Goal: Task Accomplishment & Management: Manage account settings

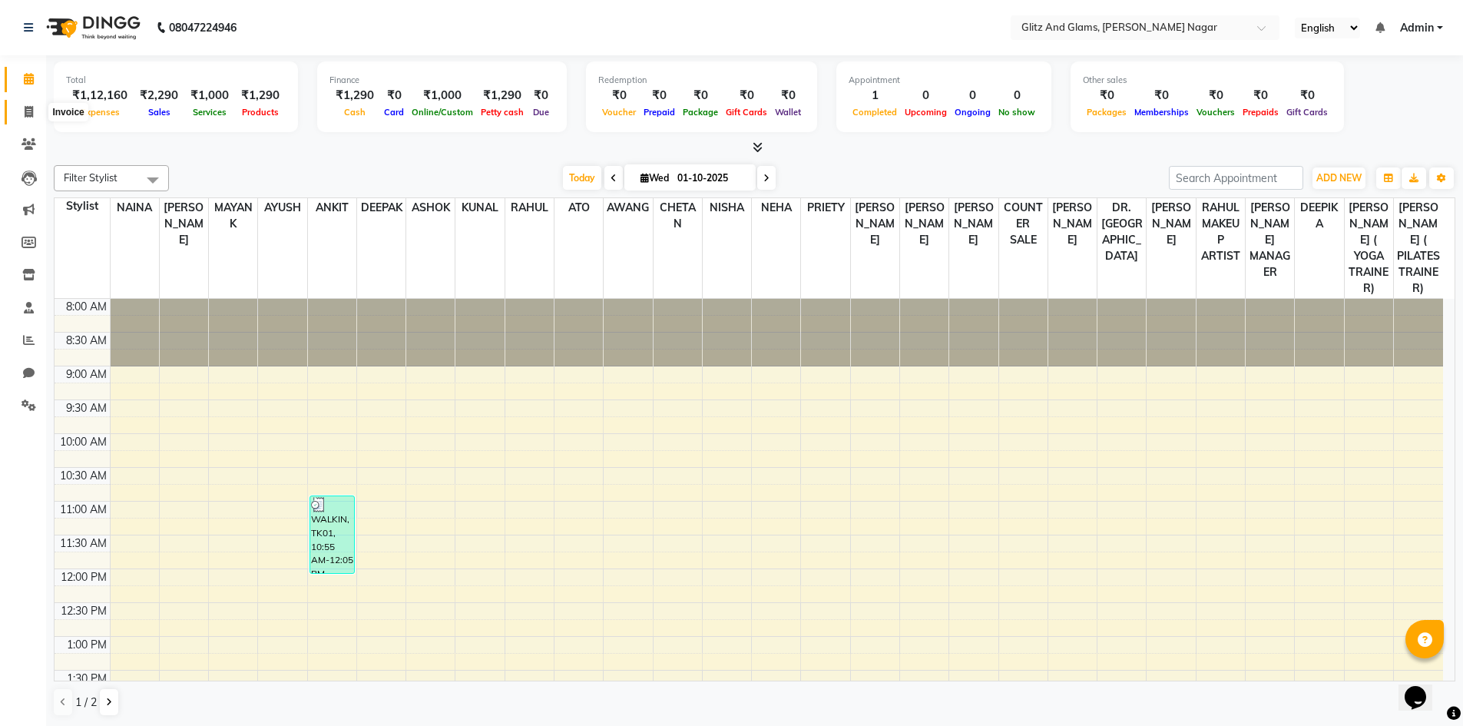
click at [36, 104] on span at bounding box center [28, 113] width 27 height 18
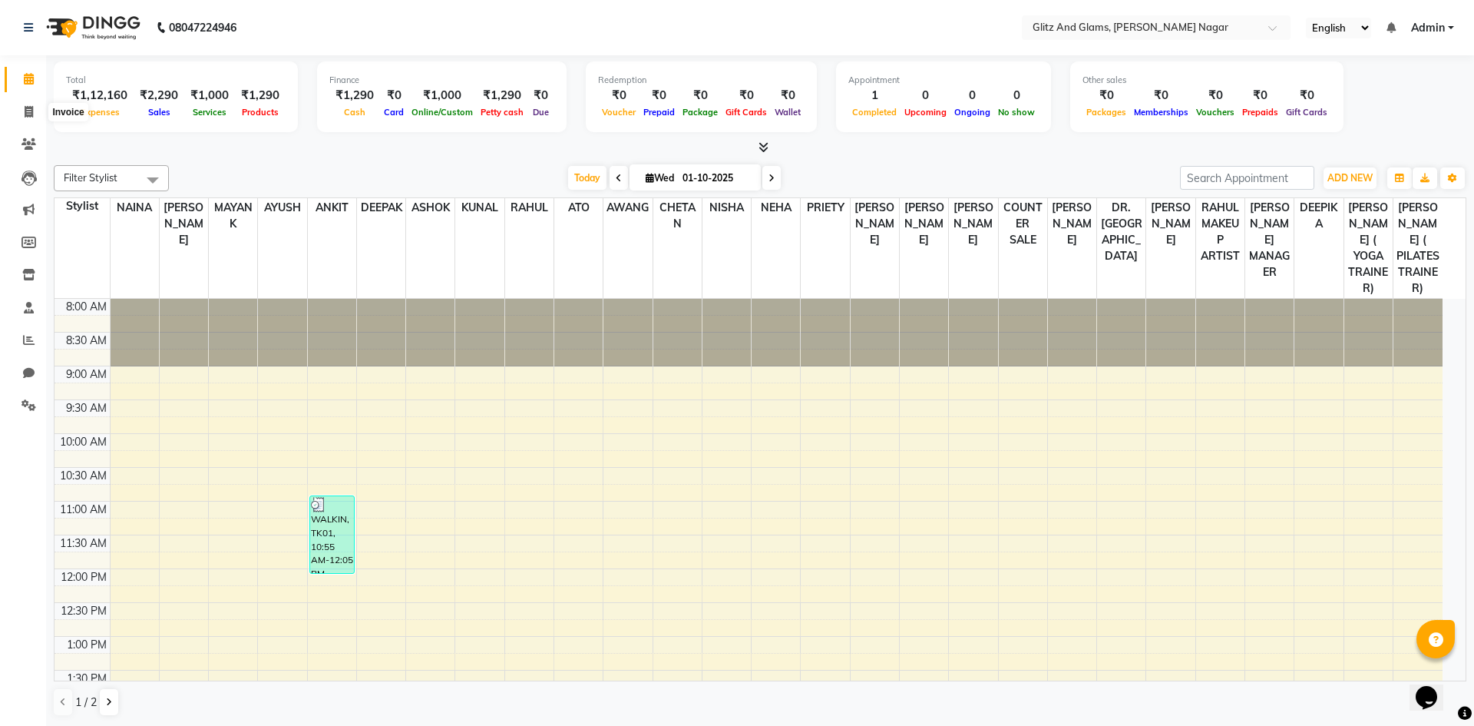
select select "service"
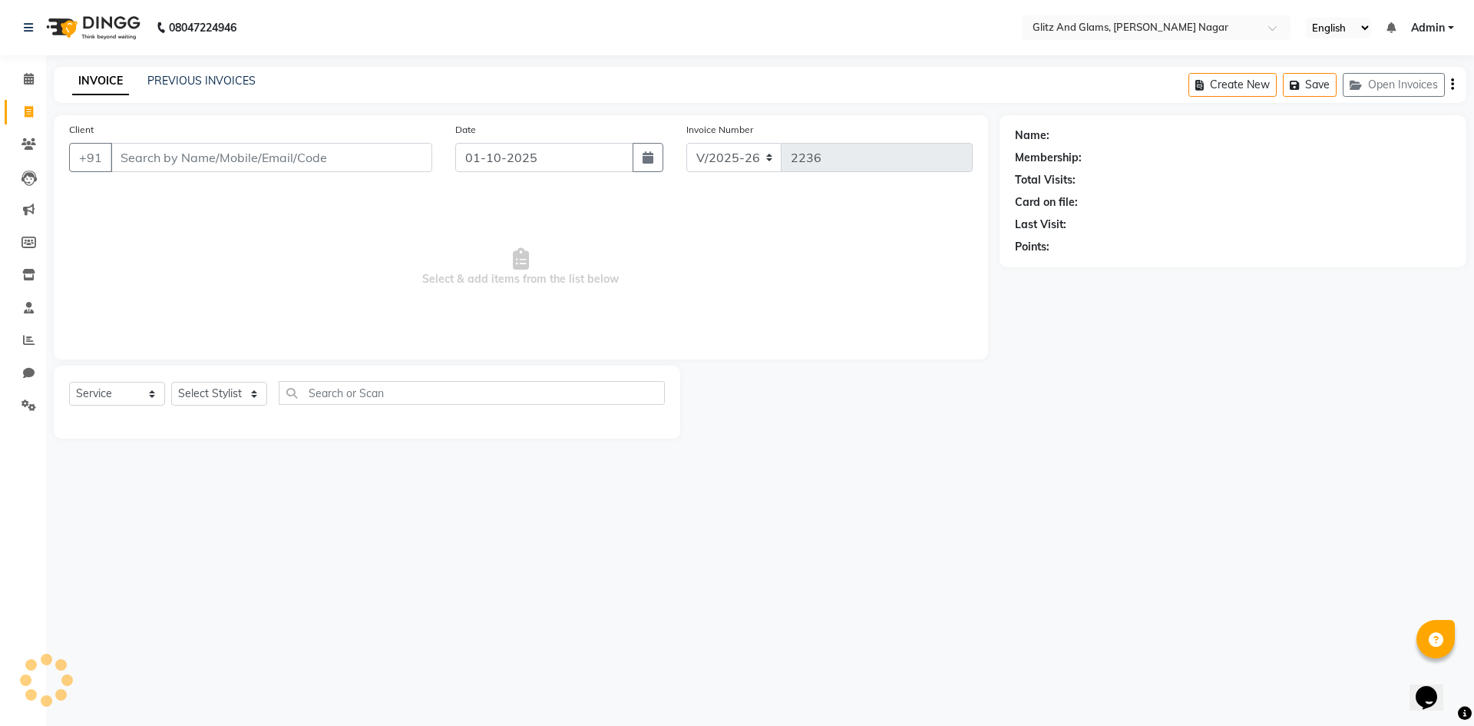
click at [148, 161] on input "Client" at bounding box center [272, 157] width 322 height 29
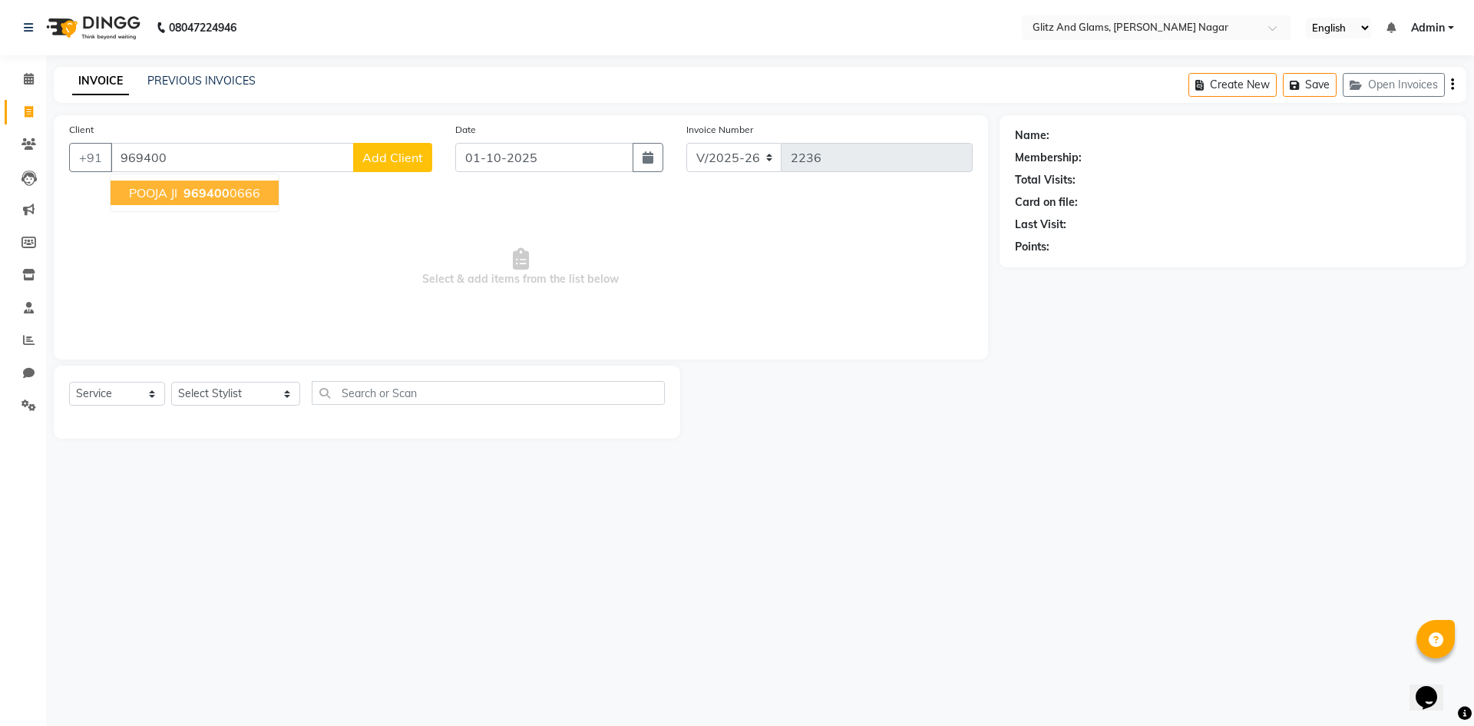
click at [177, 190] on span "POOJA JI" at bounding box center [153, 192] width 48 height 15
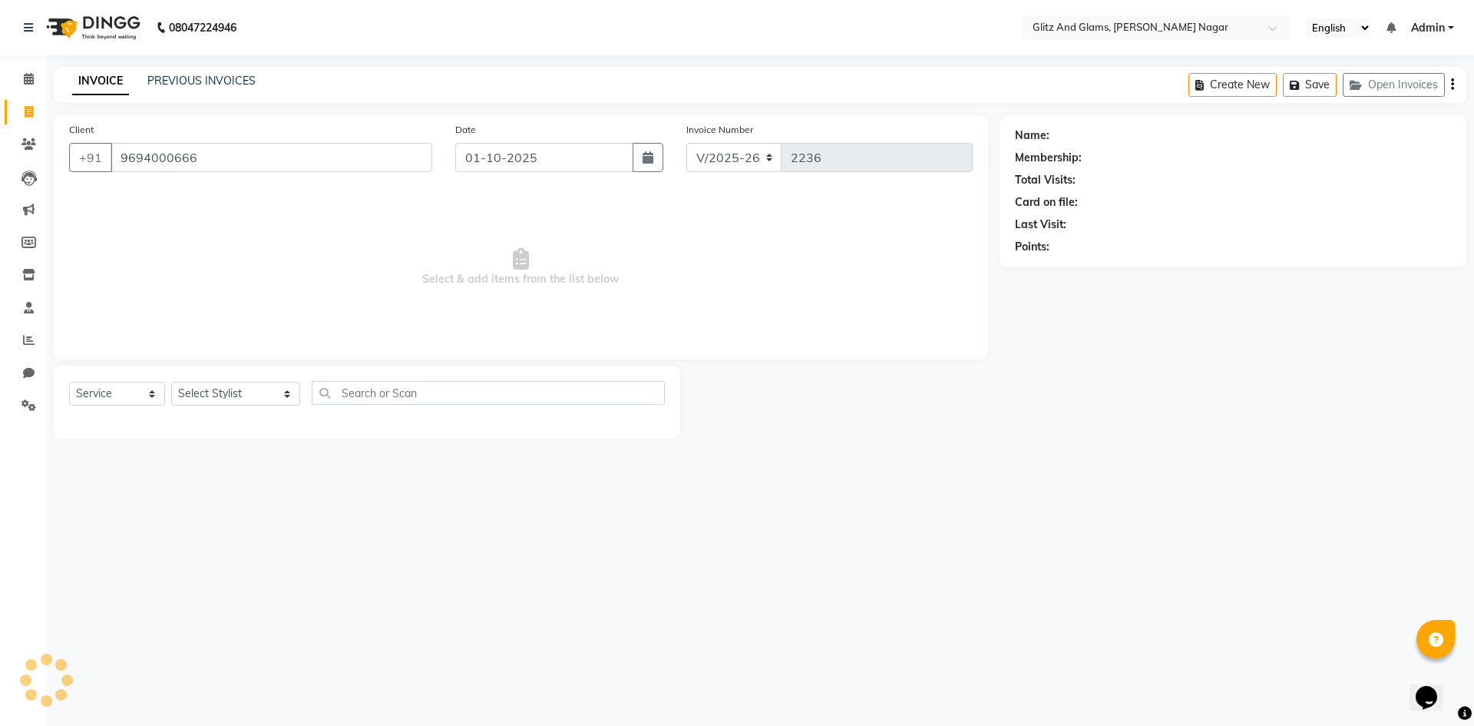
type input "9694000666"
select select "1: Object"
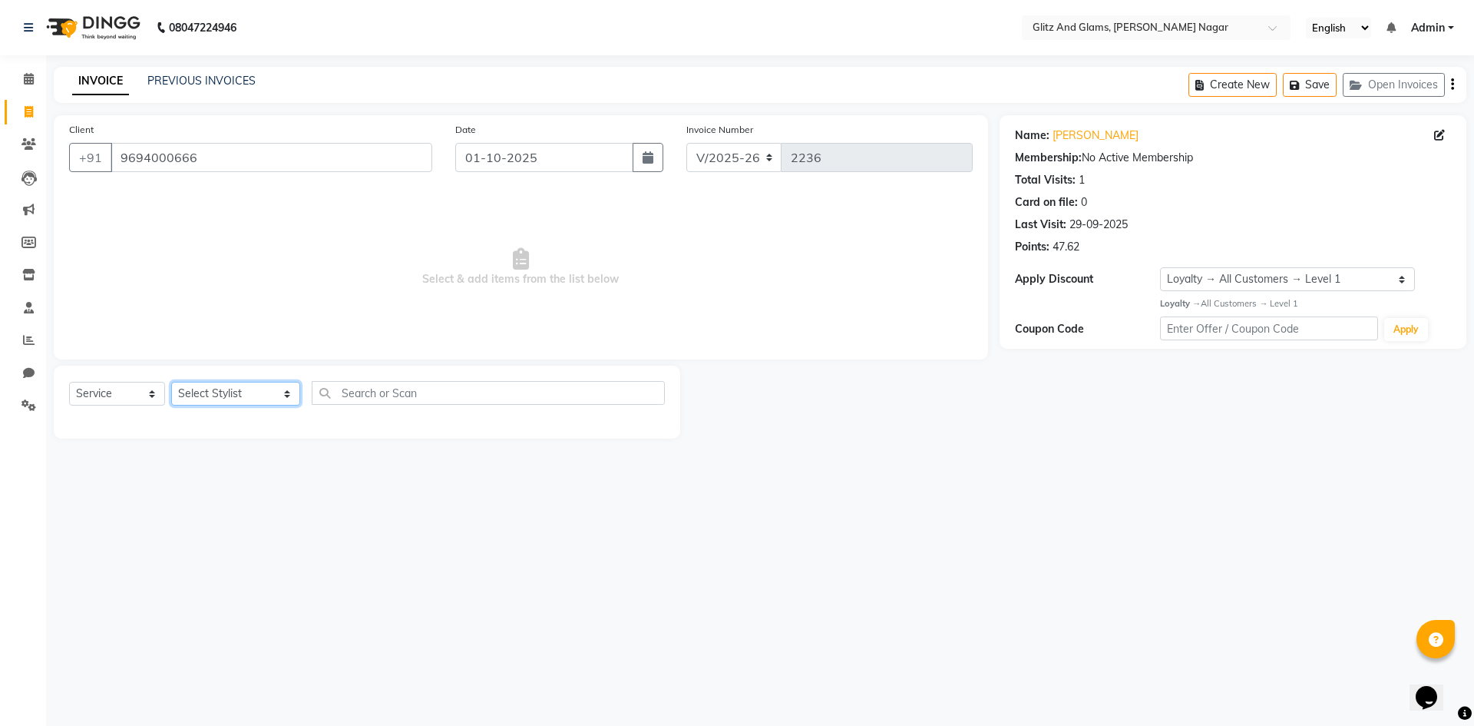
click at [240, 395] on select "Select Stylist [PERSON_NAME] [PERSON_NAME] ANKIT ASHOK ATO [PERSON_NAME] CHETAN…" at bounding box center [235, 394] width 129 height 24
select select "92161"
click at [171, 382] on select "Select Stylist [PERSON_NAME] [PERSON_NAME] ANKIT ASHOK ATO [PERSON_NAME] CHETAN…" at bounding box center [235, 394] width 129 height 24
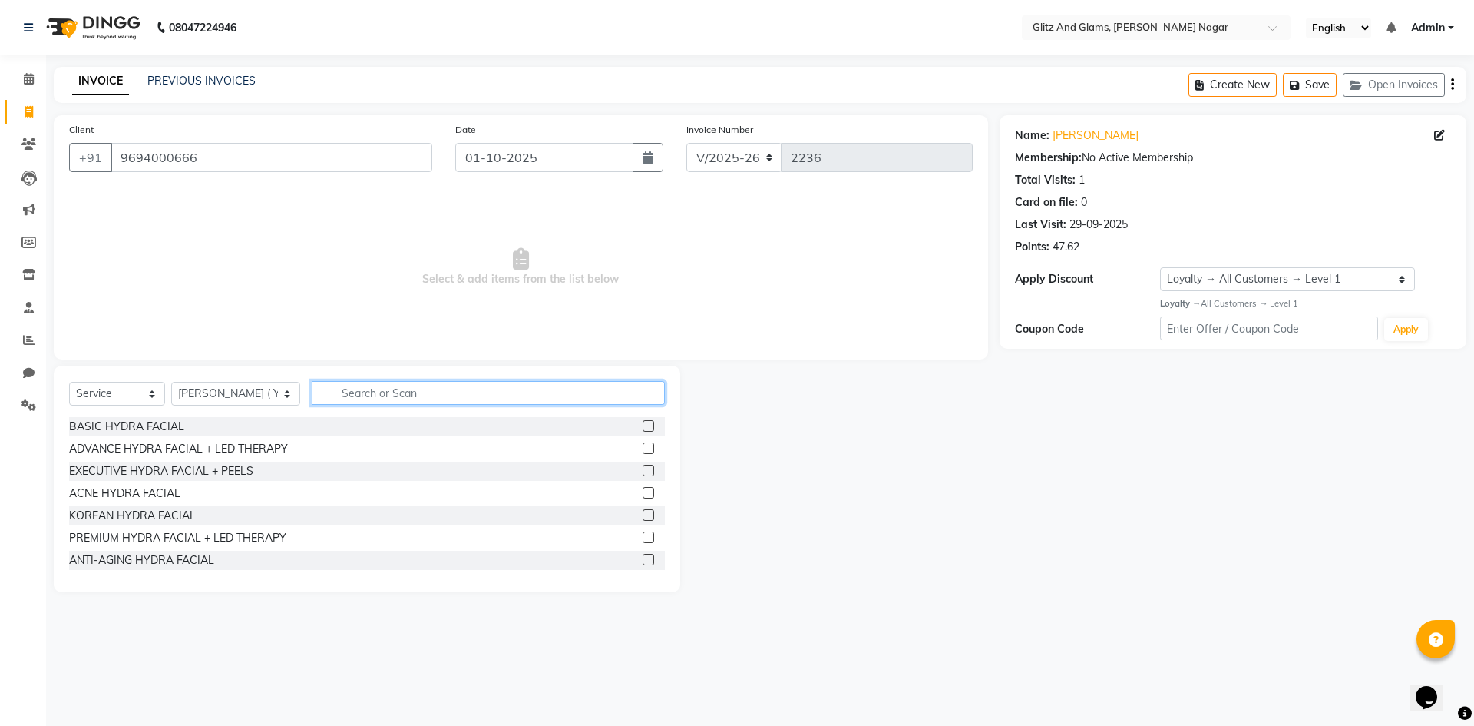
click at [406, 390] on input "text" at bounding box center [488, 393] width 353 height 24
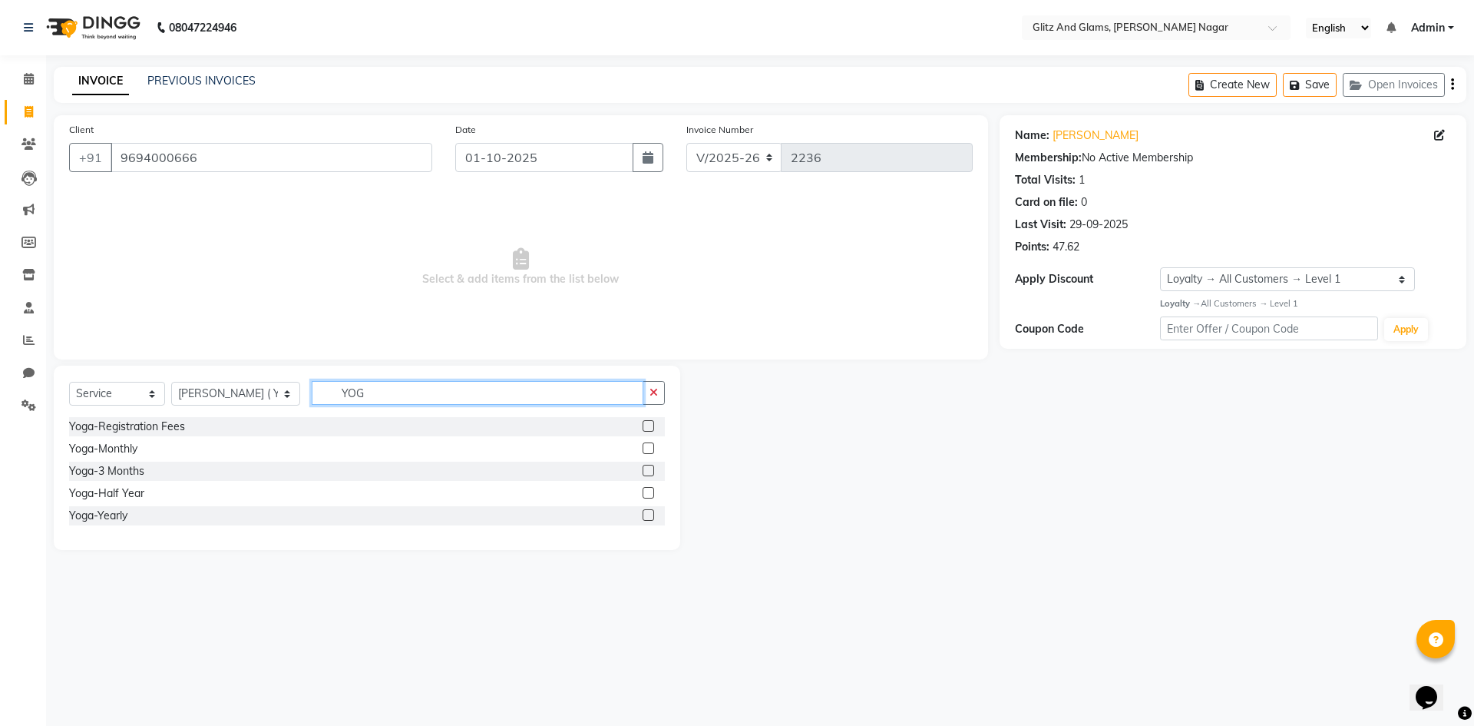
type input "YOG"
click at [644, 473] on label at bounding box center [649, 471] width 12 height 12
click at [644, 473] on input "checkbox" at bounding box center [648, 471] width 10 height 10
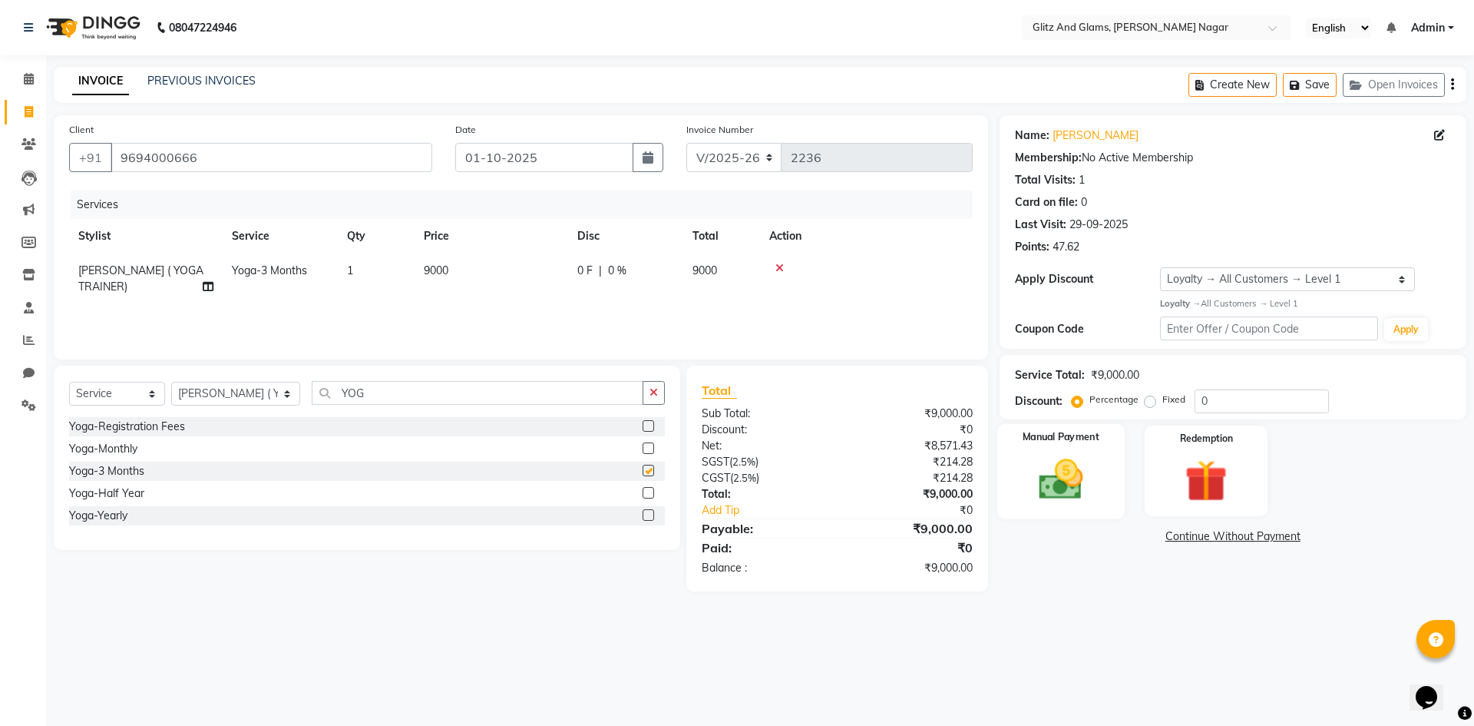
checkbox input "false"
click at [1066, 469] on img at bounding box center [1060, 479] width 71 height 51
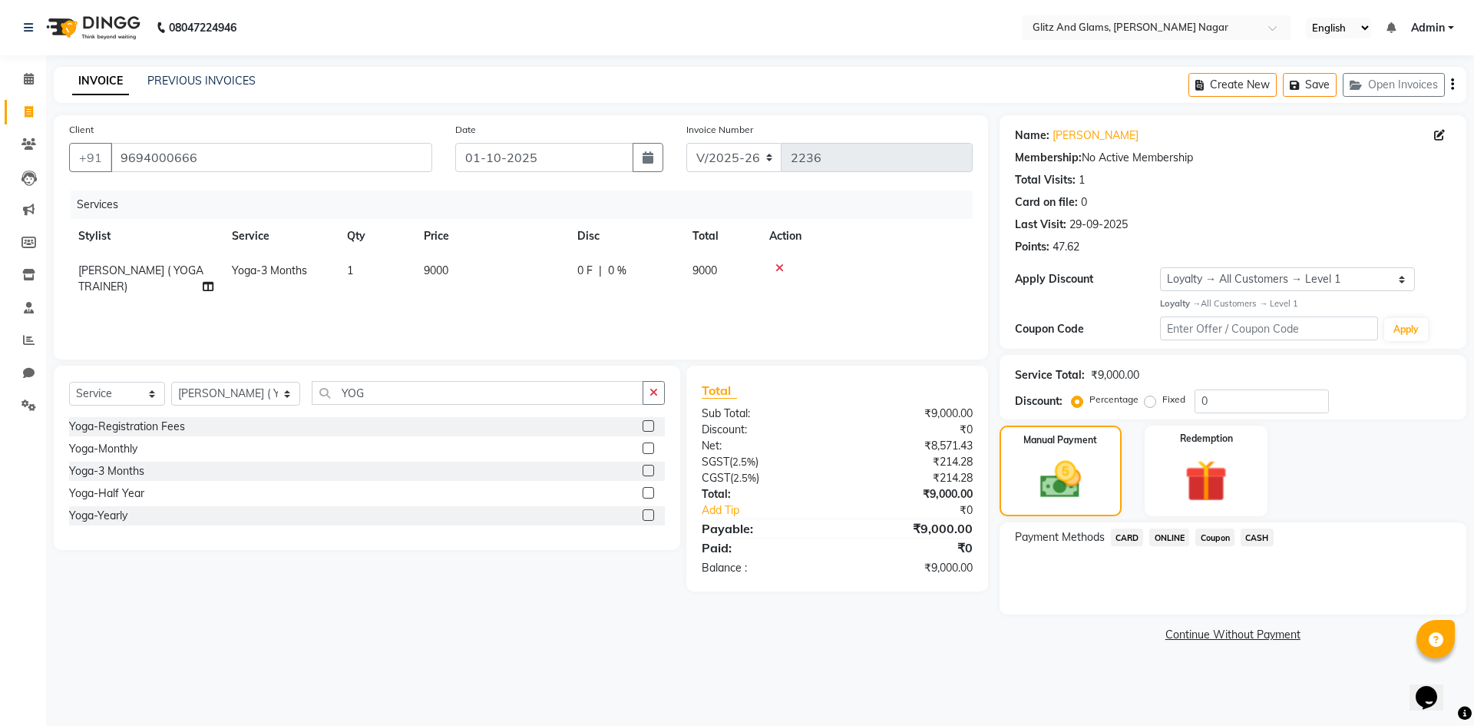
click at [1171, 534] on span "ONLINE" at bounding box center [1169, 537] width 40 height 18
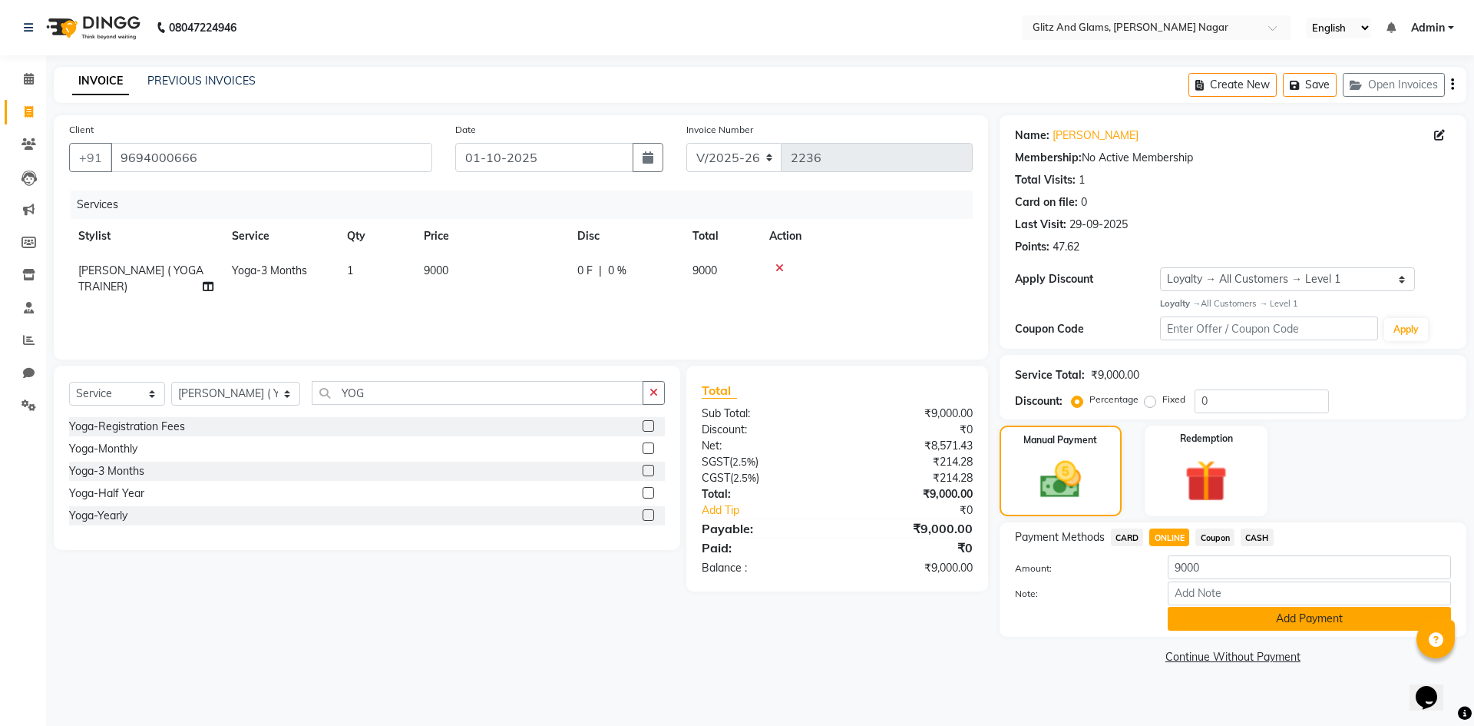
click at [1185, 609] on button "Add Payment" at bounding box center [1309, 619] width 283 height 24
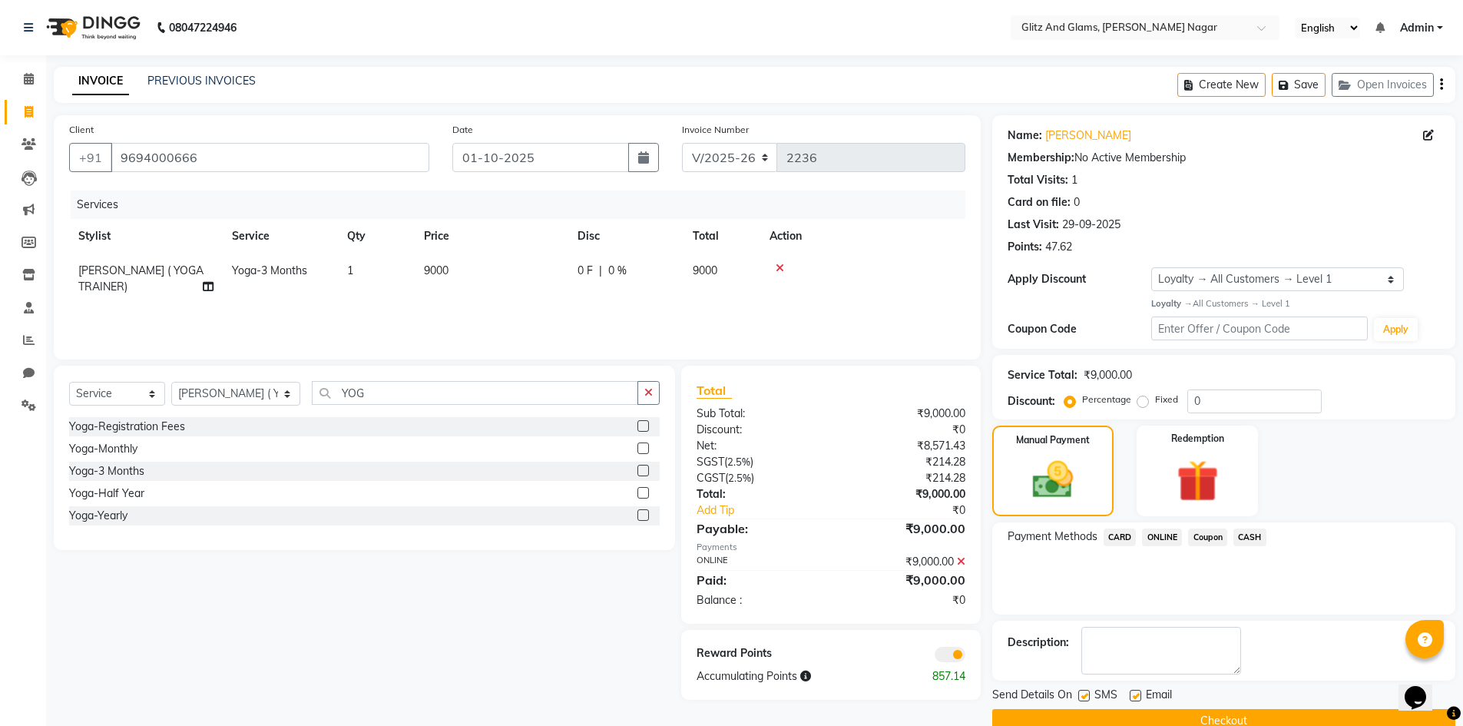
scroll to position [30, 0]
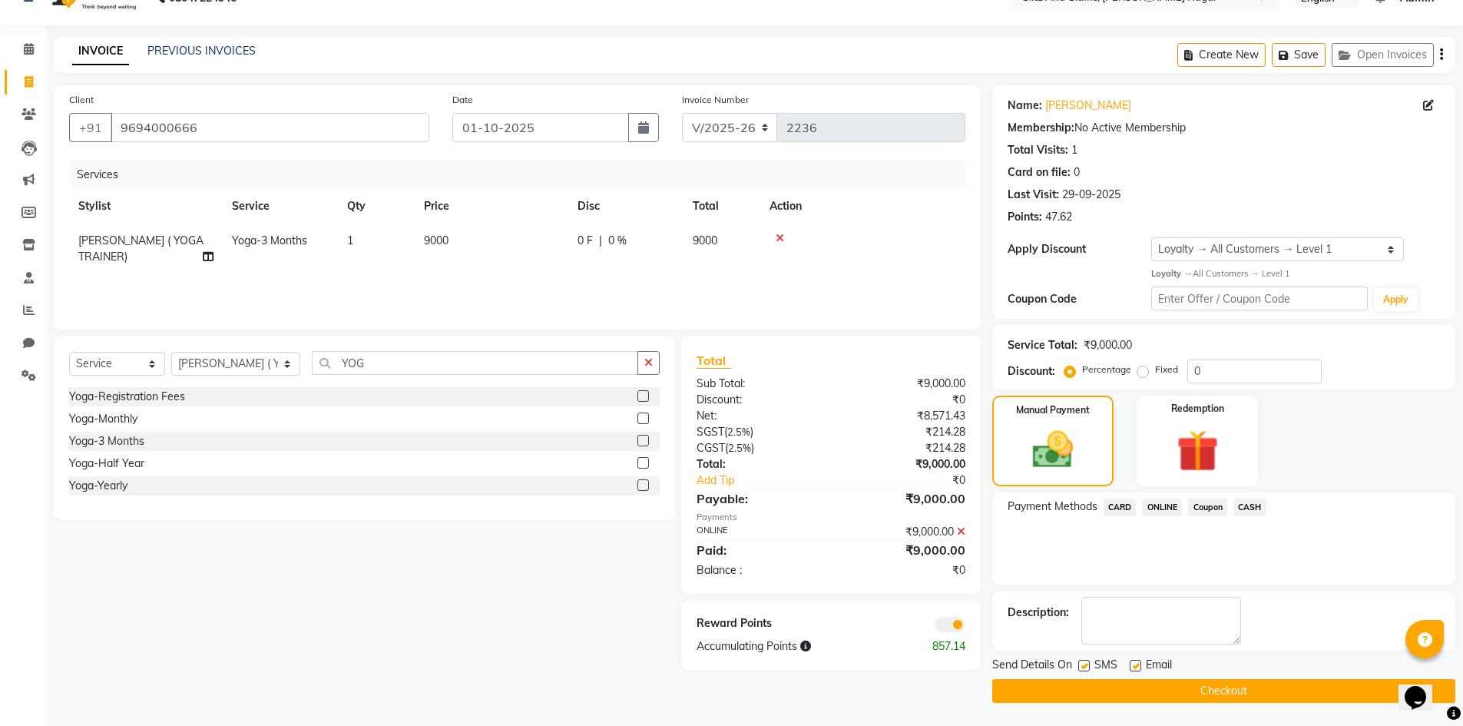
click at [1201, 694] on button "Checkout" at bounding box center [1223, 691] width 463 height 24
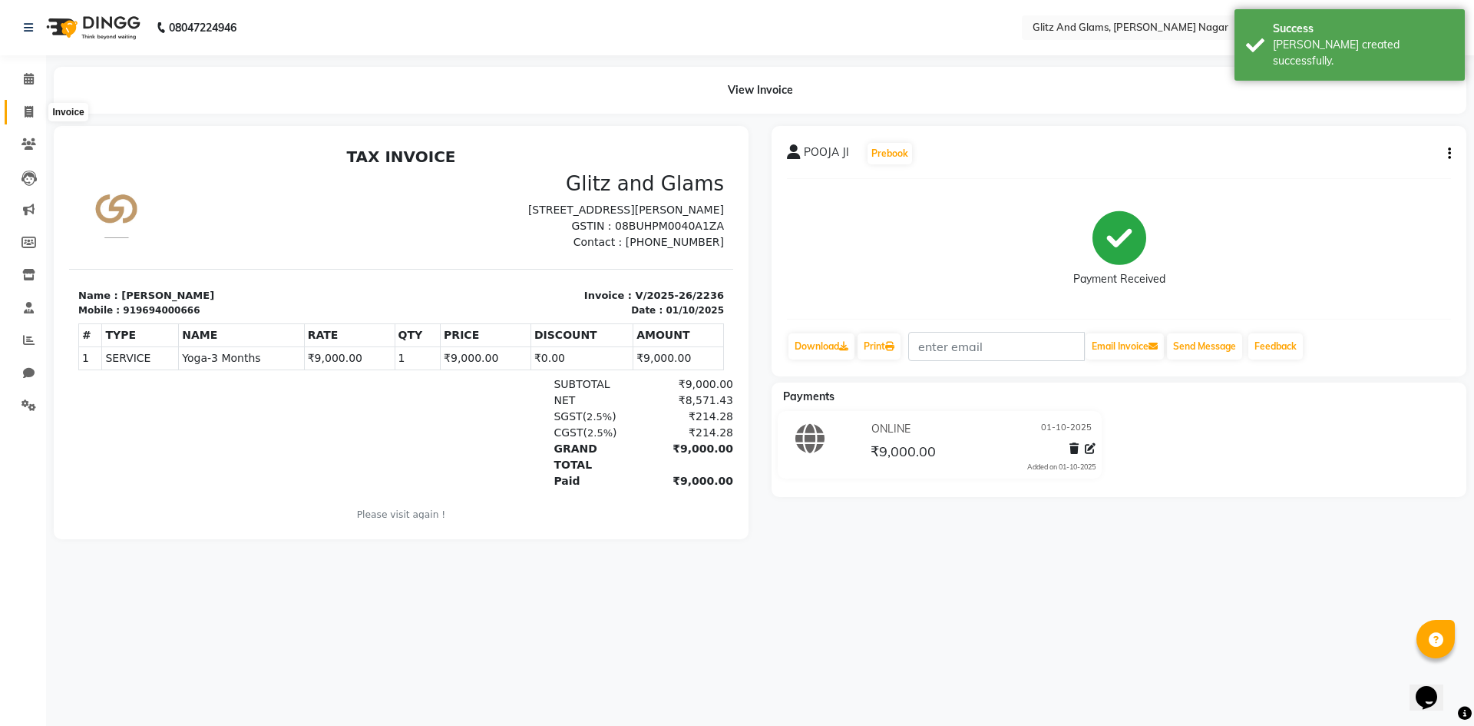
click at [28, 109] on icon at bounding box center [29, 112] width 8 height 12
select select "service"
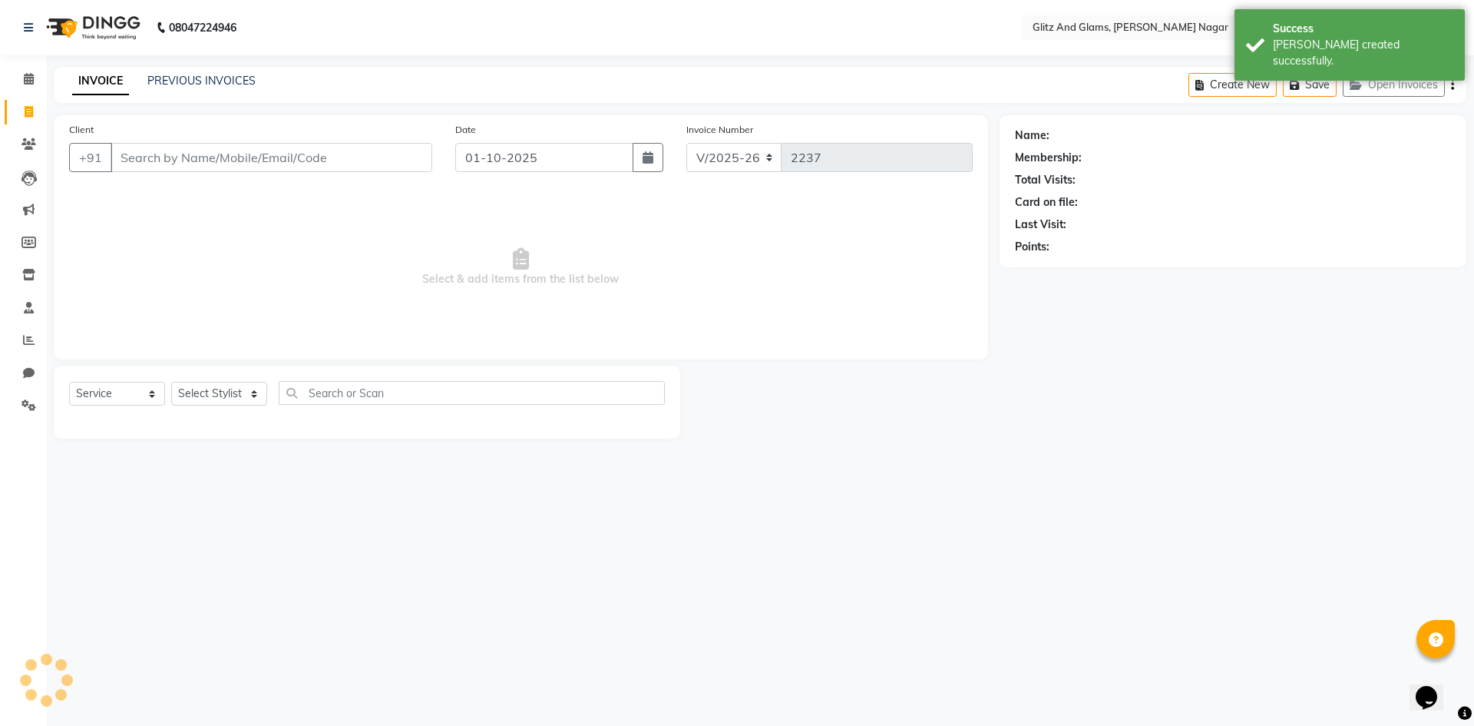
click at [242, 154] on input "Client" at bounding box center [272, 157] width 322 height 29
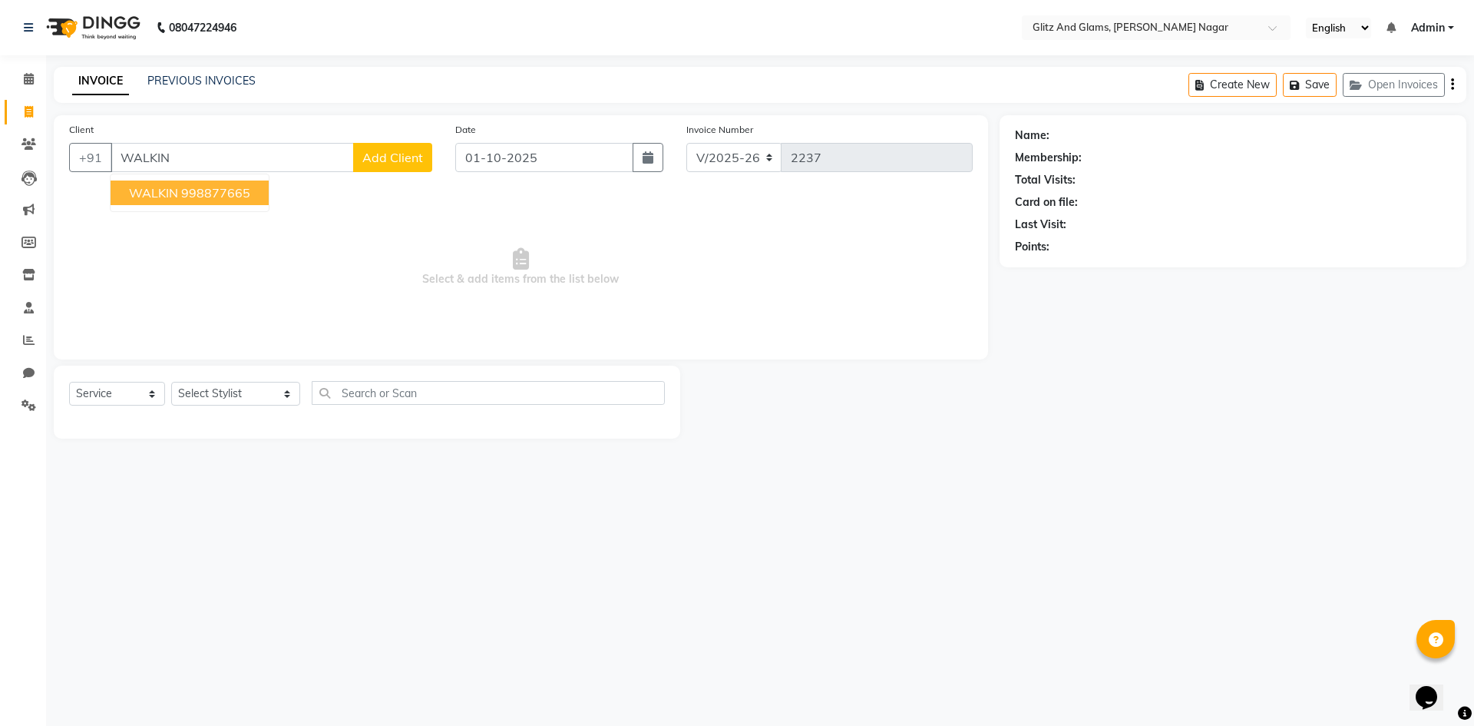
click at [226, 195] on ngb-highlight "998877665" at bounding box center [215, 192] width 69 height 15
type input "998877665"
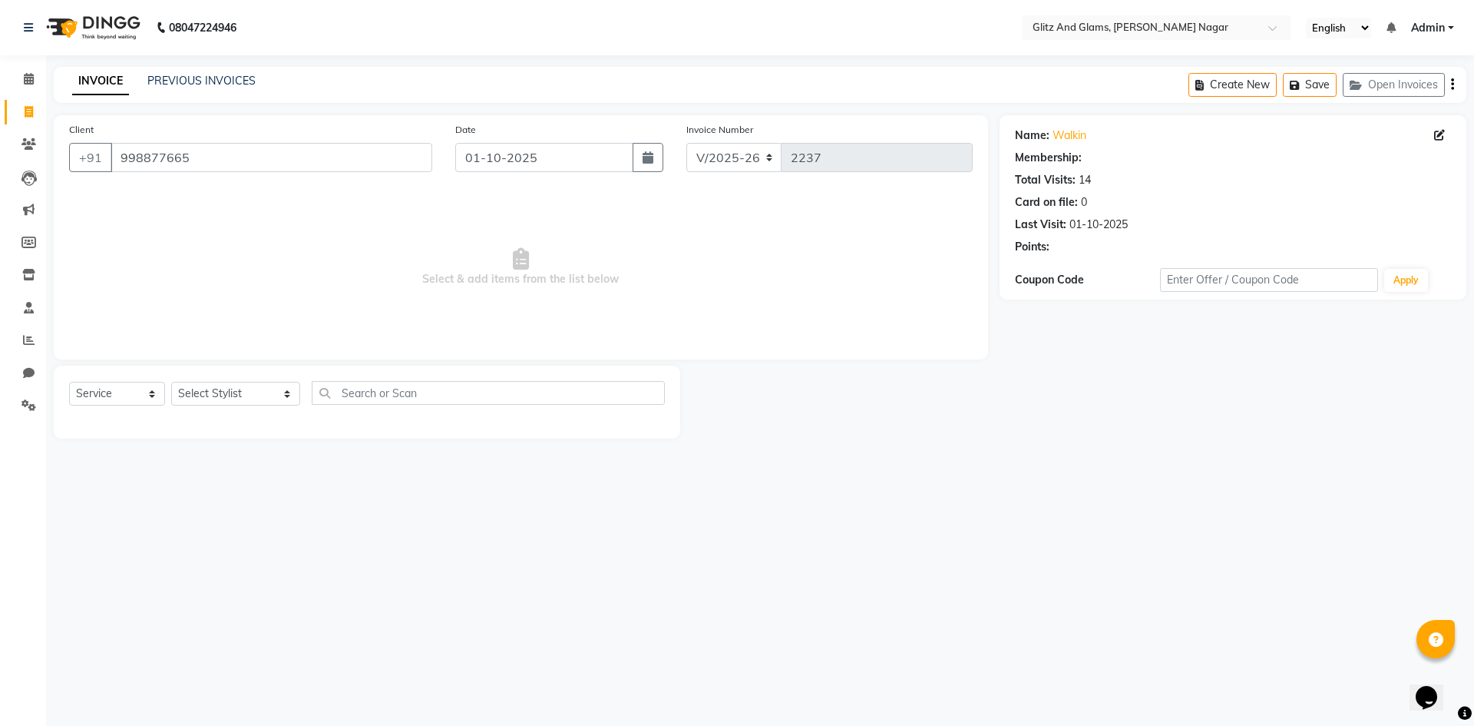
select select "1: Object"
click at [250, 382] on select "Select Stylist [PERSON_NAME] [PERSON_NAME] ANKIT ASHOK ATO [PERSON_NAME] CHETAN…" at bounding box center [235, 394] width 129 height 24
select select "80544"
click at [171, 382] on select "Select Stylist [PERSON_NAME] [PERSON_NAME] ANKIT ASHOK ATO [PERSON_NAME] CHETAN…" at bounding box center [235, 394] width 129 height 24
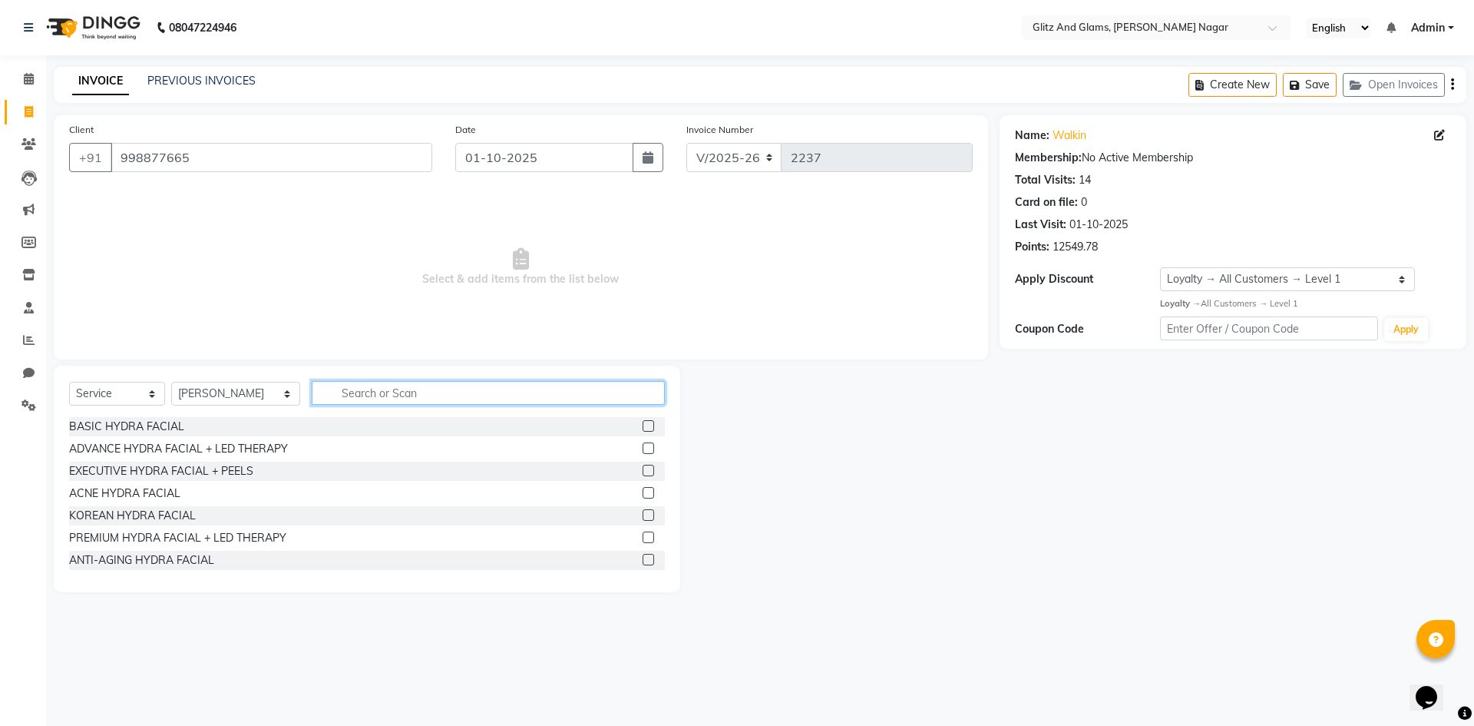
click at [378, 382] on input "text" at bounding box center [488, 393] width 353 height 24
type input "CU"
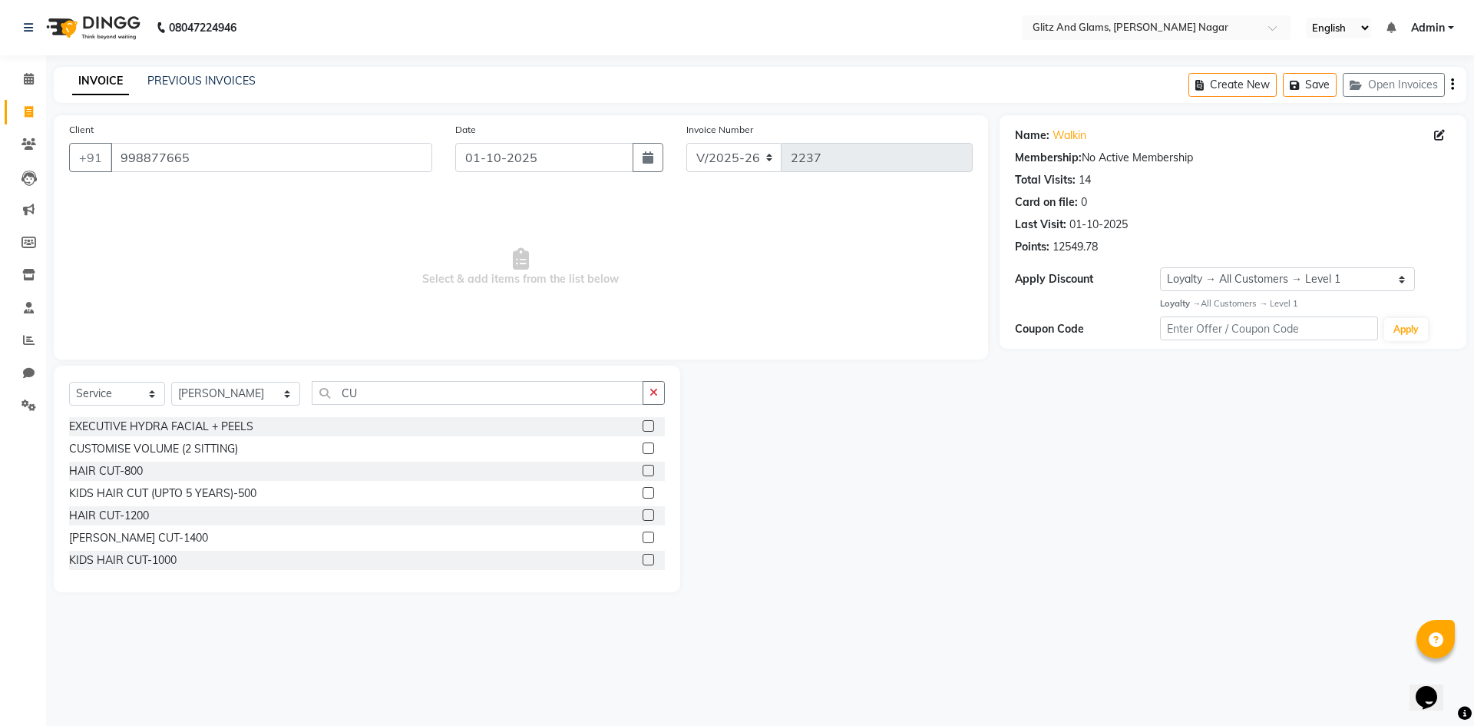
click at [643, 471] on label at bounding box center [649, 471] width 12 height 12
click at [643, 471] on input "checkbox" at bounding box center [648, 471] width 10 height 10
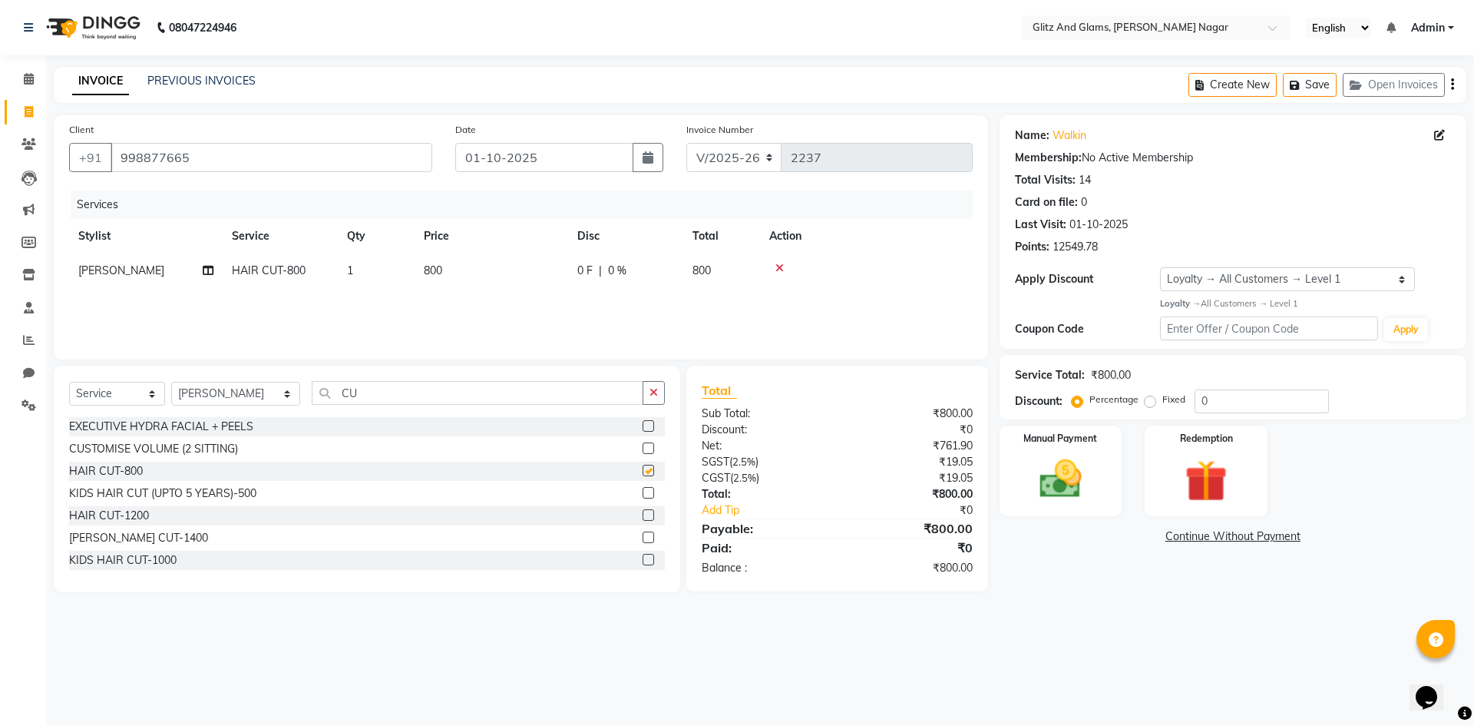
checkbox input "false"
click at [518, 280] on td "800" at bounding box center [492, 270] width 154 height 35
select select "80544"
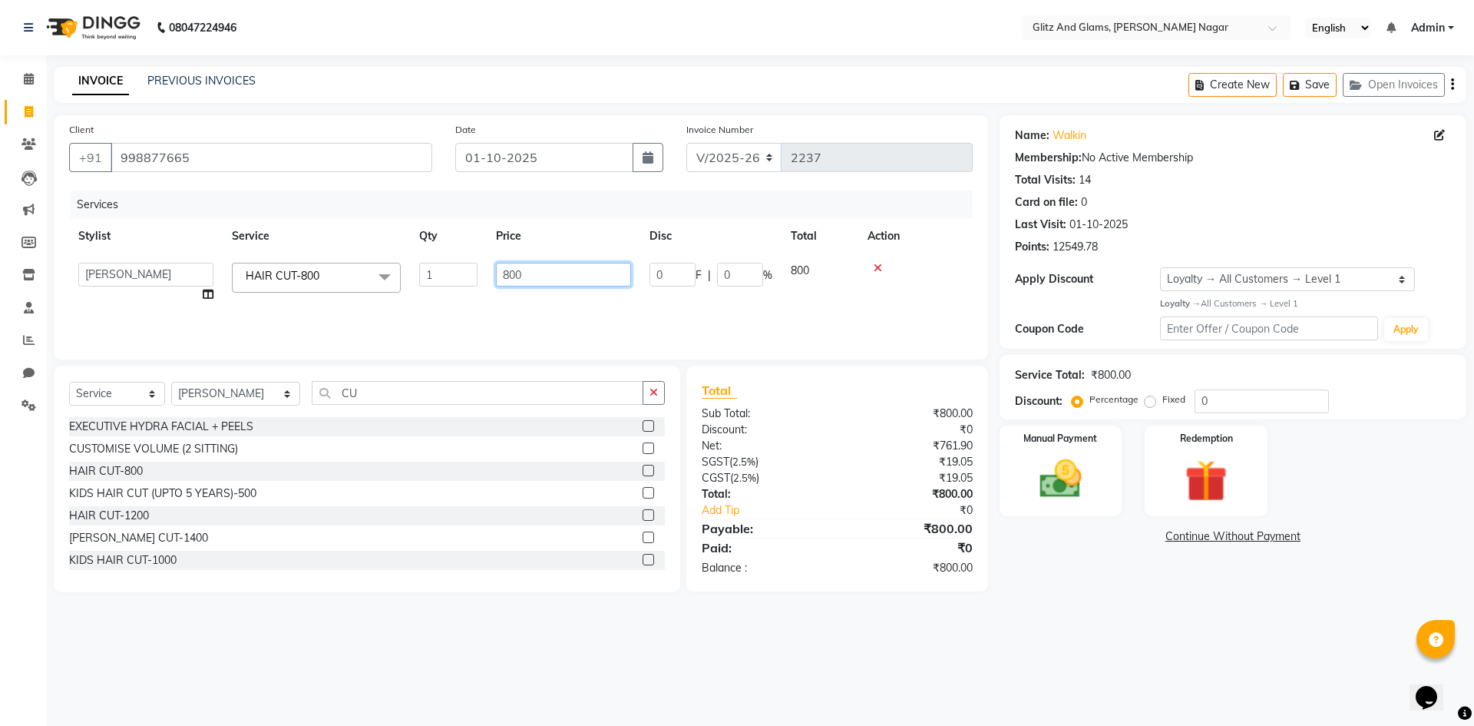
click at [517, 273] on input "800" at bounding box center [563, 275] width 135 height 24
type input "650"
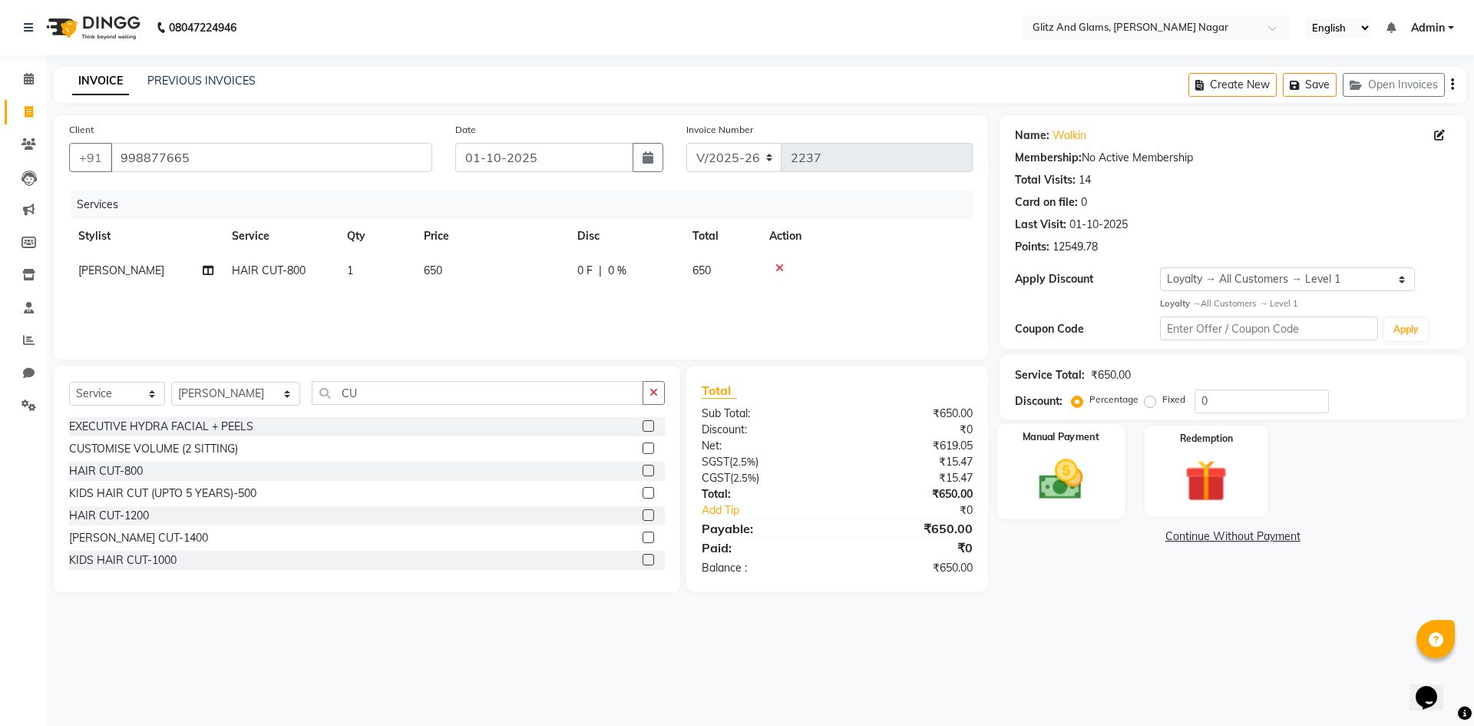
click at [1060, 476] on img at bounding box center [1060, 479] width 71 height 51
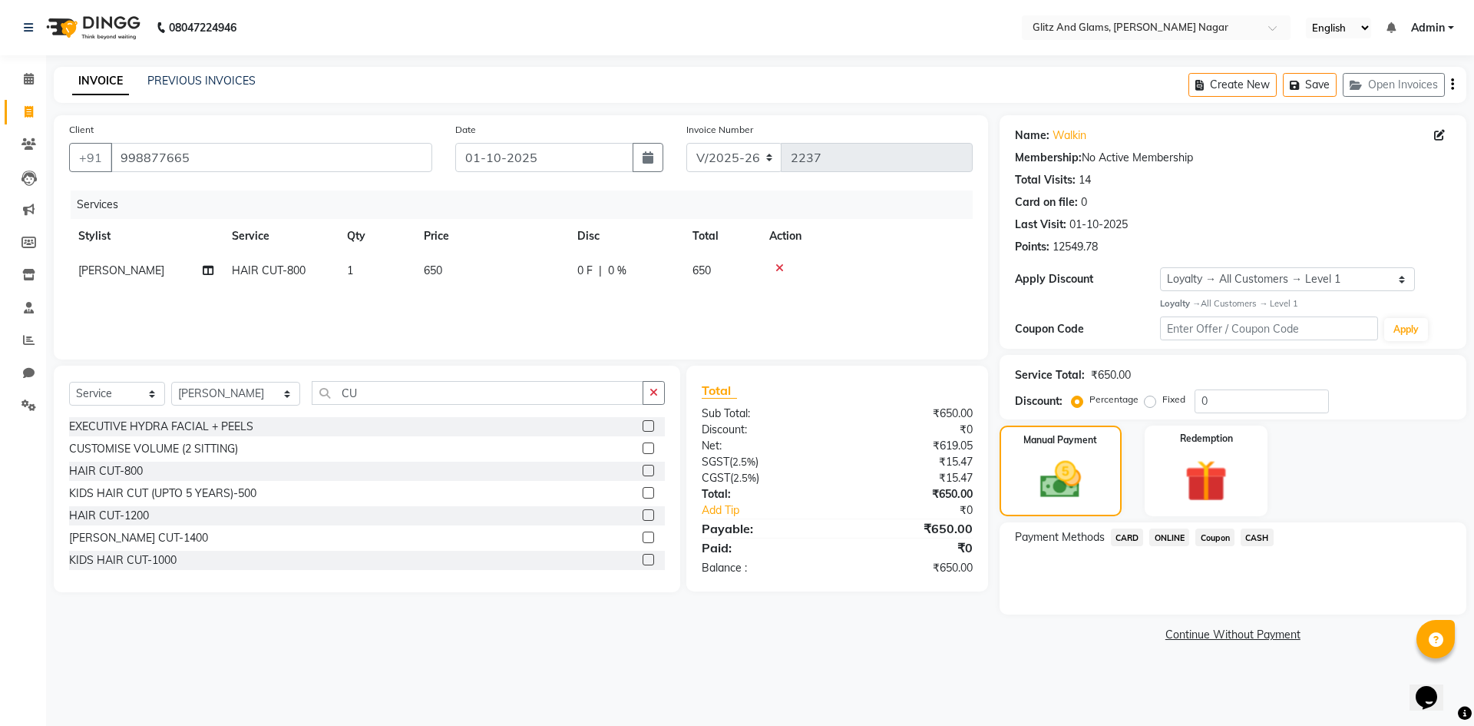
click at [1166, 534] on span "ONLINE" at bounding box center [1169, 537] width 40 height 18
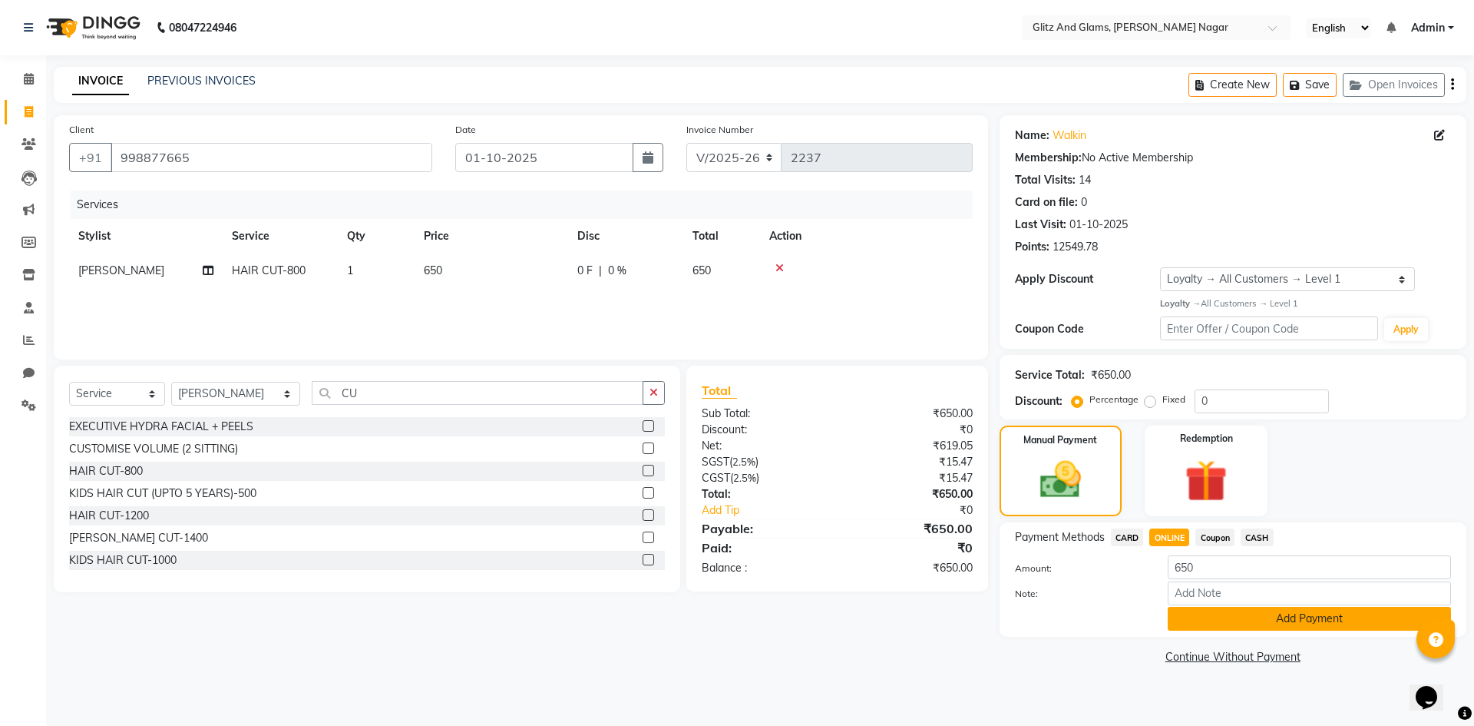
click at [1210, 614] on button "Add Payment" at bounding box center [1309, 619] width 283 height 24
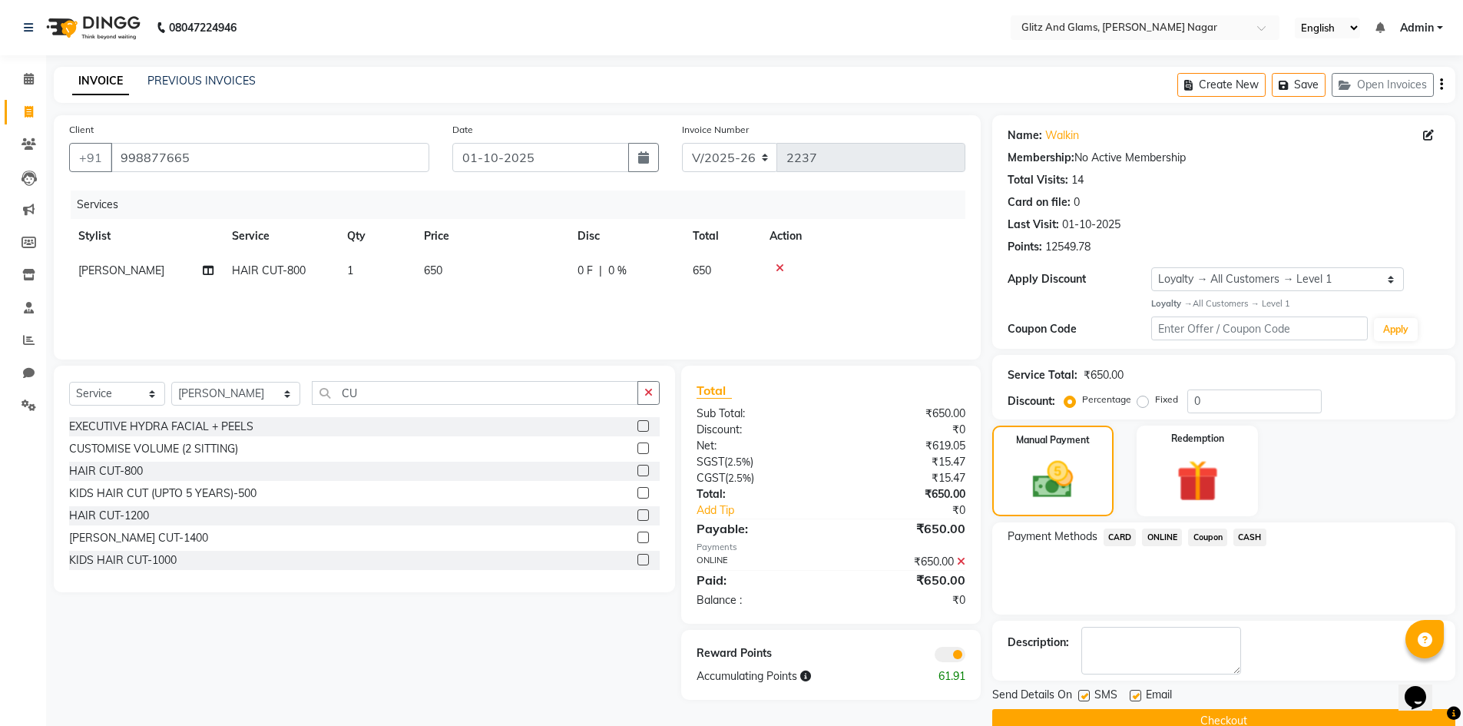
scroll to position [30, 0]
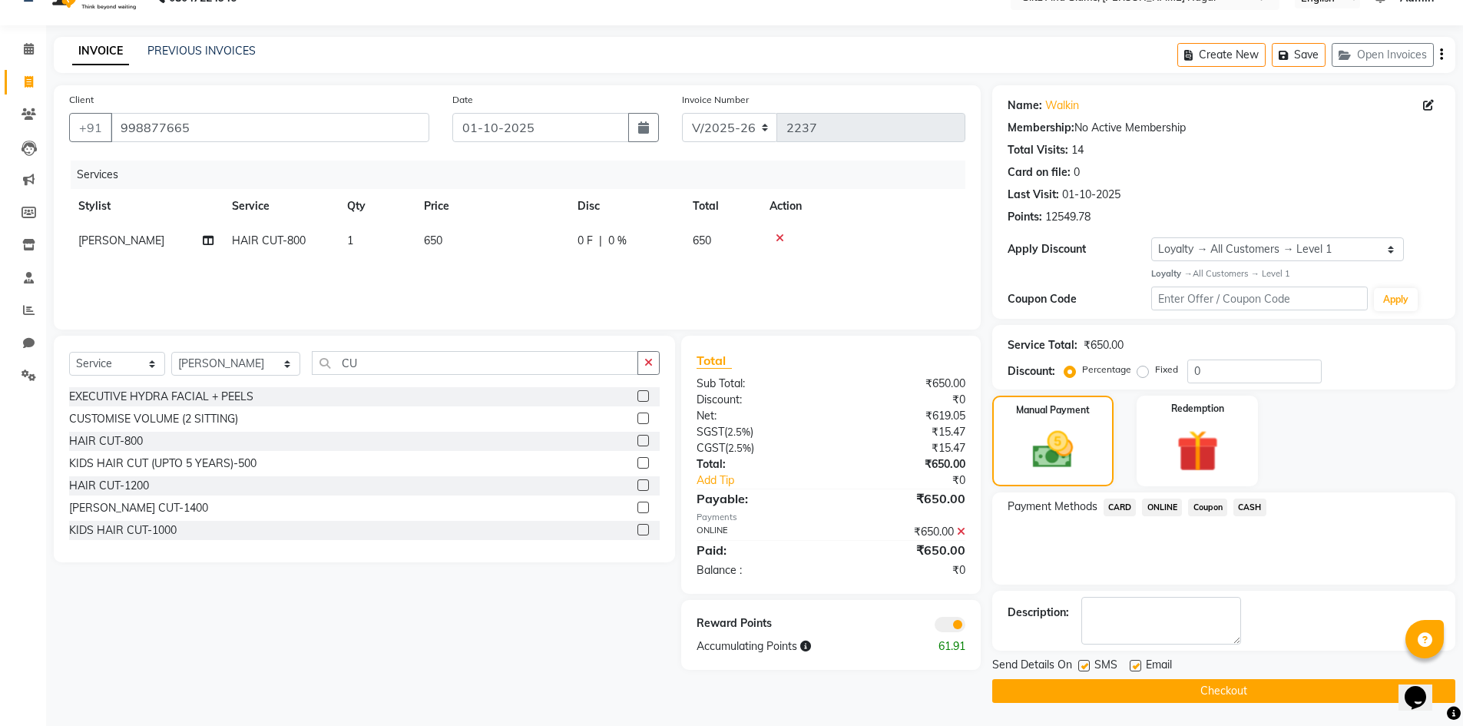
click at [1207, 693] on button "Checkout" at bounding box center [1223, 691] width 463 height 24
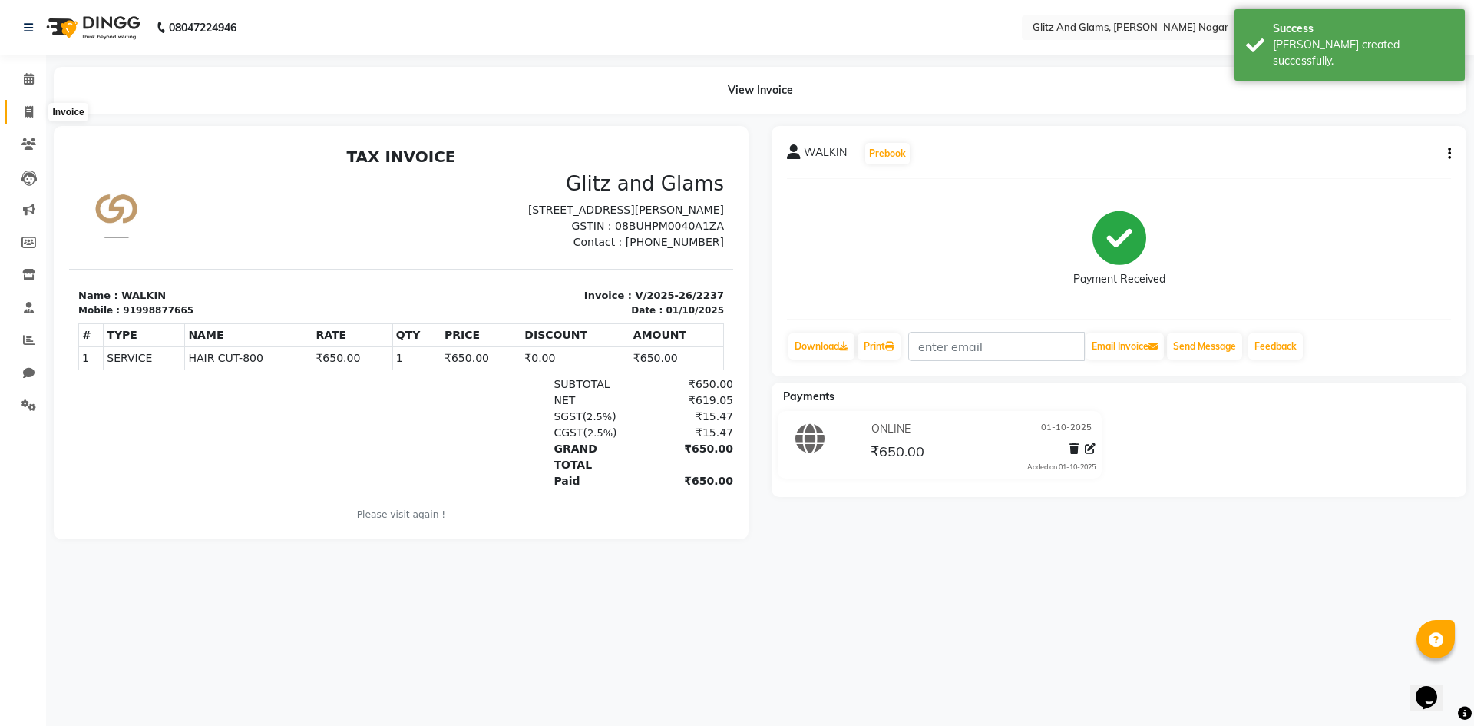
click at [26, 108] on icon at bounding box center [29, 112] width 8 height 12
select select "service"
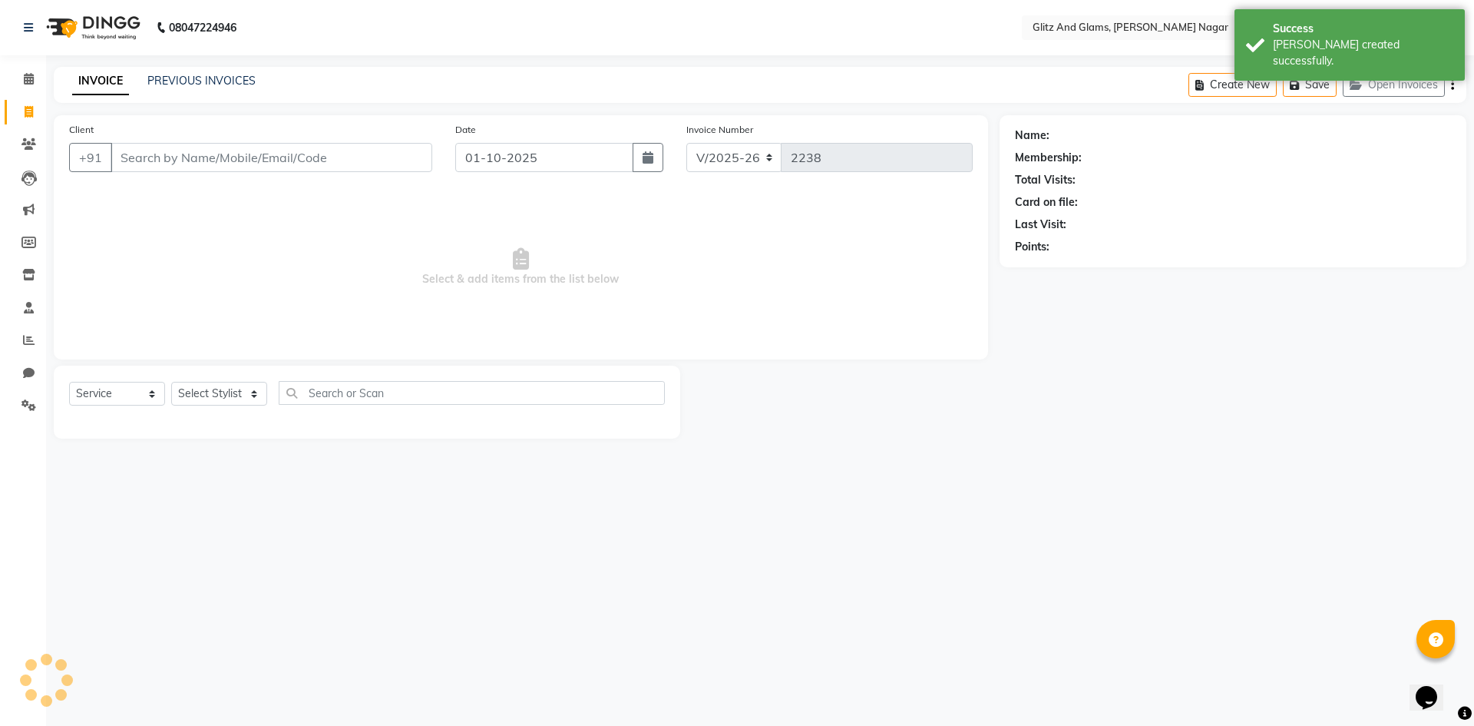
click at [273, 141] on div "Client +91" at bounding box center [251, 152] width 386 height 63
click at [240, 159] on input "Client" at bounding box center [272, 157] width 322 height 29
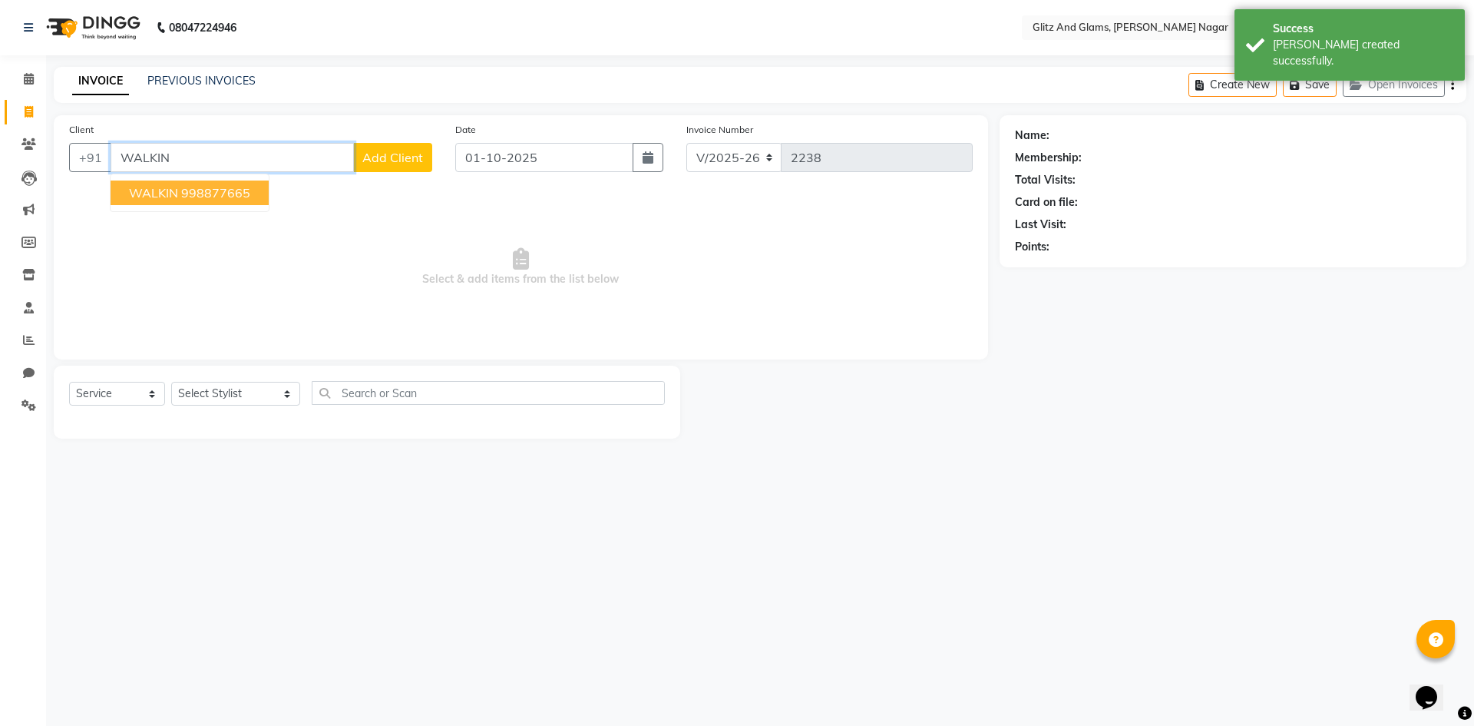
click at [206, 207] on ngb-typeahead-window "WALKIN 998877665" at bounding box center [190, 193] width 160 height 38
click at [221, 184] on button "WALKIN 998877665" at bounding box center [190, 192] width 158 height 25
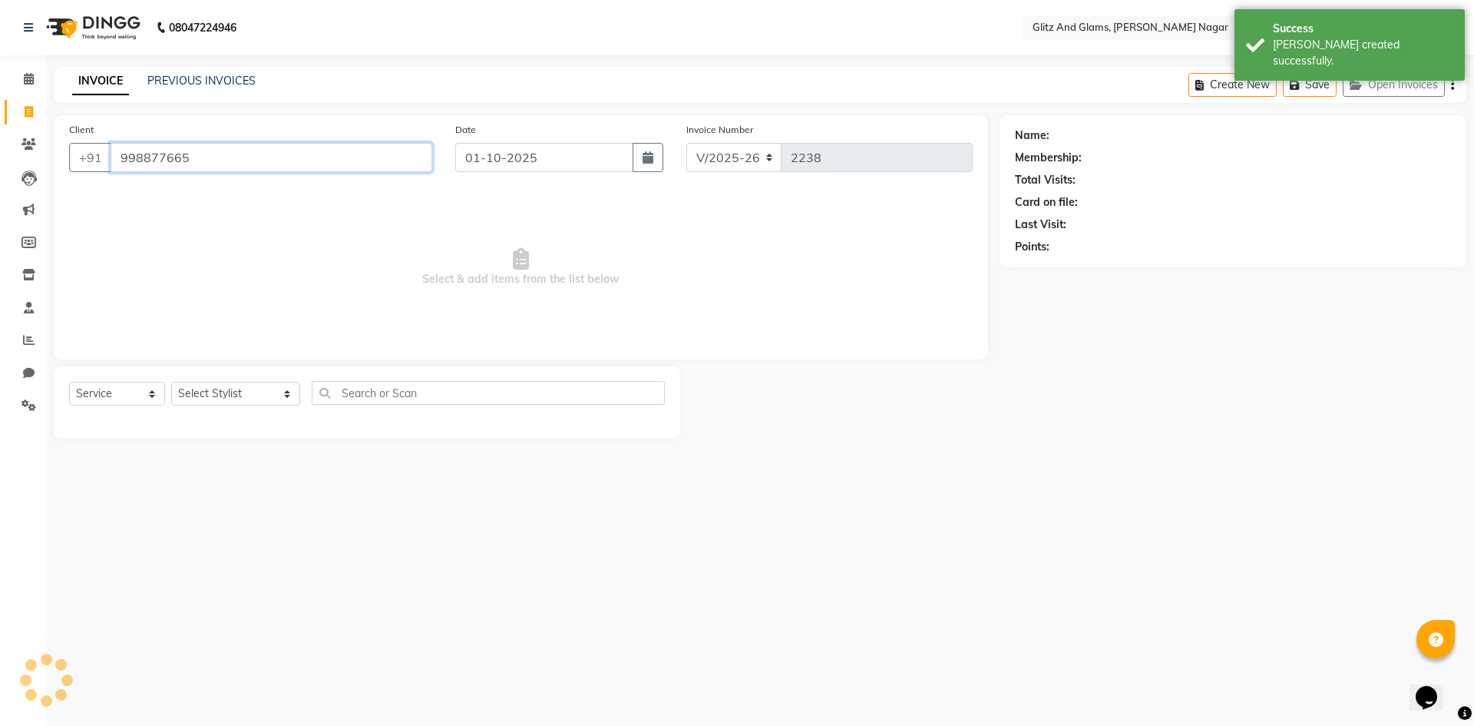
type input "998877665"
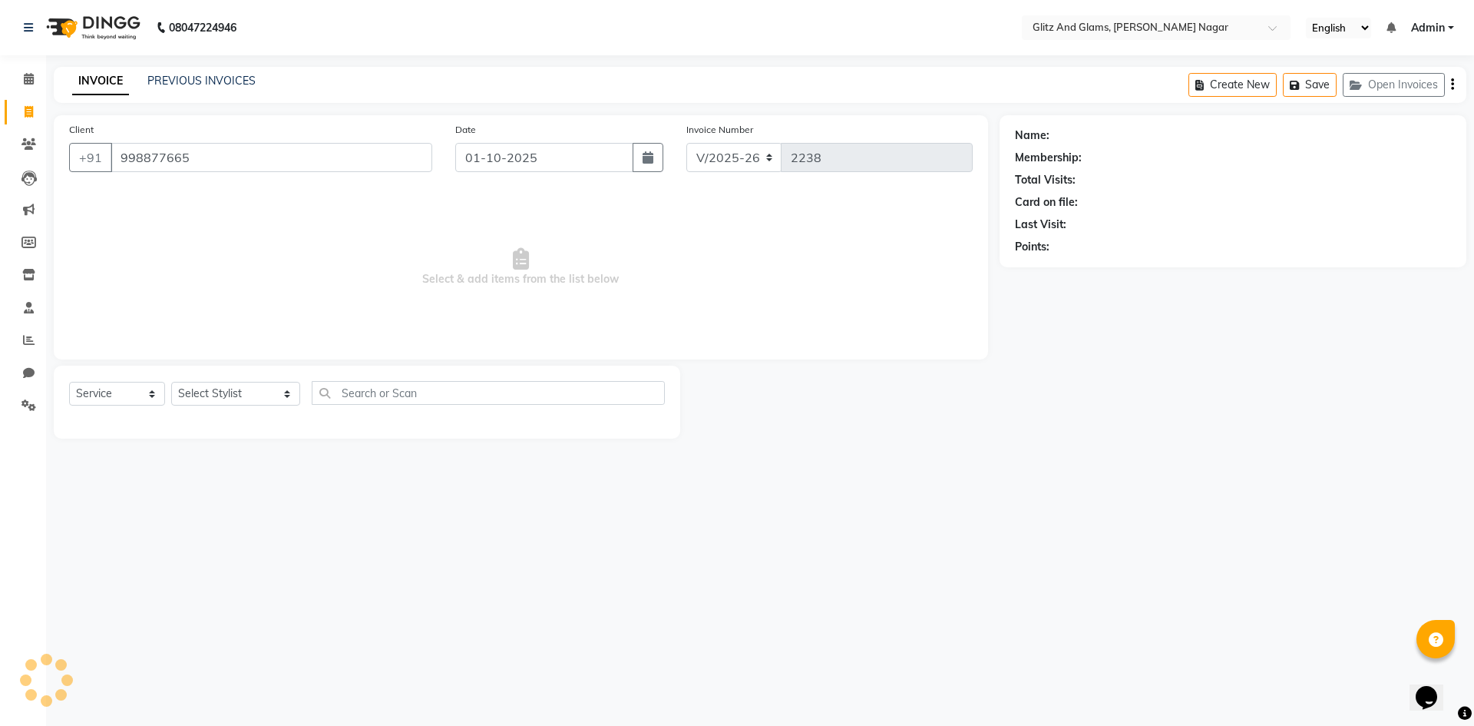
select select "1: Object"
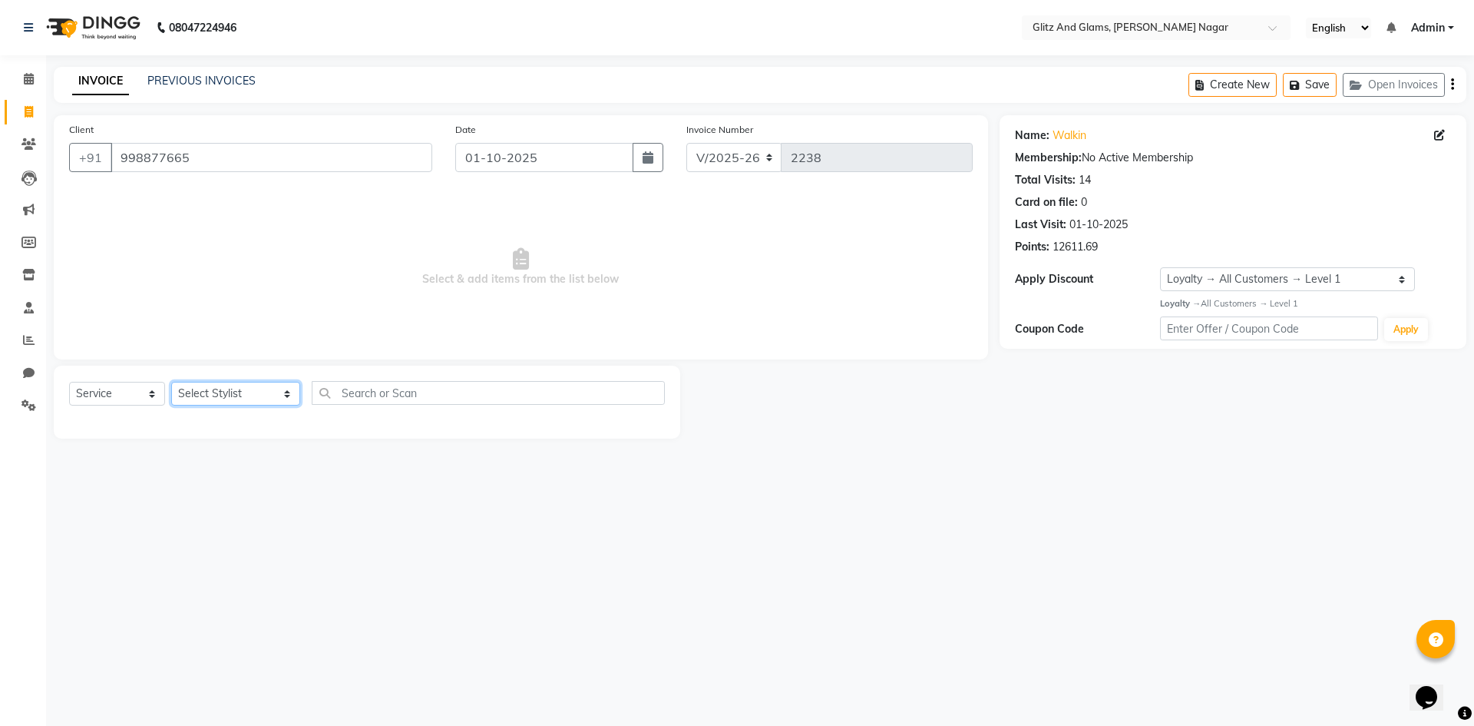
click at [254, 386] on select "Select Stylist [PERSON_NAME] [PERSON_NAME] ANKIT ASHOK ATO [PERSON_NAME] CHETAN…" at bounding box center [235, 394] width 129 height 24
select select "80532"
click at [171, 382] on select "Select Stylist [PERSON_NAME] [PERSON_NAME] ANKIT ASHOK ATO [PERSON_NAME] CHETAN…" at bounding box center [235, 394] width 129 height 24
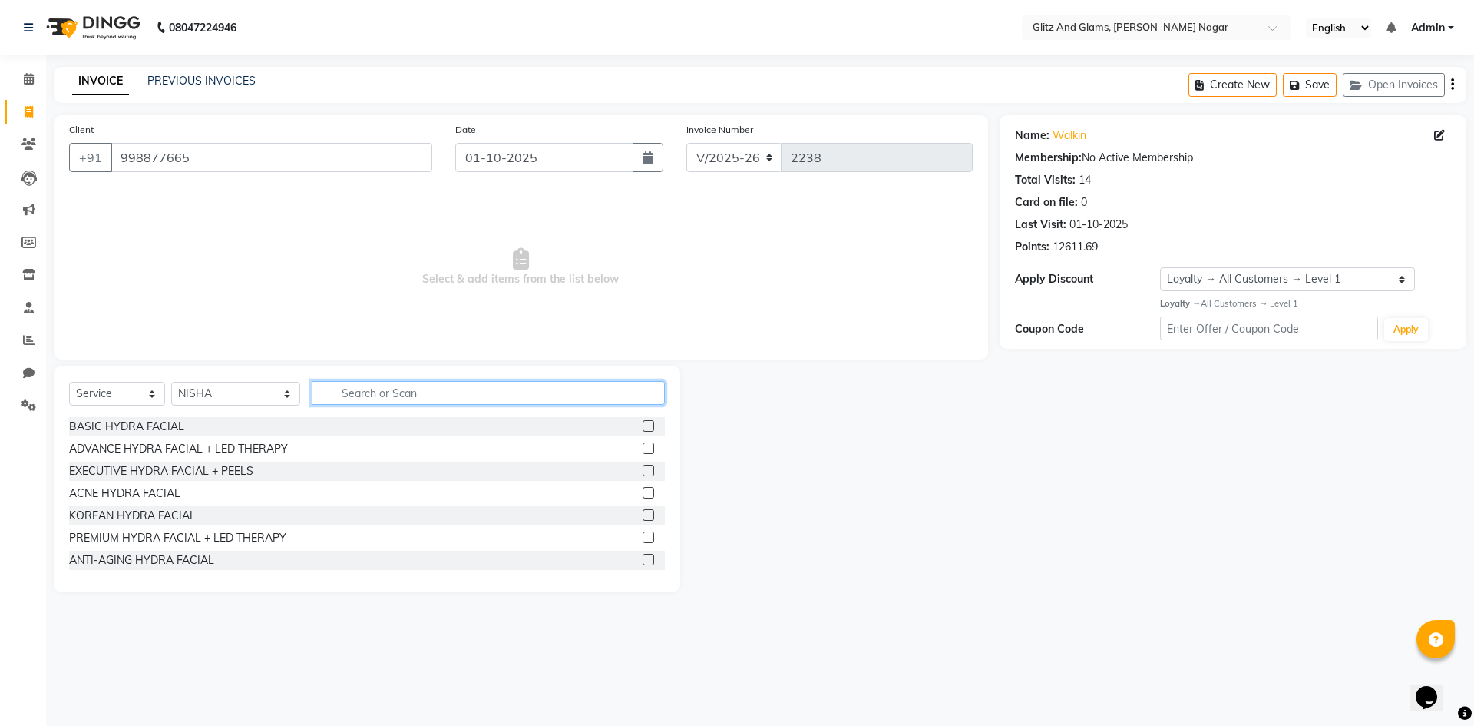
click at [412, 399] on input "text" at bounding box center [488, 393] width 353 height 24
type input "WAX"
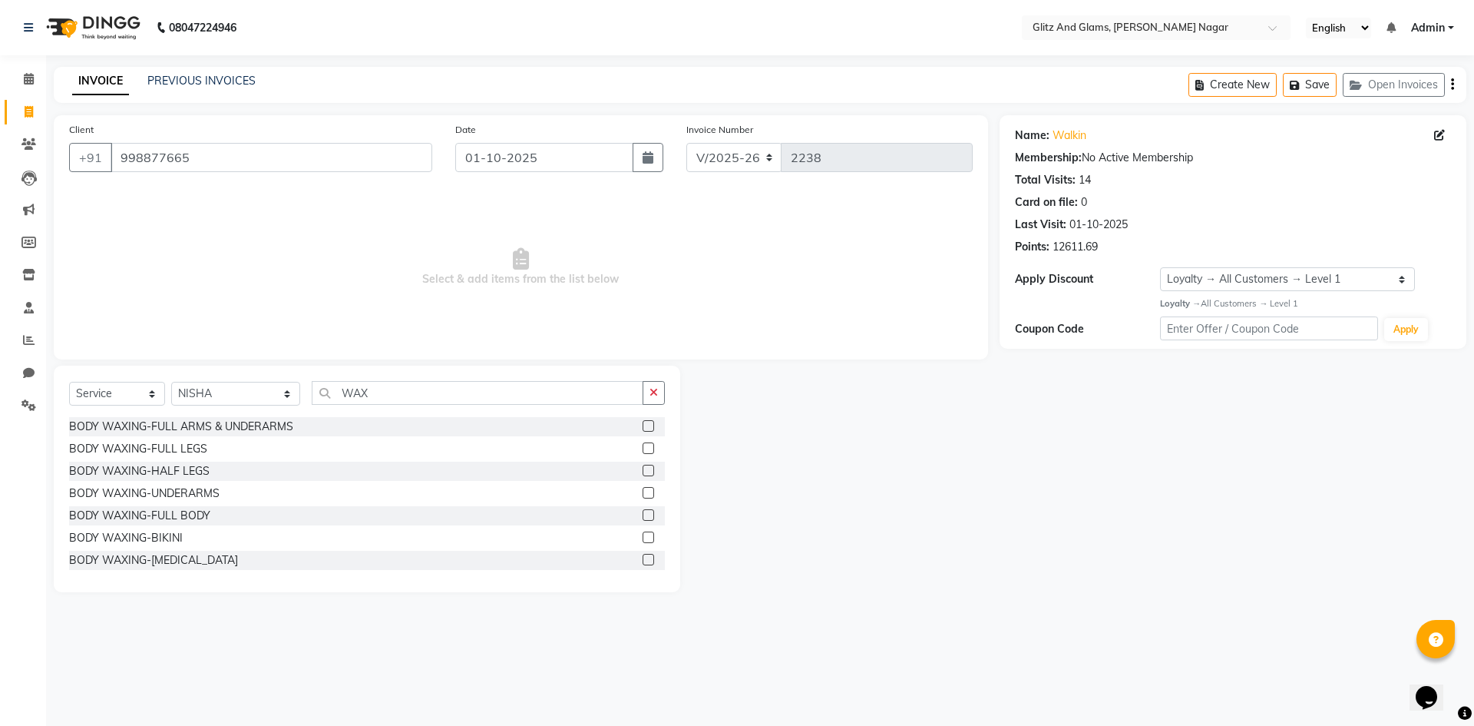
click at [643, 427] on label at bounding box center [649, 426] width 12 height 12
click at [643, 427] on input "checkbox" at bounding box center [648, 427] width 10 height 10
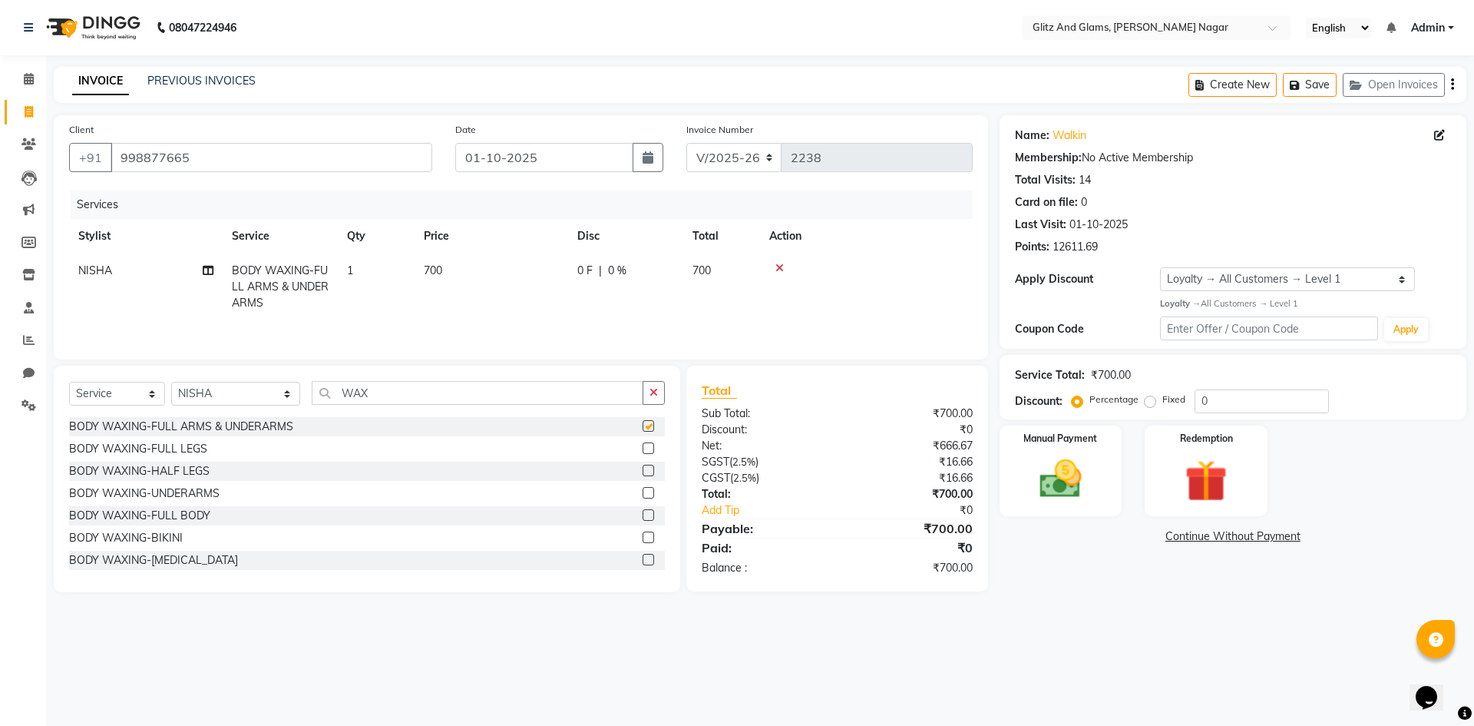
checkbox input "false"
click at [643, 472] on label at bounding box center [649, 471] width 12 height 12
click at [643, 472] on input "checkbox" at bounding box center [648, 471] width 10 height 10
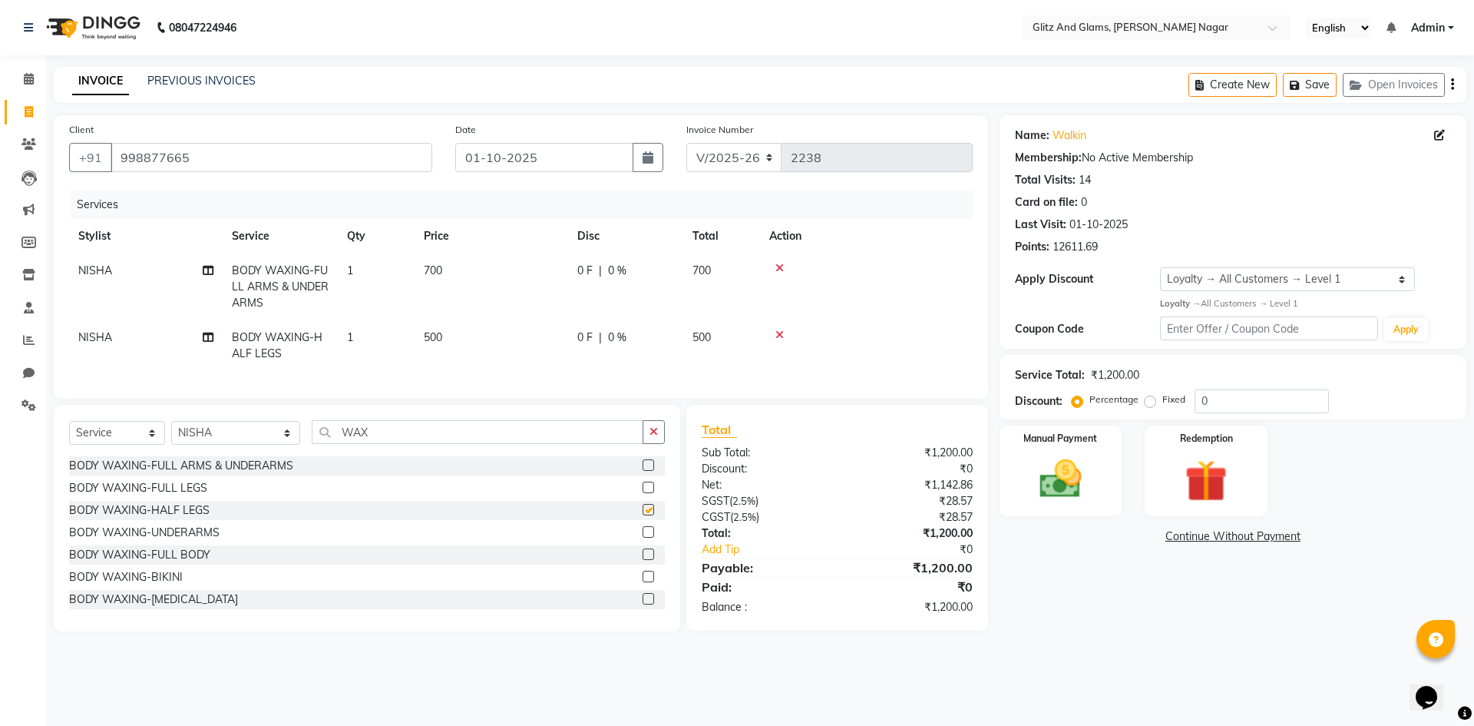
checkbox input "false"
click at [657, 444] on button "button" at bounding box center [654, 432] width 22 height 24
type input "THR"
click at [643, 471] on label at bounding box center [649, 465] width 12 height 12
click at [643, 471] on input "checkbox" at bounding box center [648, 466] width 10 height 10
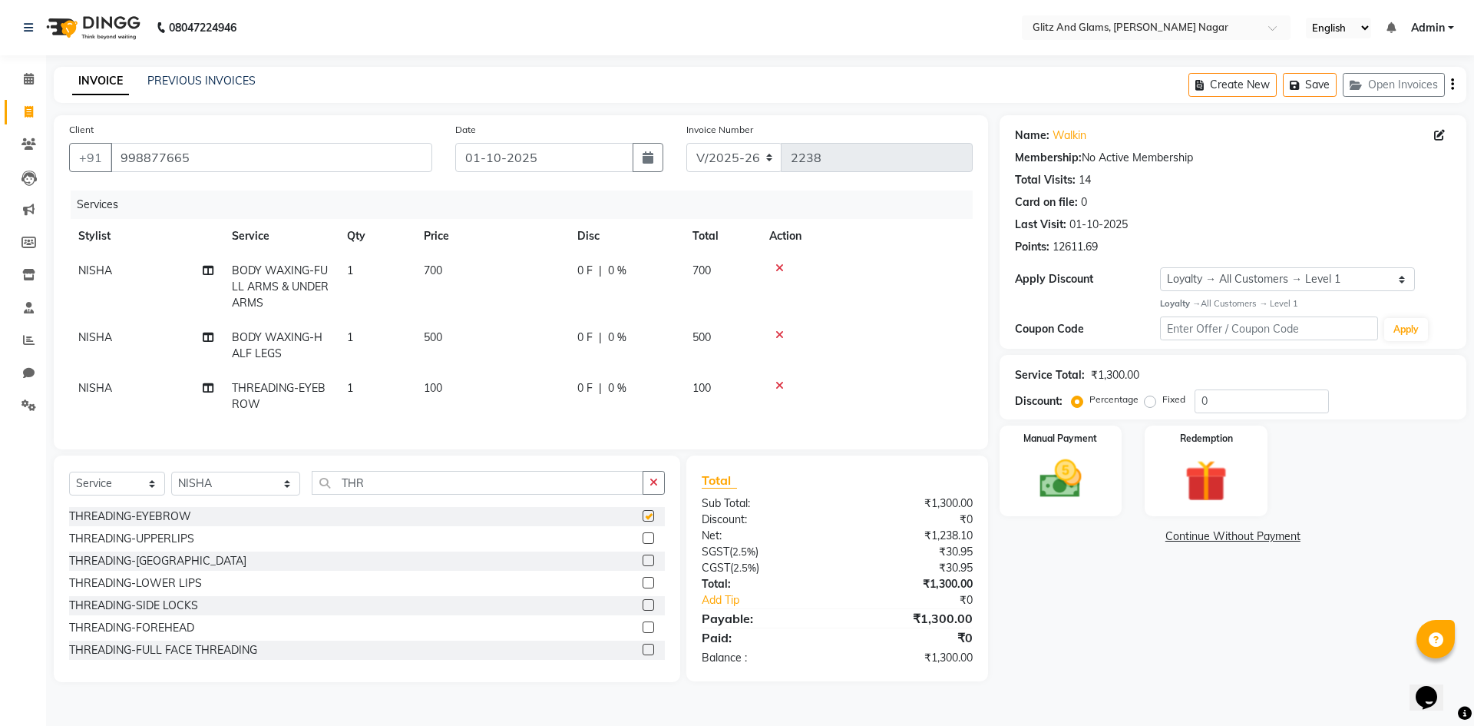
click at [493, 390] on td "100" at bounding box center [492, 396] width 154 height 51
checkbox input "false"
select select "80532"
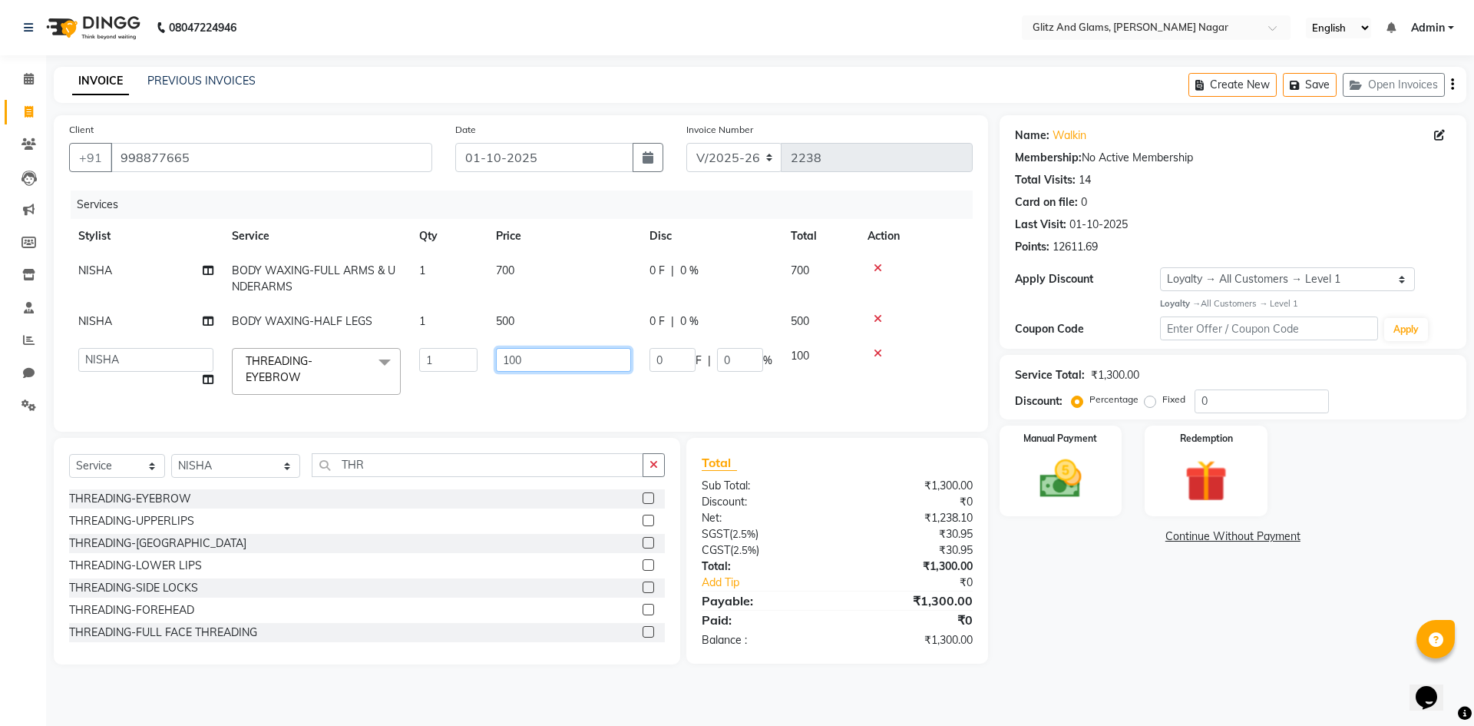
click at [504, 361] on input "100" at bounding box center [563, 360] width 135 height 24
type input "80"
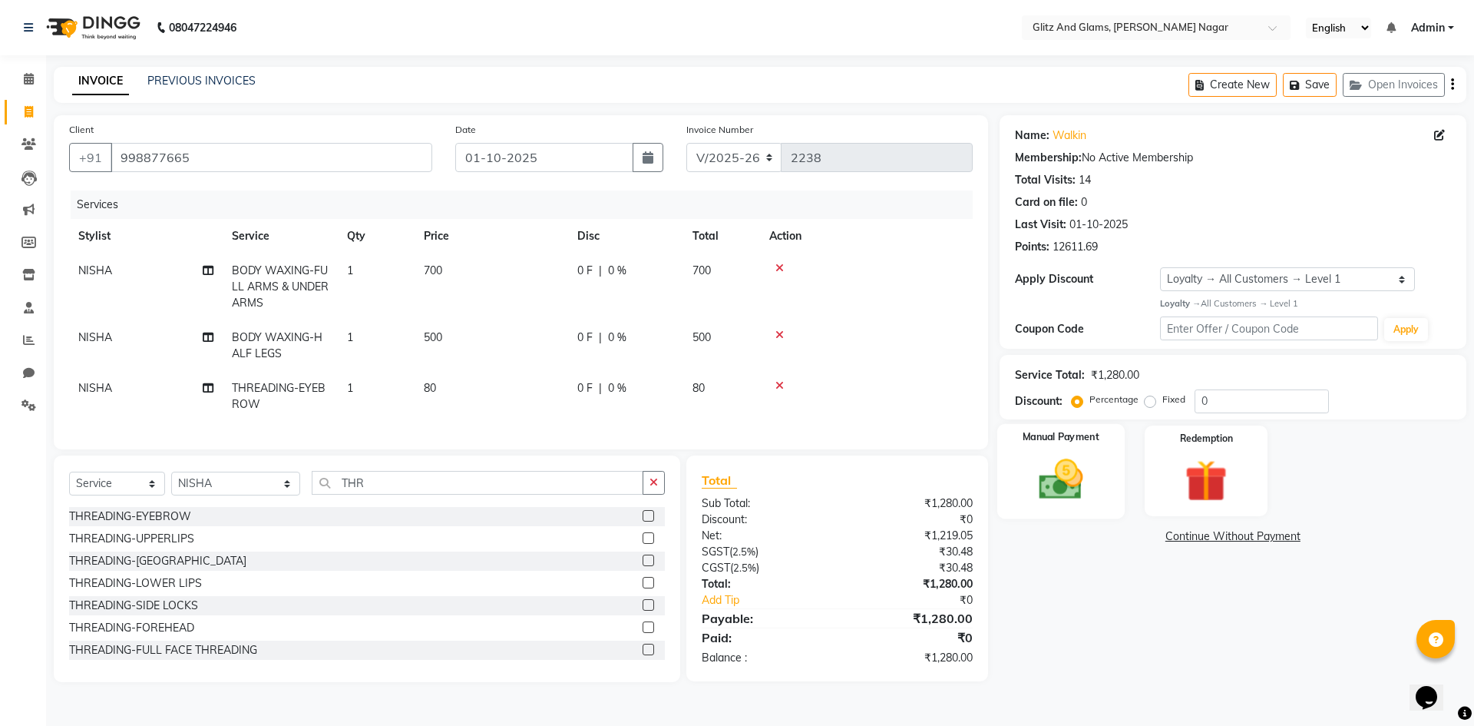
click at [1067, 476] on img at bounding box center [1060, 479] width 71 height 51
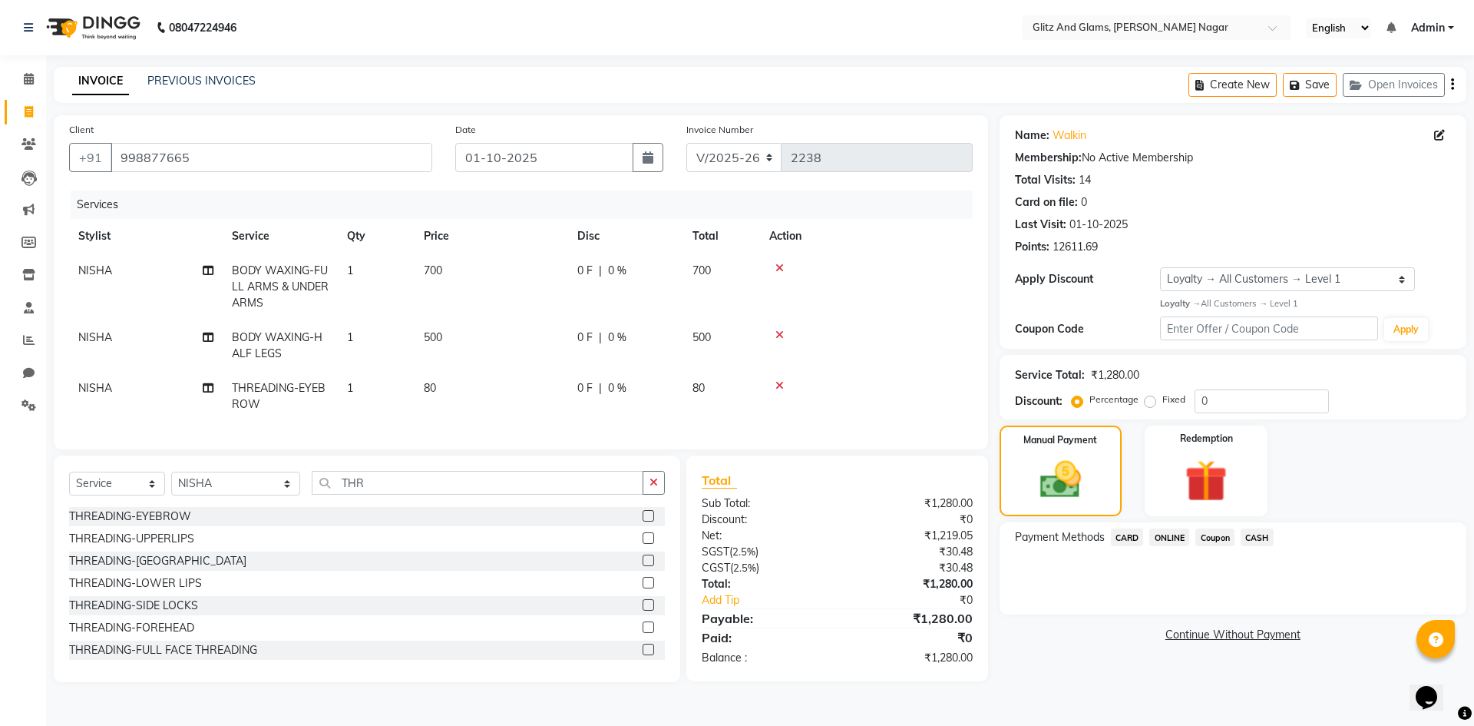
click at [1254, 534] on span "CASH" at bounding box center [1257, 537] width 33 height 18
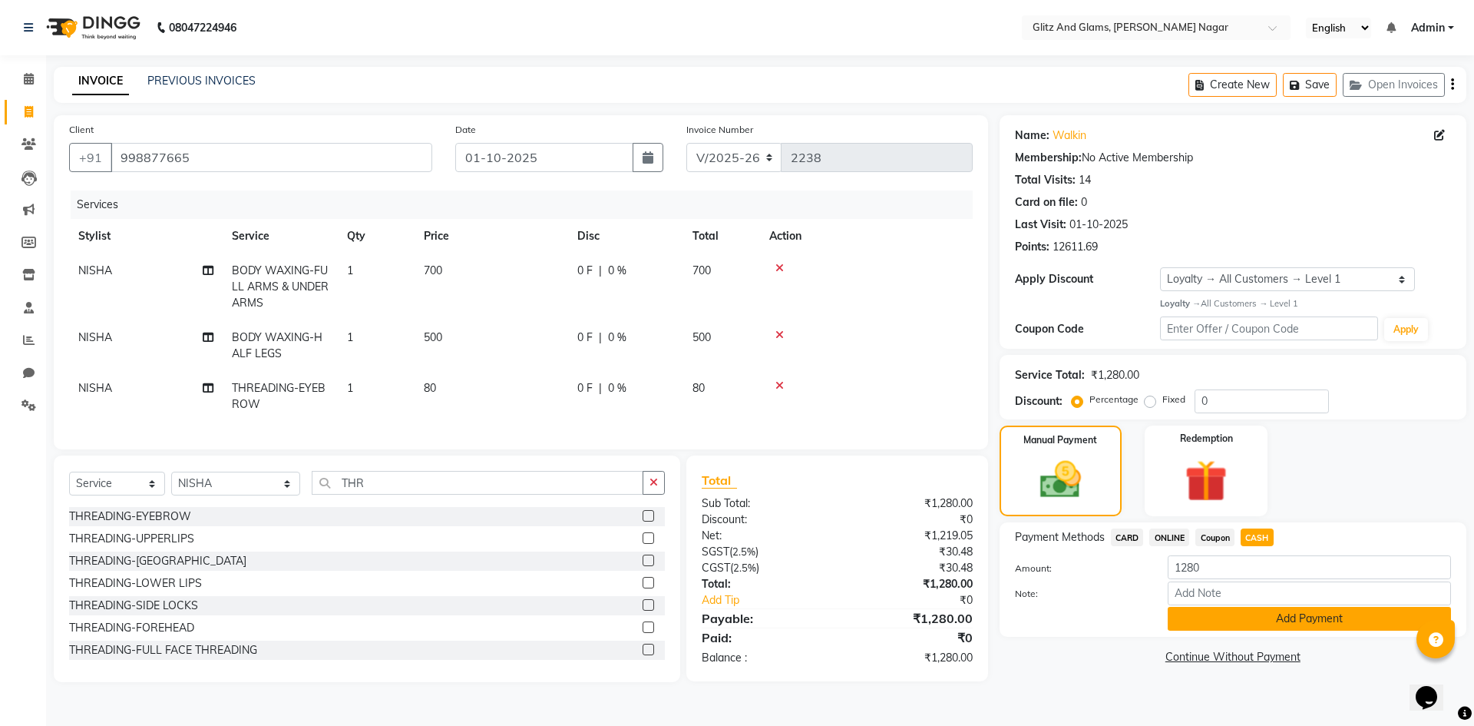
click at [1238, 620] on button "Add Payment" at bounding box center [1309, 619] width 283 height 24
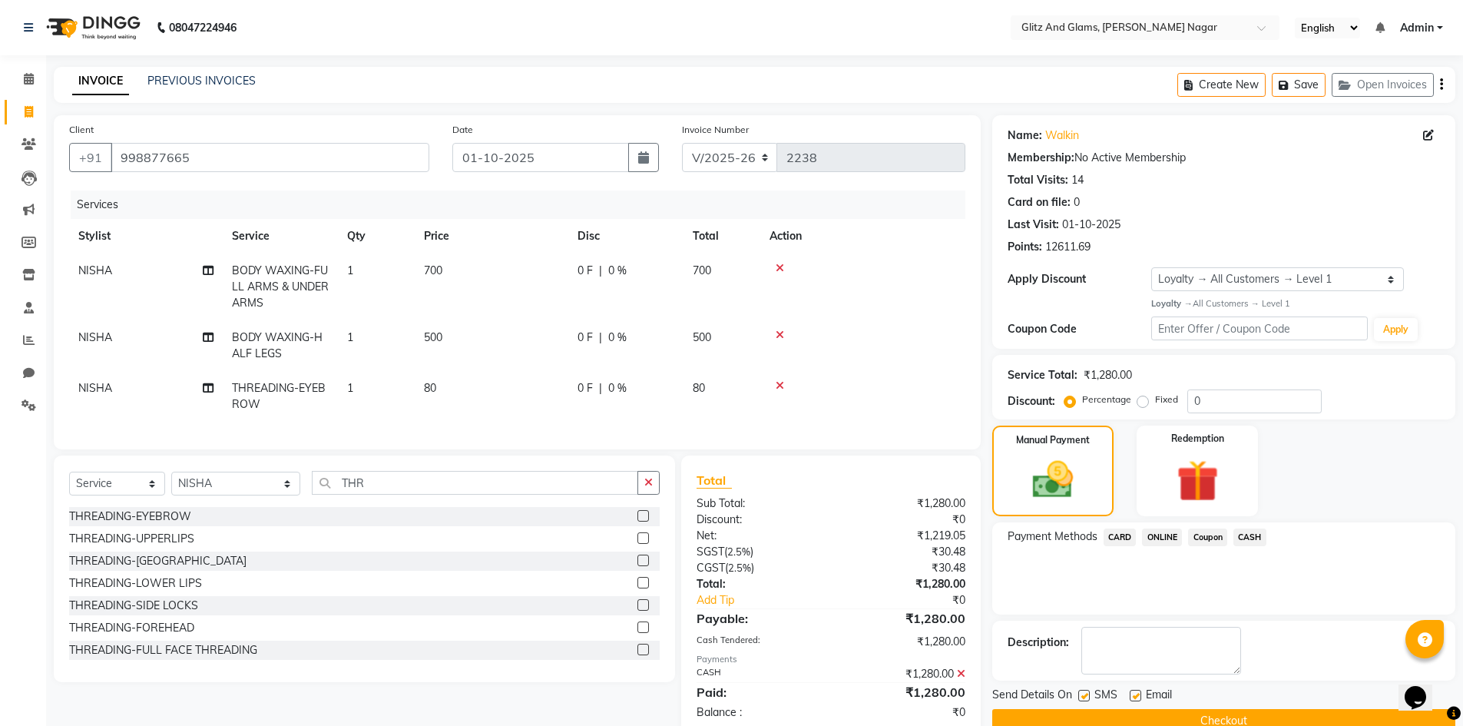
scroll to position [121, 0]
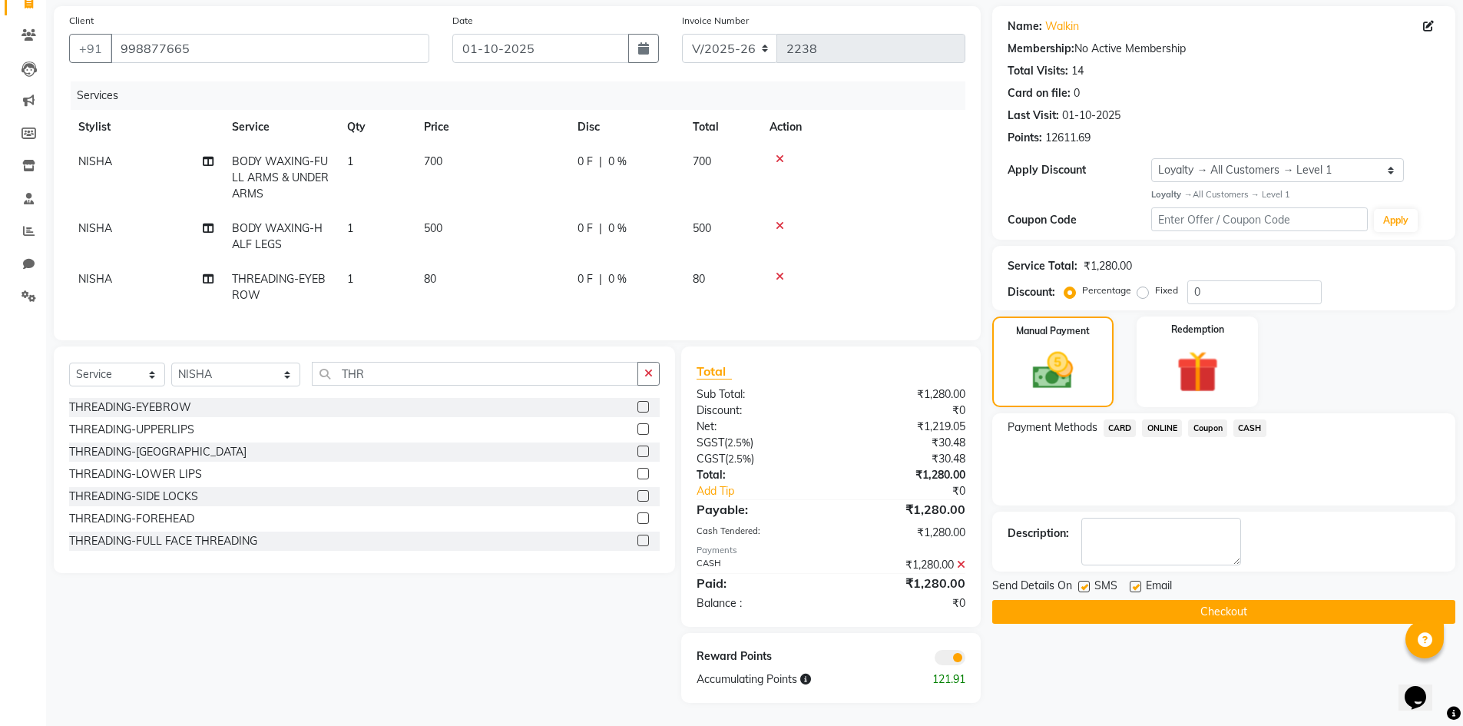
click at [1238, 600] on button "Checkout" at bounding box center [1223, 612] width 463 height 24
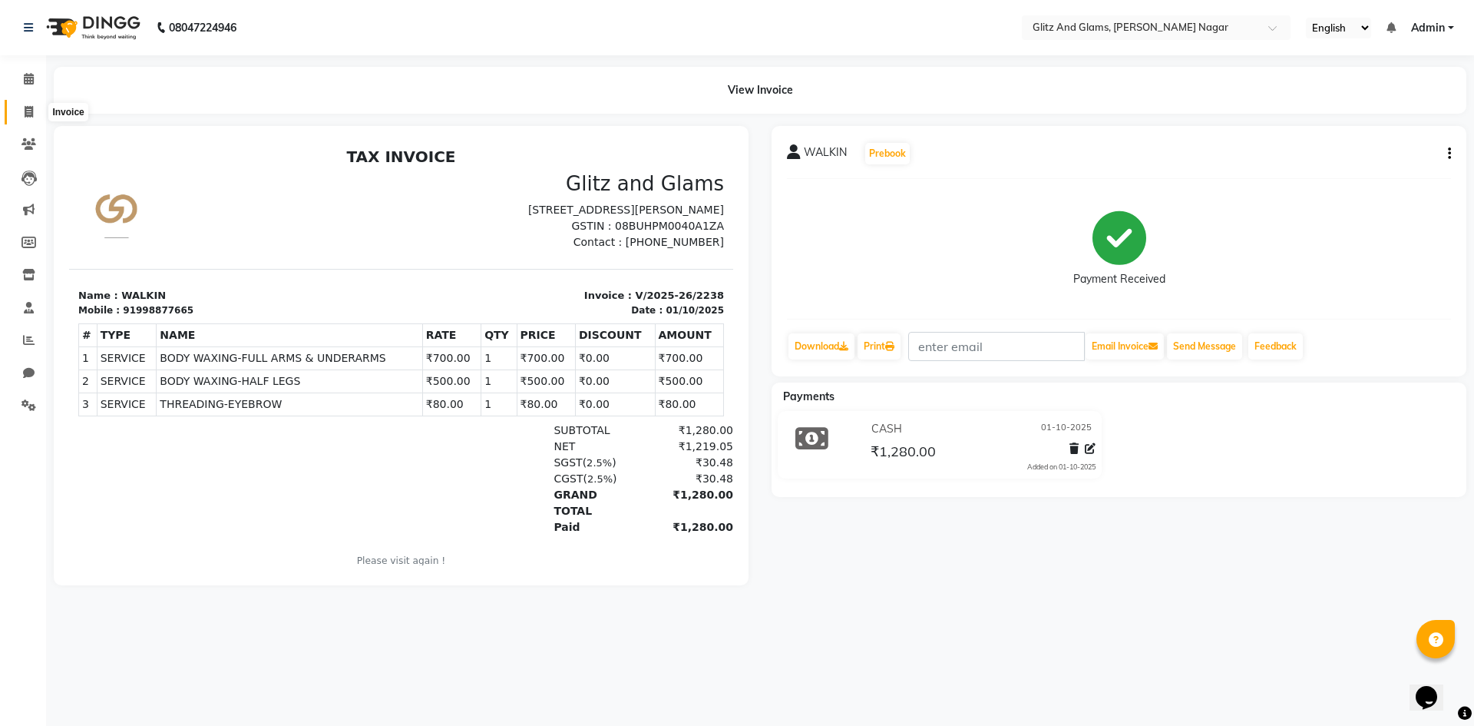
click at [28, 116] on icon at bounding box center [29, 112] width 8 height 12
select select "service"
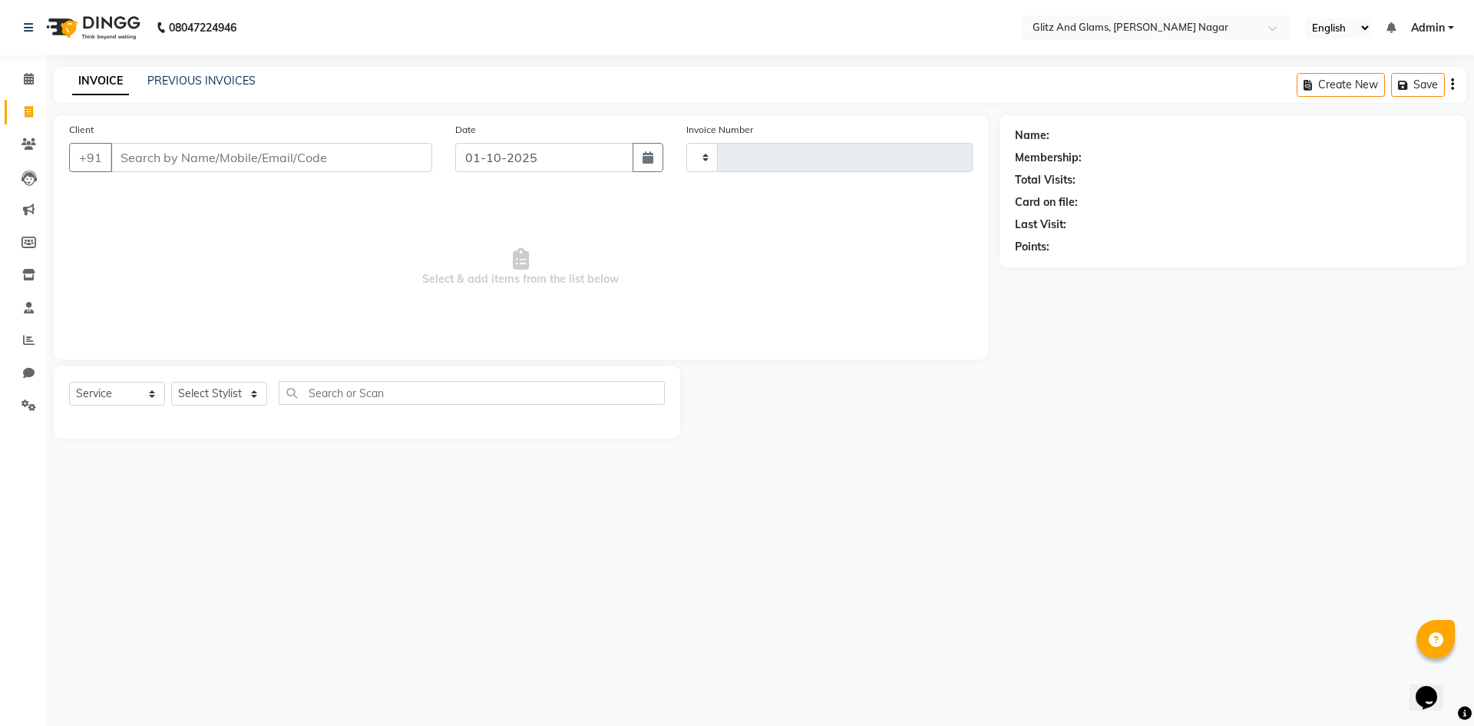
type input "2239"
select select "8316"
click at [181, 153] on input "Client" at bounding box center [272, 157] width 322 height 29
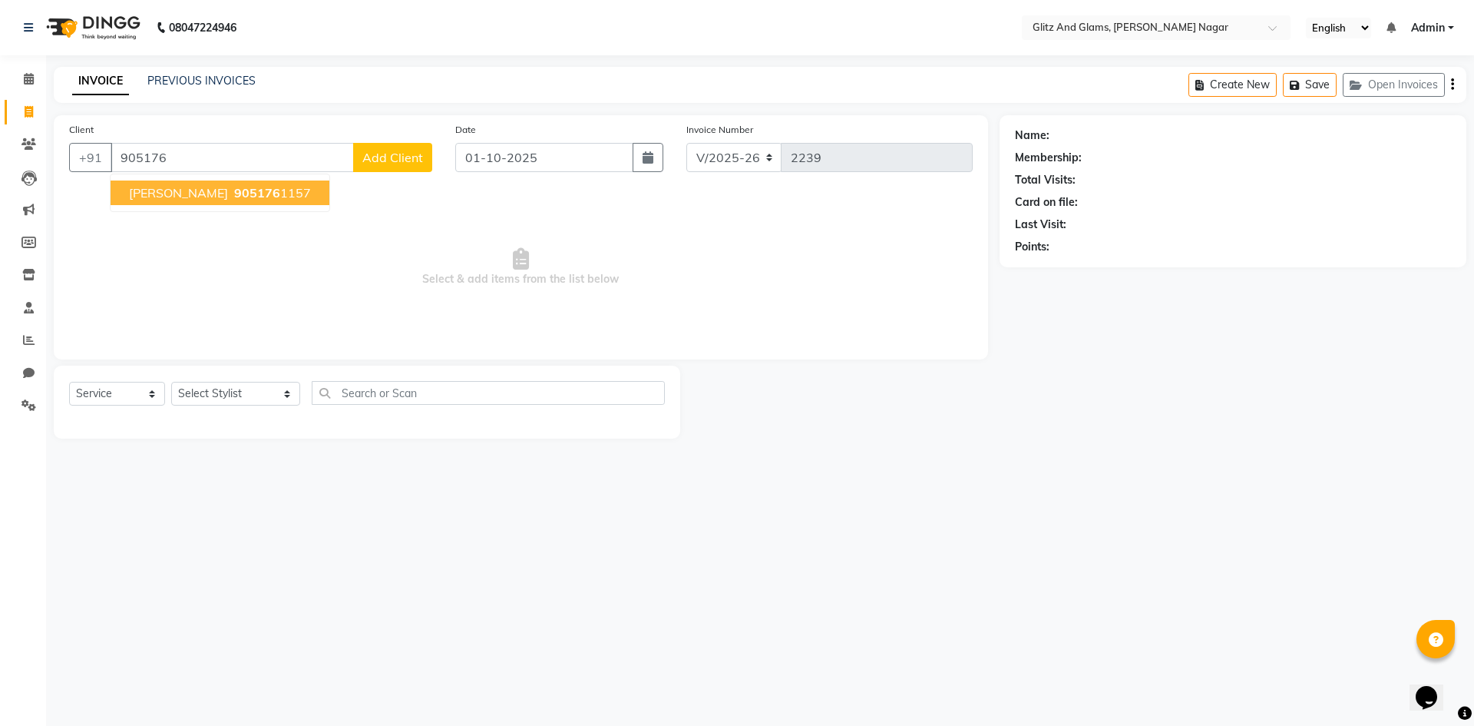
click at [234, 190] on span "905176" at bounding box center [257, 192] width 46 height 15
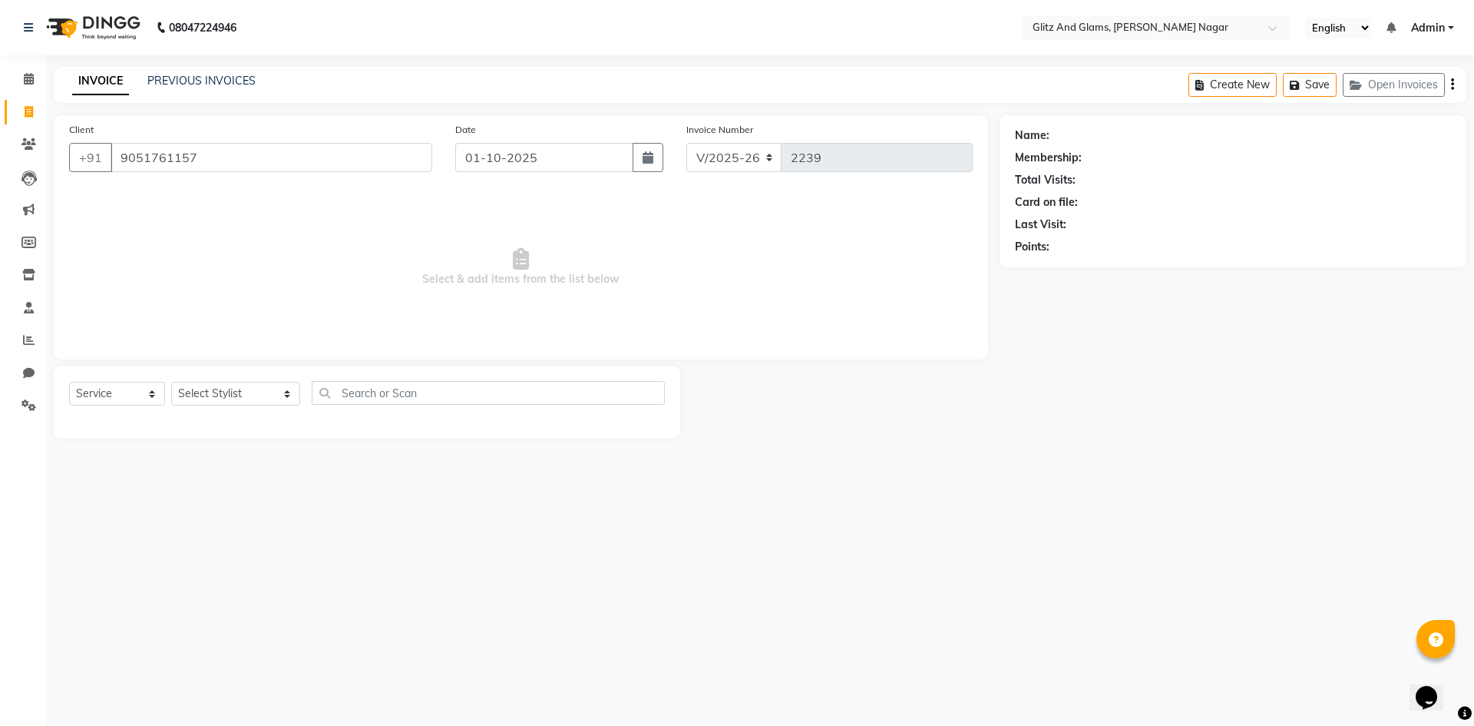
type input "9051761157"
select select "1: Object"
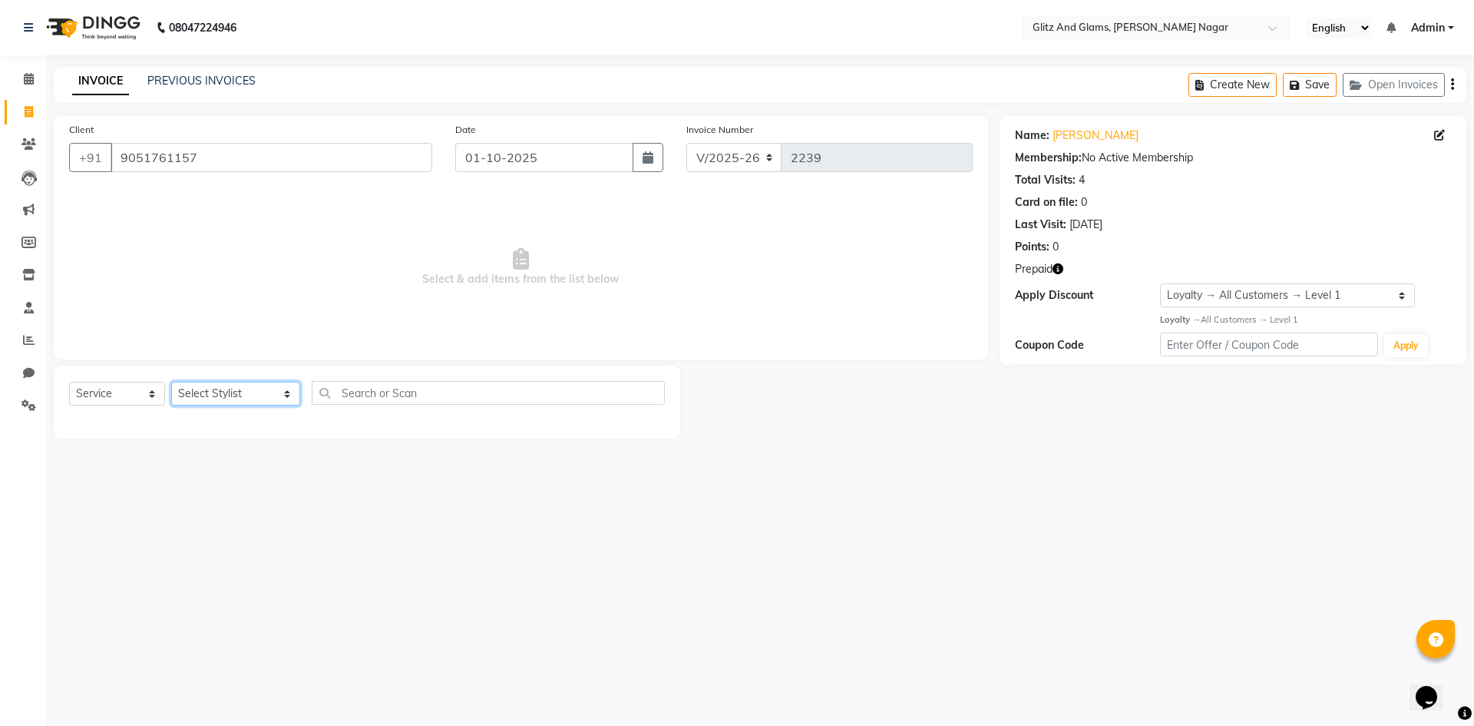
click at [269, 399] on select "Select Stylist [PERSON_NAME] [PERSON_NAME] ANKIT ASHOK ATO [PERSON_NAME] CHETAN…" at bounding box center [235, 394] width 129 height 24
select select "89018"
click at [171, 382] on select "Select Stylist [PERSON_NAME] [PERSON_NAME] ANKIT ASHOK ATO [PERSON_NAME] CHETAN…" at bounding box center [235, 394] width 129 height 24
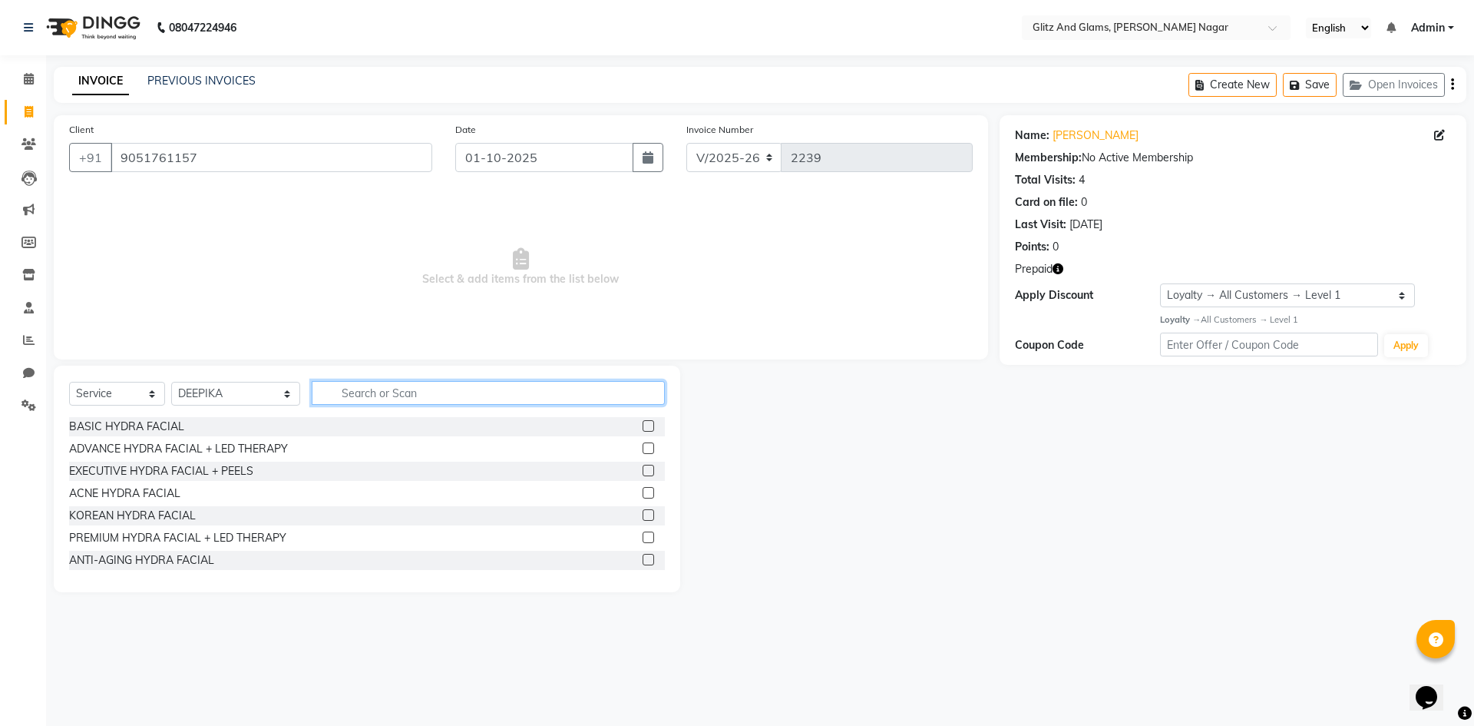
click at [423, 399] on input "text" at bounding box center [488, 393] width 353 height 24
type input "GEL"
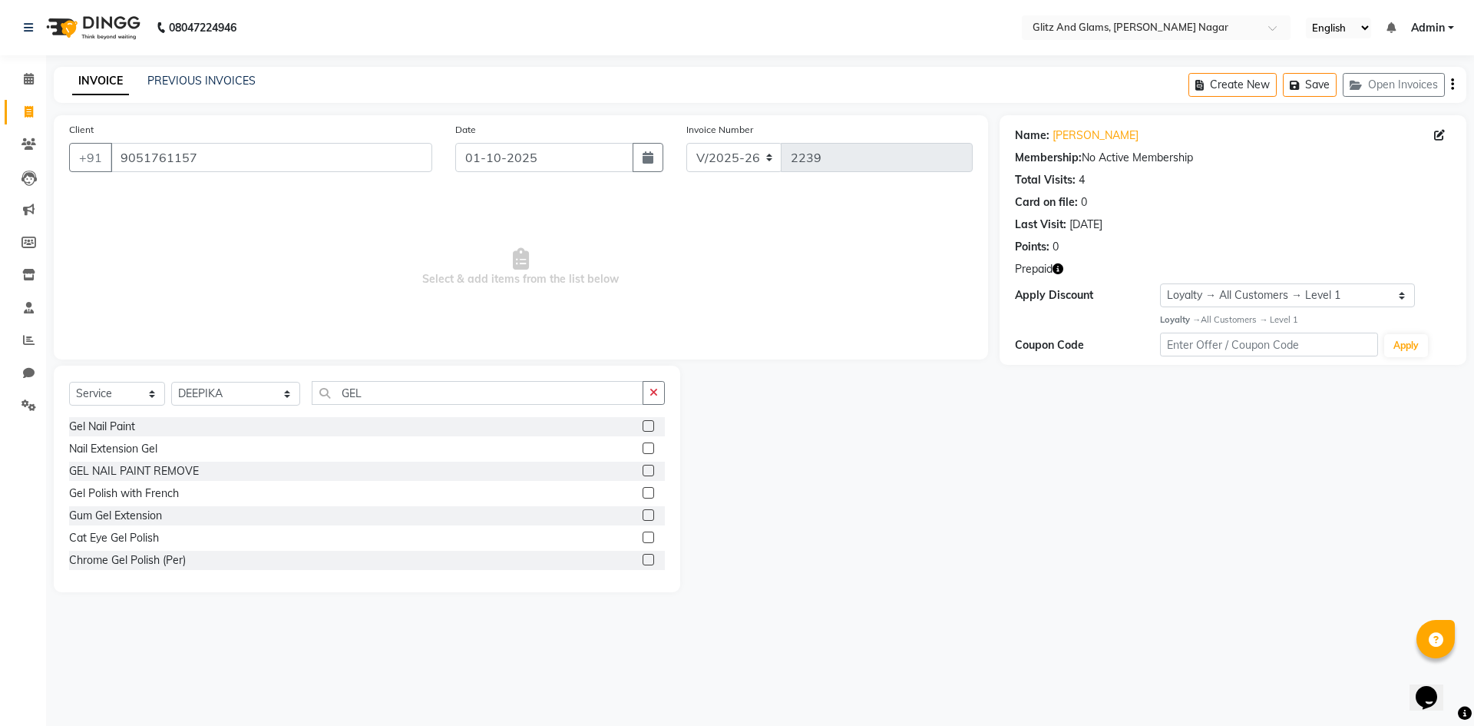
click at [643, 424] on label at bounding box center [649, 426] width 12 height 12
click at [643, 424] on input "checkbox" at bounding box center [648, 427] width 10 height 10
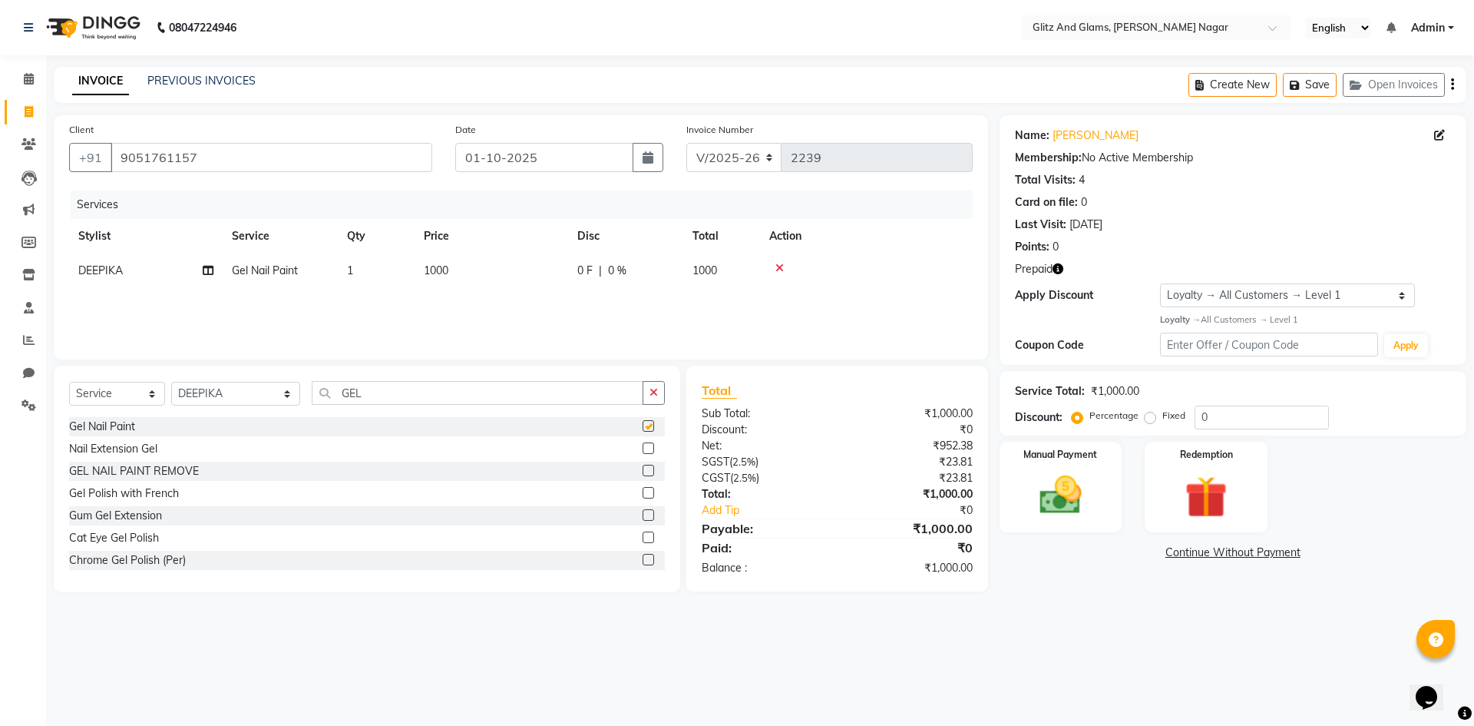
checkbox input "false"
click at [560, 273] on td "1000" at bounding box center [492, 270] width 154 height 35
select select "89018"
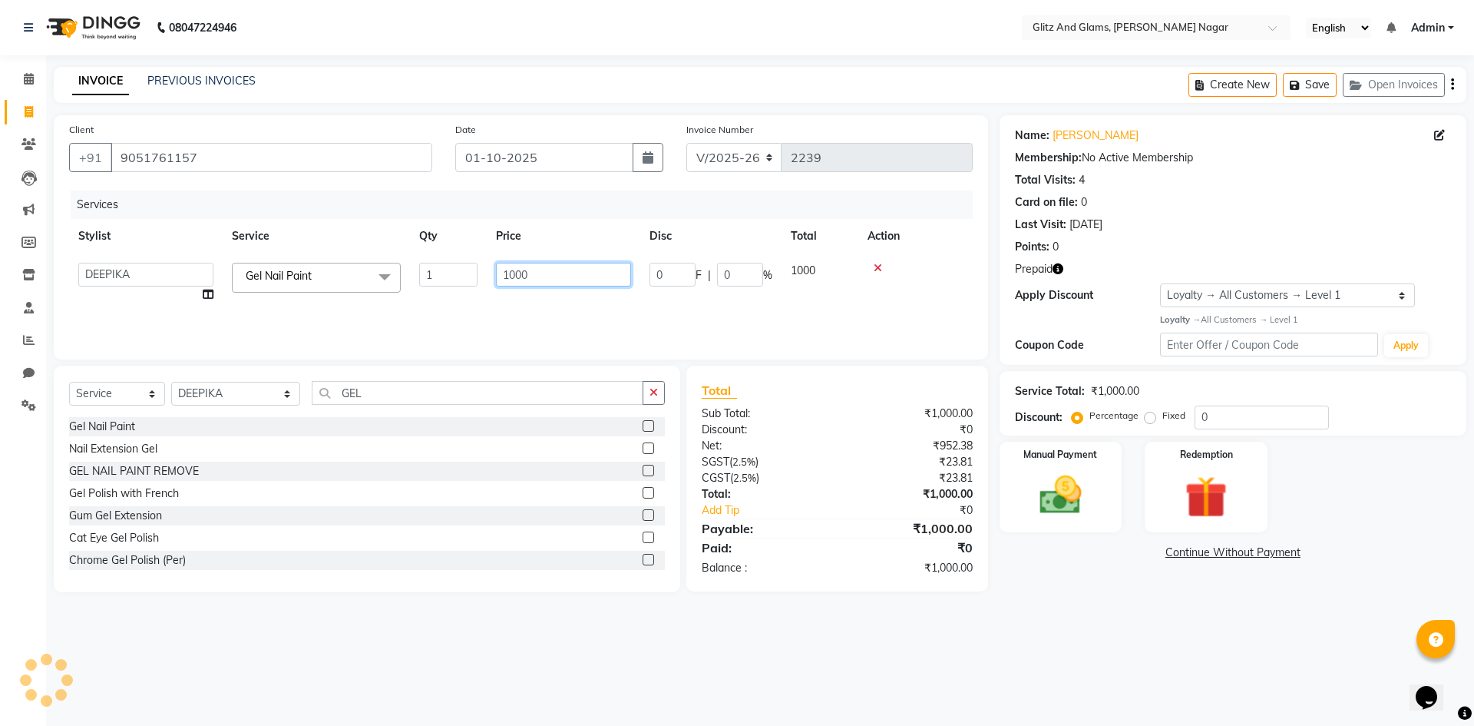
click at [505, 276] on input "1000" at bounding box center [563, 275] width 135 height 24
type input "1800"
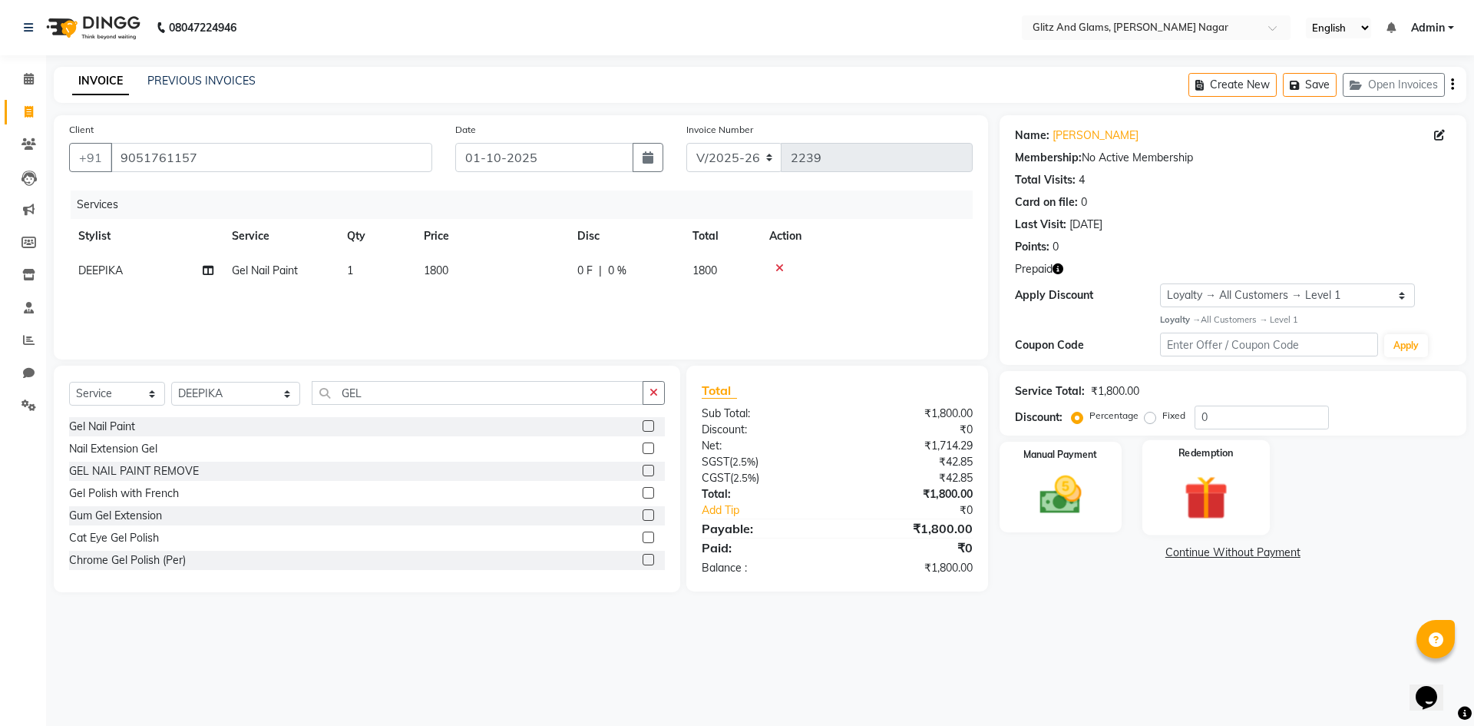
click at [1224, 464] on div "Redemption" at bounding box center [1205, 486] width 127 height 94
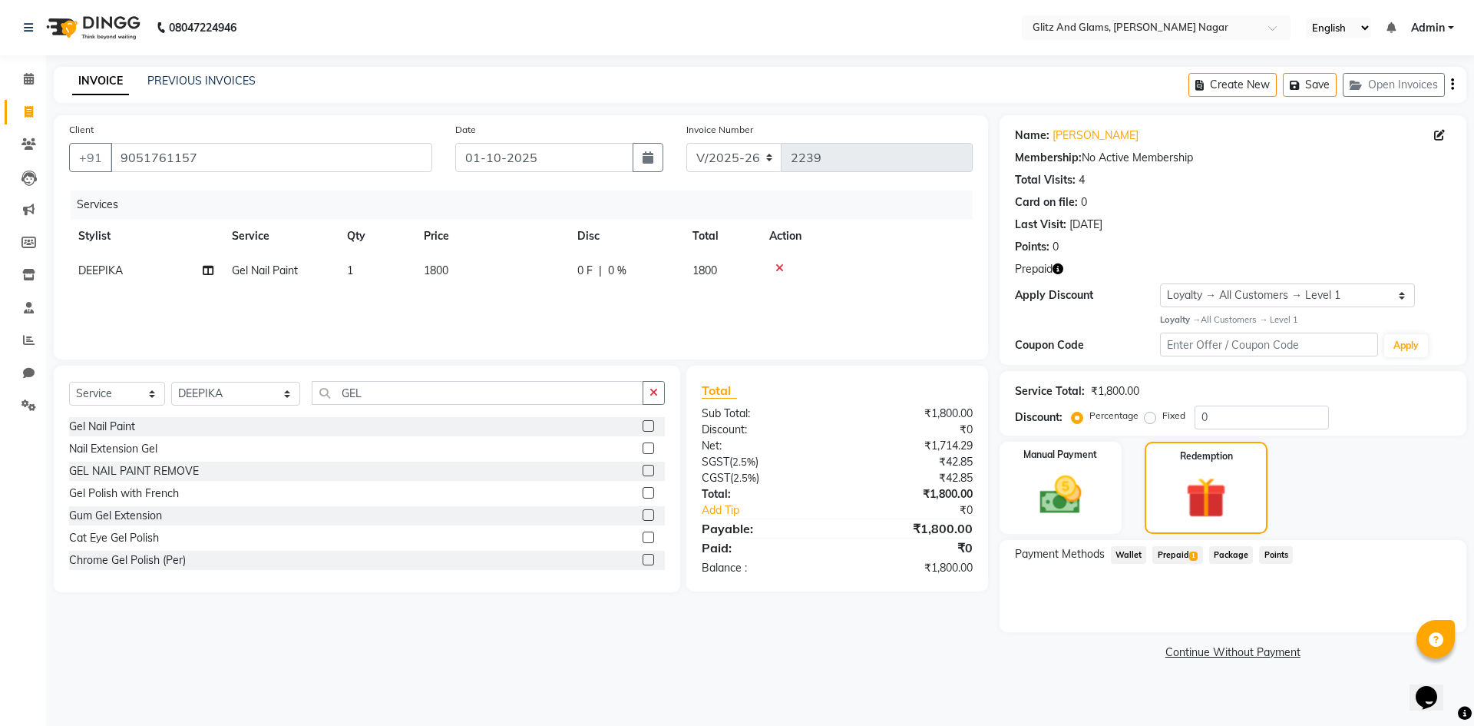
click at [1180, 556] on span "Prepaid 1" at bounding box center [1177, 555] width 50 height 18
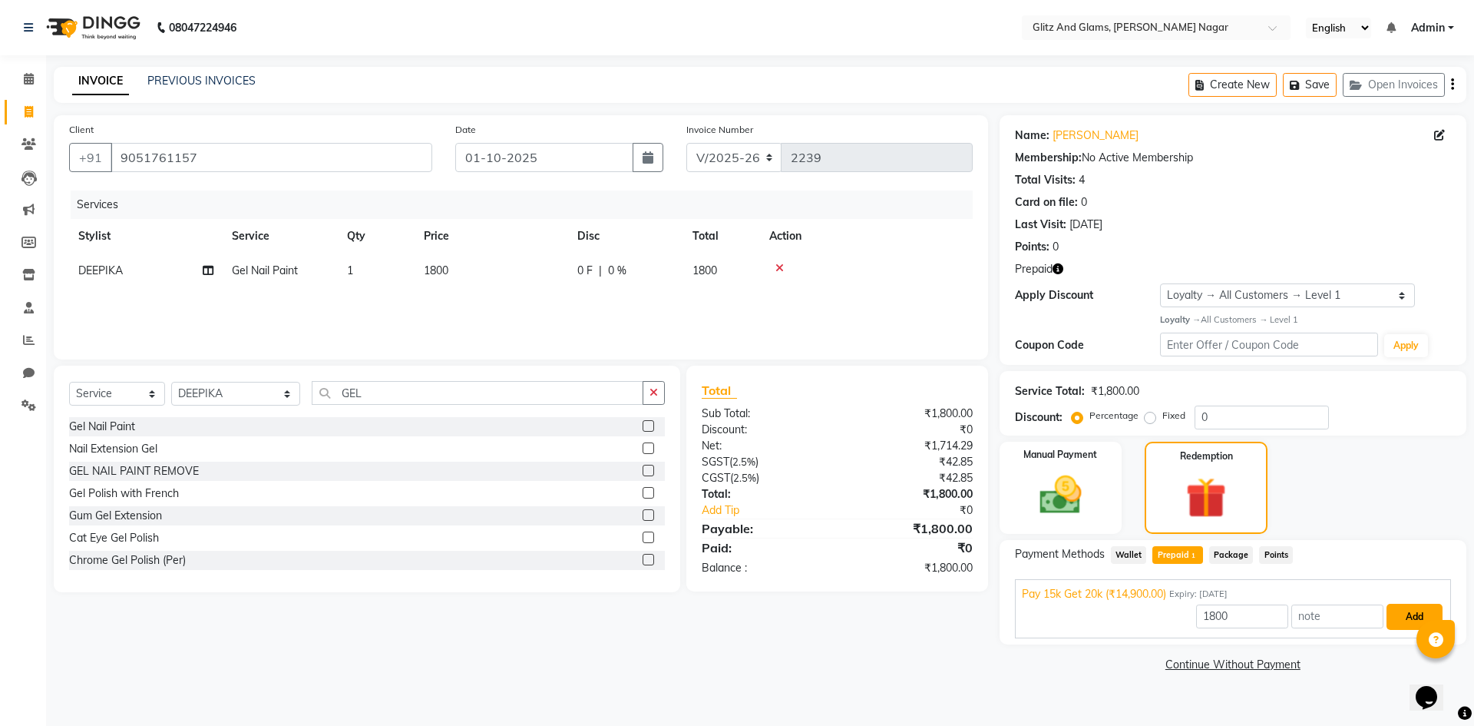
click at [1404, 620] on button "Add" at bounding box center [1415, 616] width 56 height 26
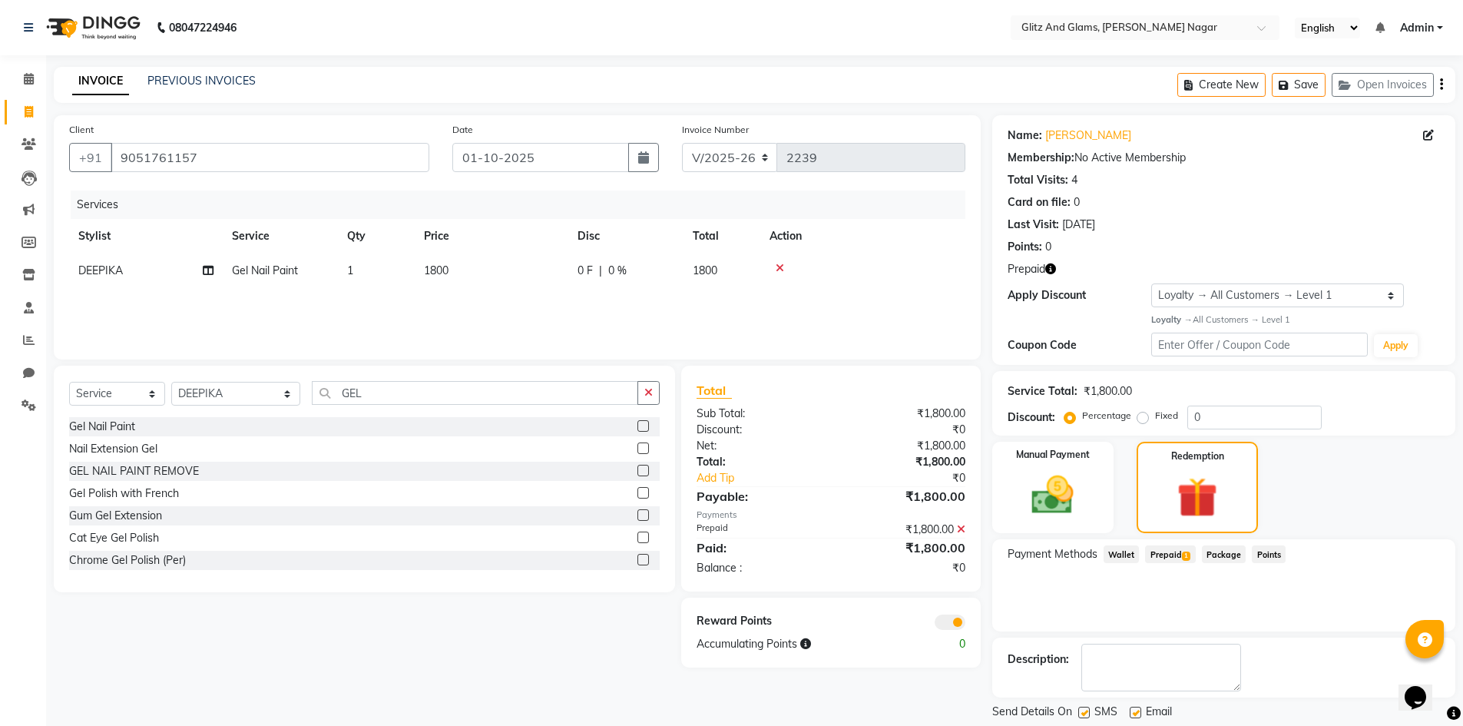
scroll to position [47, 0]
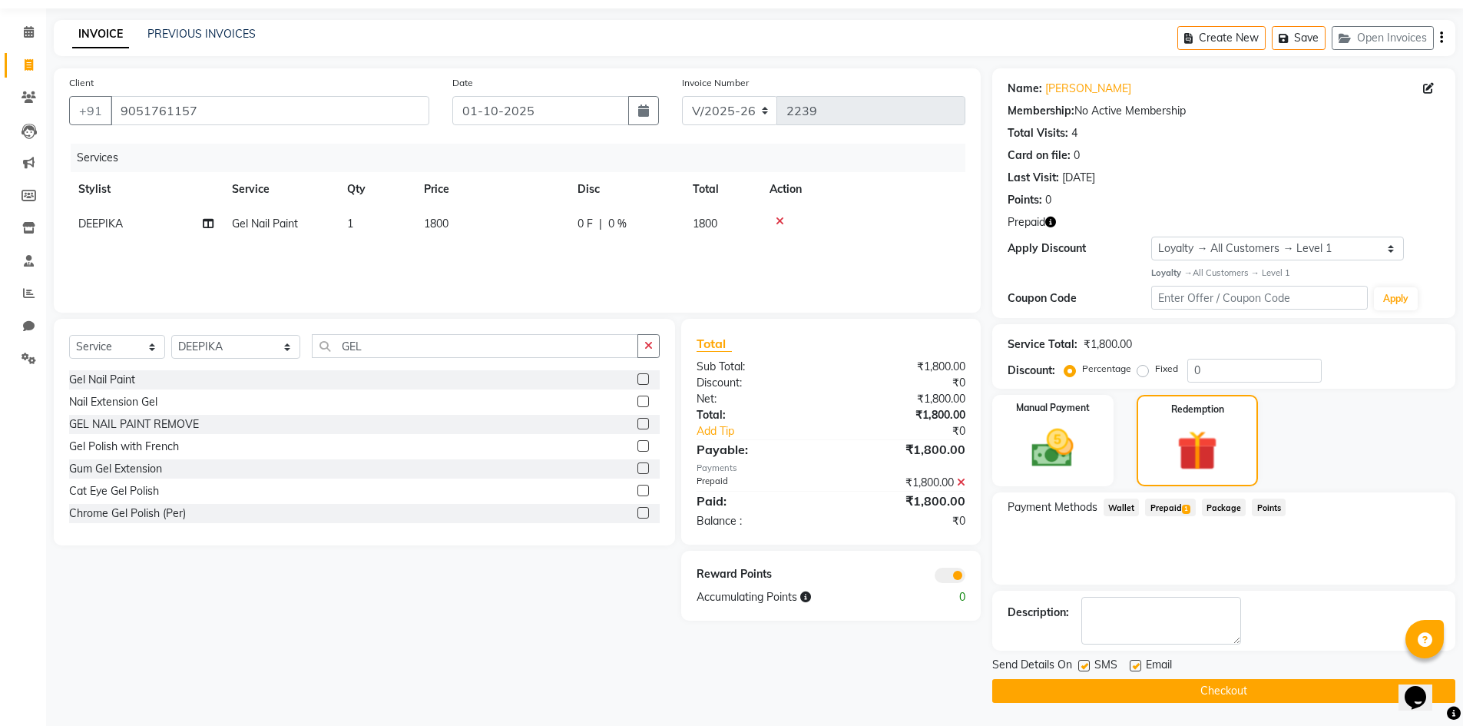
click at [1216, 690] on button "Checkout" at bounding box center [1223, 691] width 463 height 24
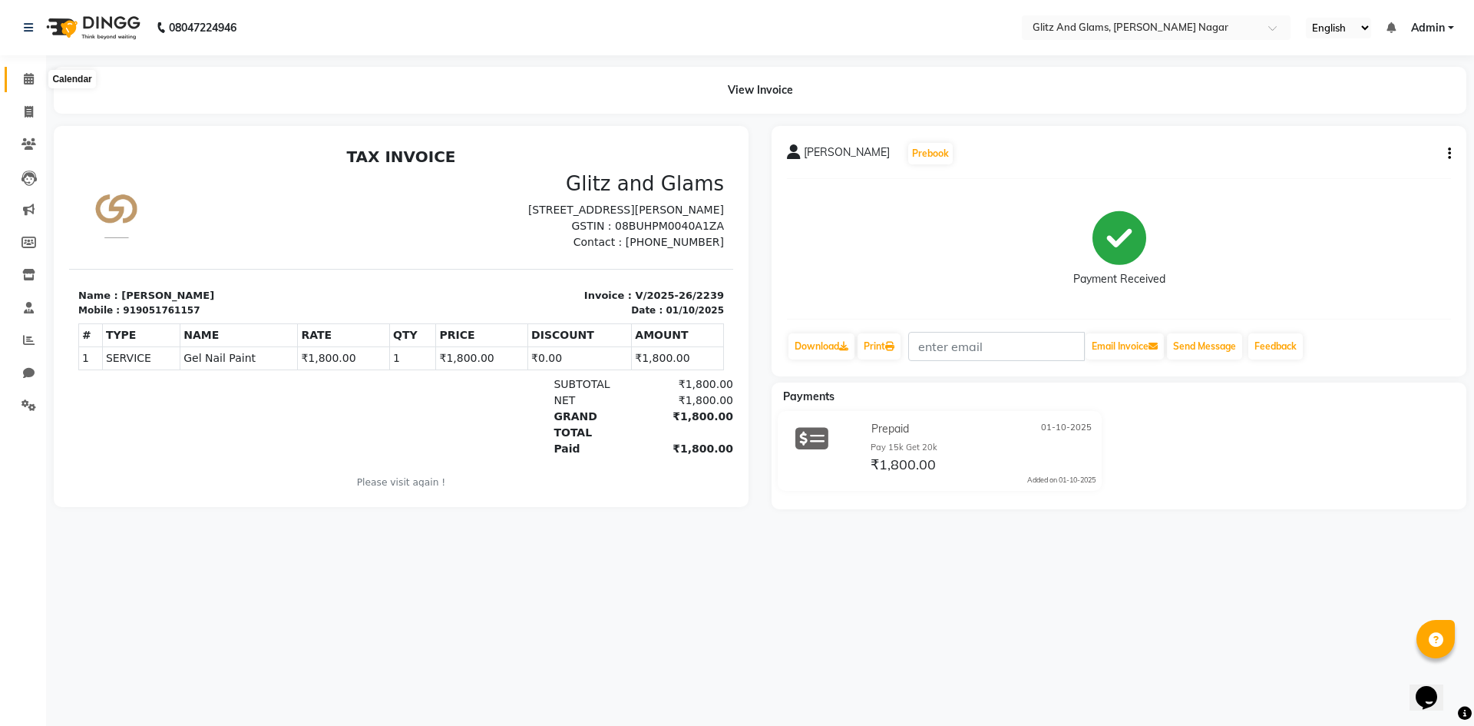
click at [21, 77] on span at bounding box center [28, 80] width 27 height 18
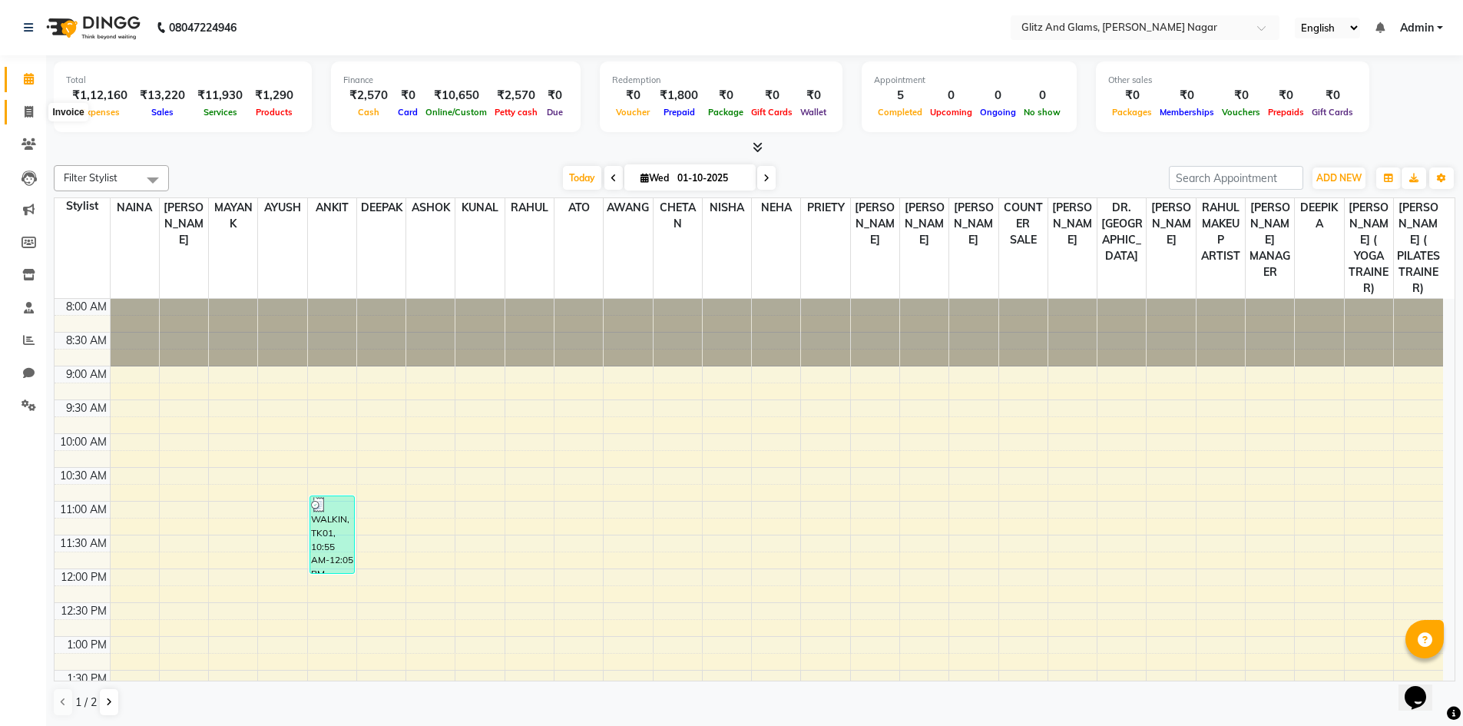
click at [25, 111] on icon at bounding box center [29, 112] width 8 height 12
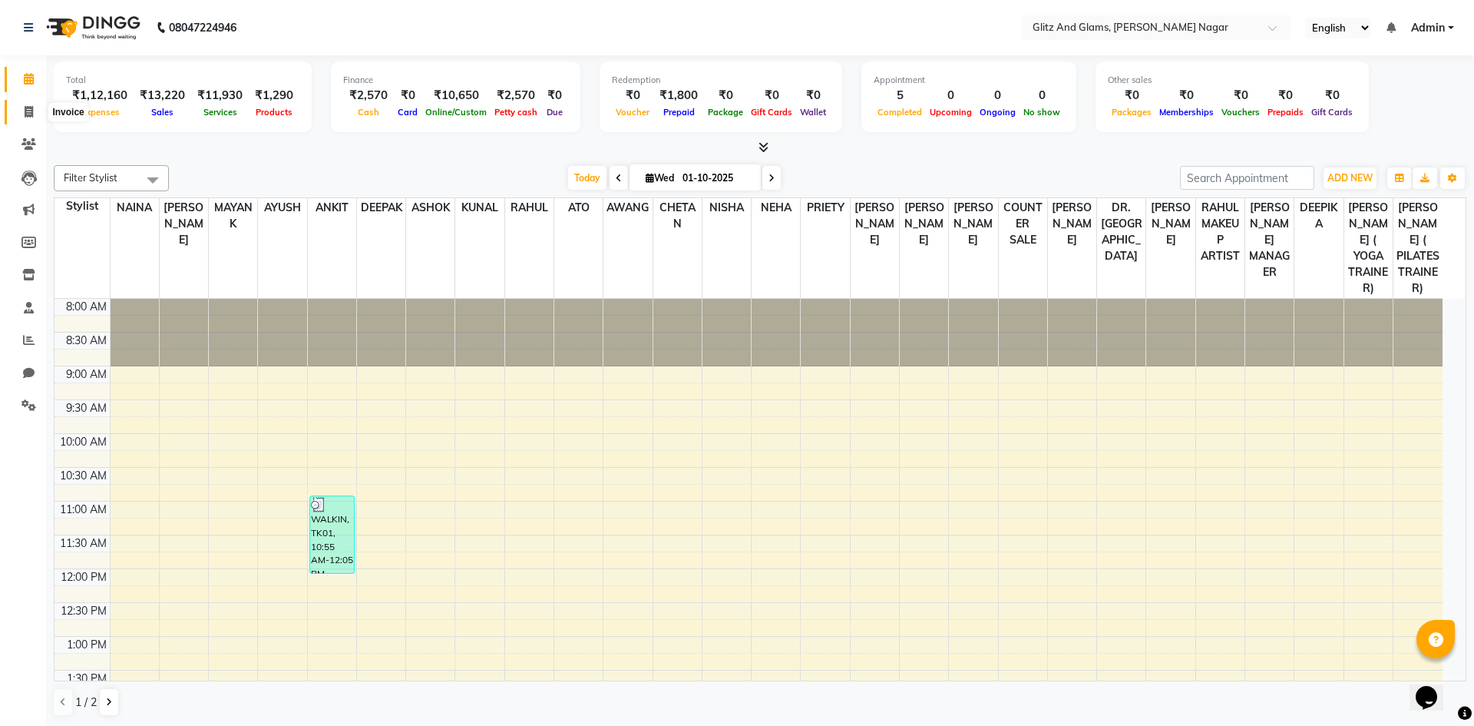
select select "service"
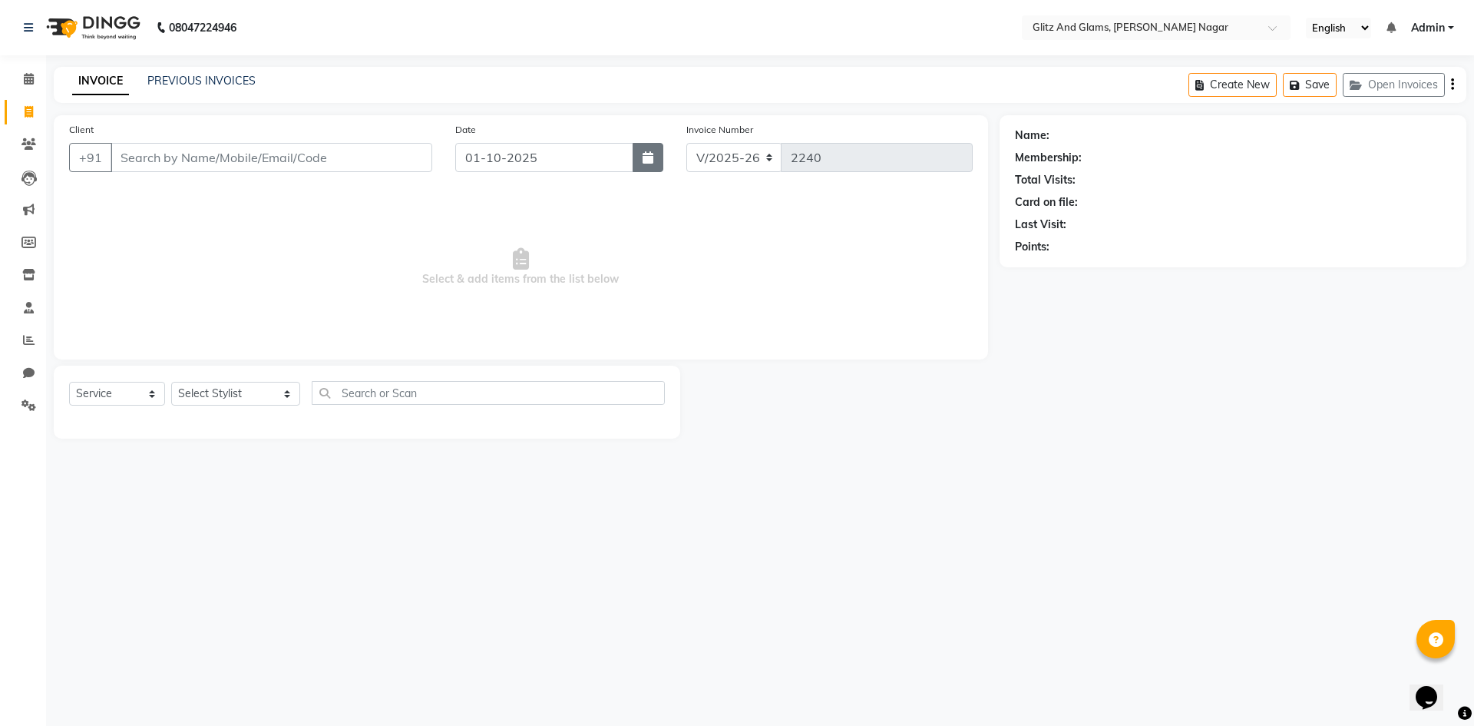
click at [640, 159] on button "button" at bounding box center [648, 157] width 31 height 29
select select "10"
select select "2025"
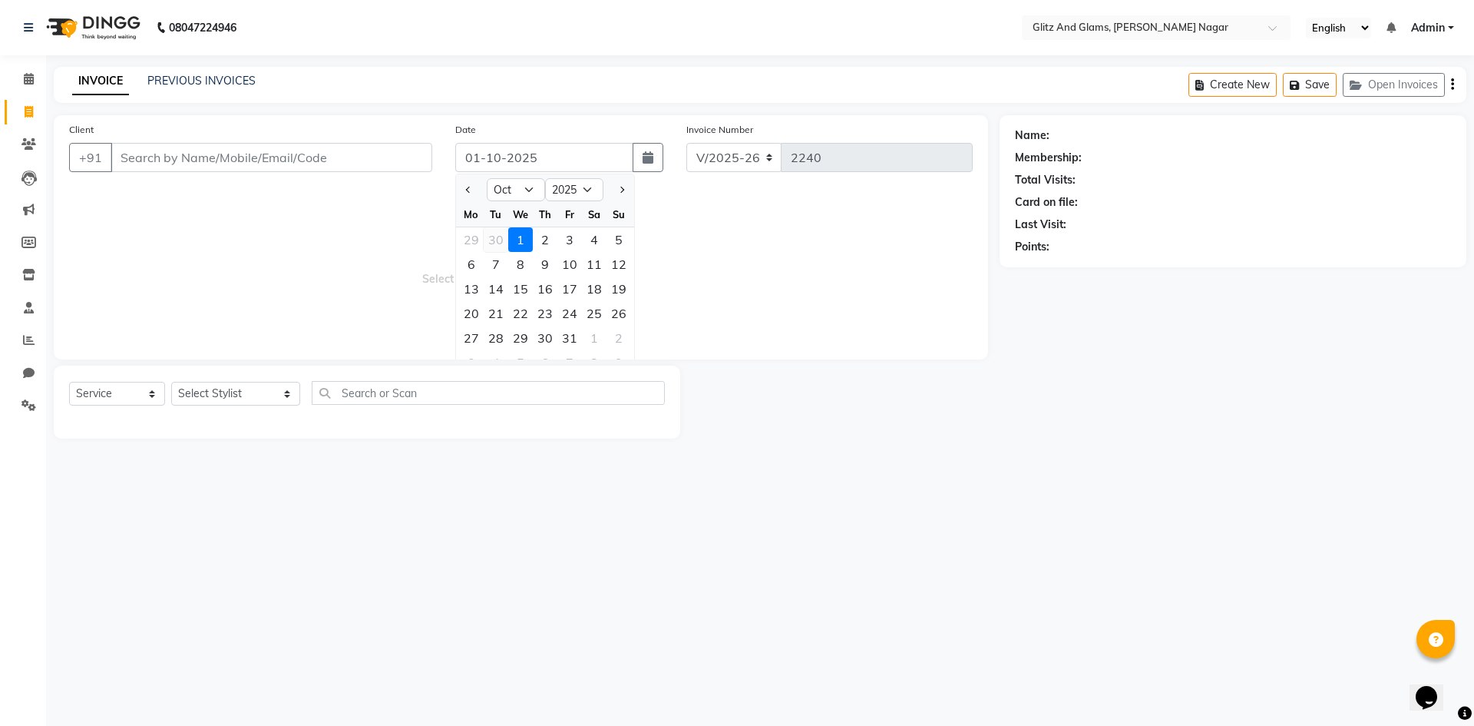
click at [491, 243] on div "30" at bounding box center [496, 239] width 25 height 25
type input "30-09-2025"
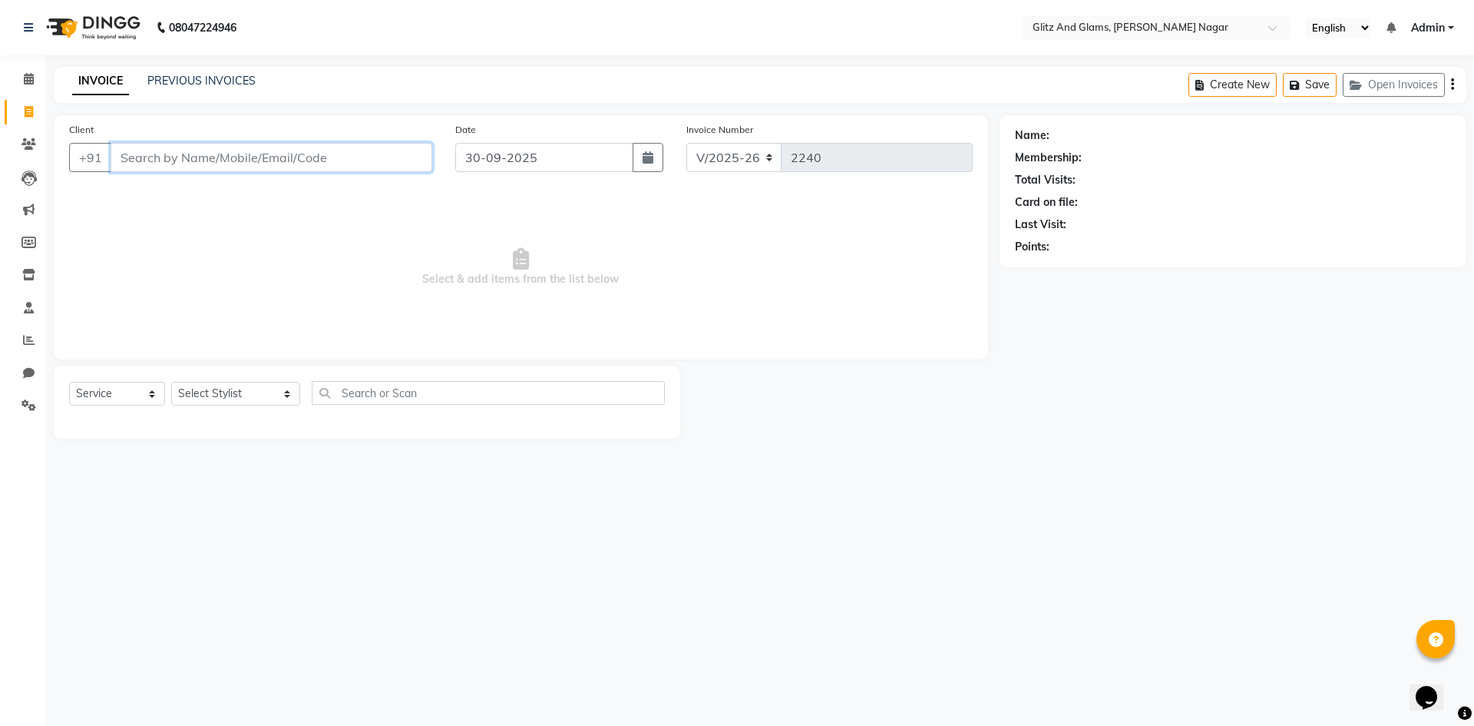
click at [265, 169] on input "Client" at bounding box center [272, 157] width 322 height 29
type input "8003621892"
click at [412, 148] on button "Add Client" at bounding box center [392, 157] width 79 height 29
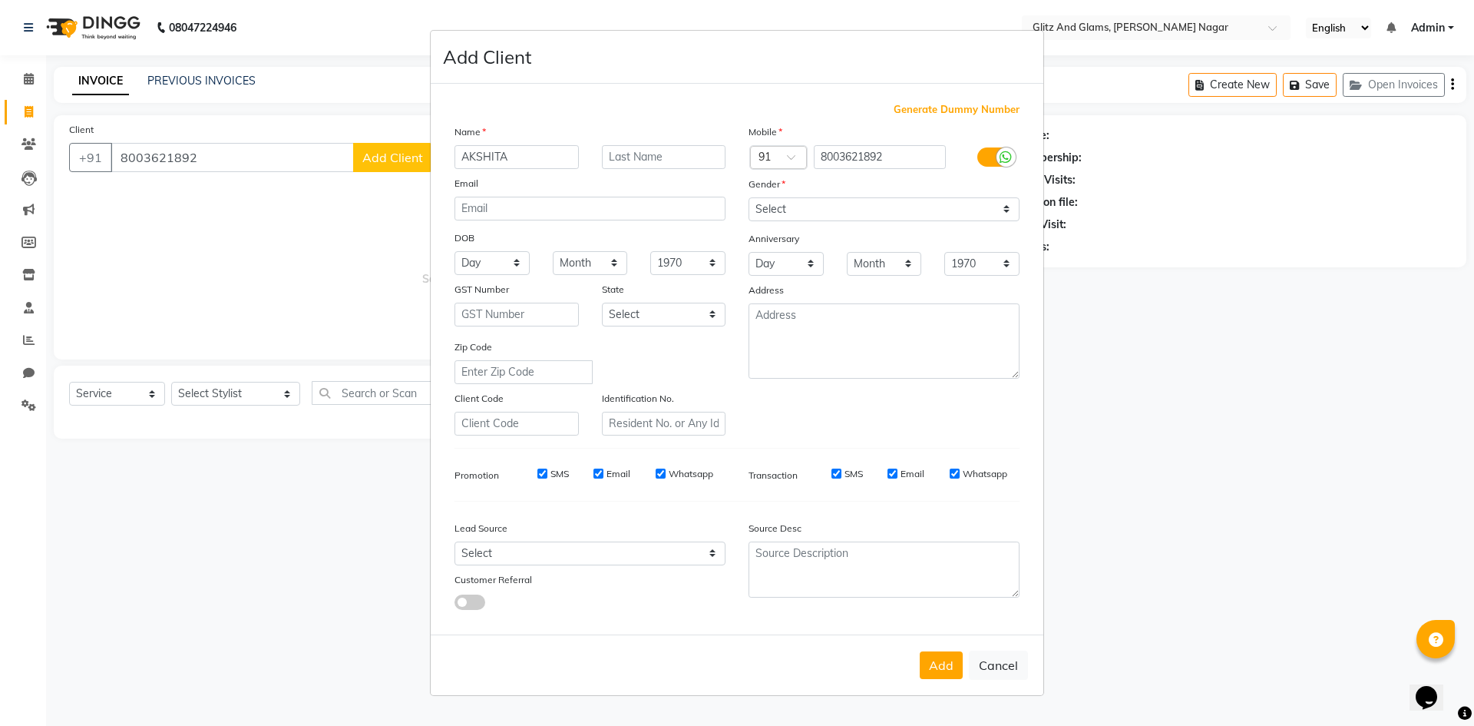
type input "AKSHITA"
type input "JI"
click at [858, 220] on select "Select [DEMOGRAPHIC_DATA] [DEMOGRAPHIC_DATA] Other Prefer Not To Say" at bounding box center [884, 209] width 271 height 24
select select "[DEMOGRAPHIC_DATA]"
click at [749, 197] on select "Select [DEMOGRAPHIC_DATA] [DEMOGRAPHIC_DATA] Other Prefer Not To Say" at bounding box center [884, 209] width 271 height 24
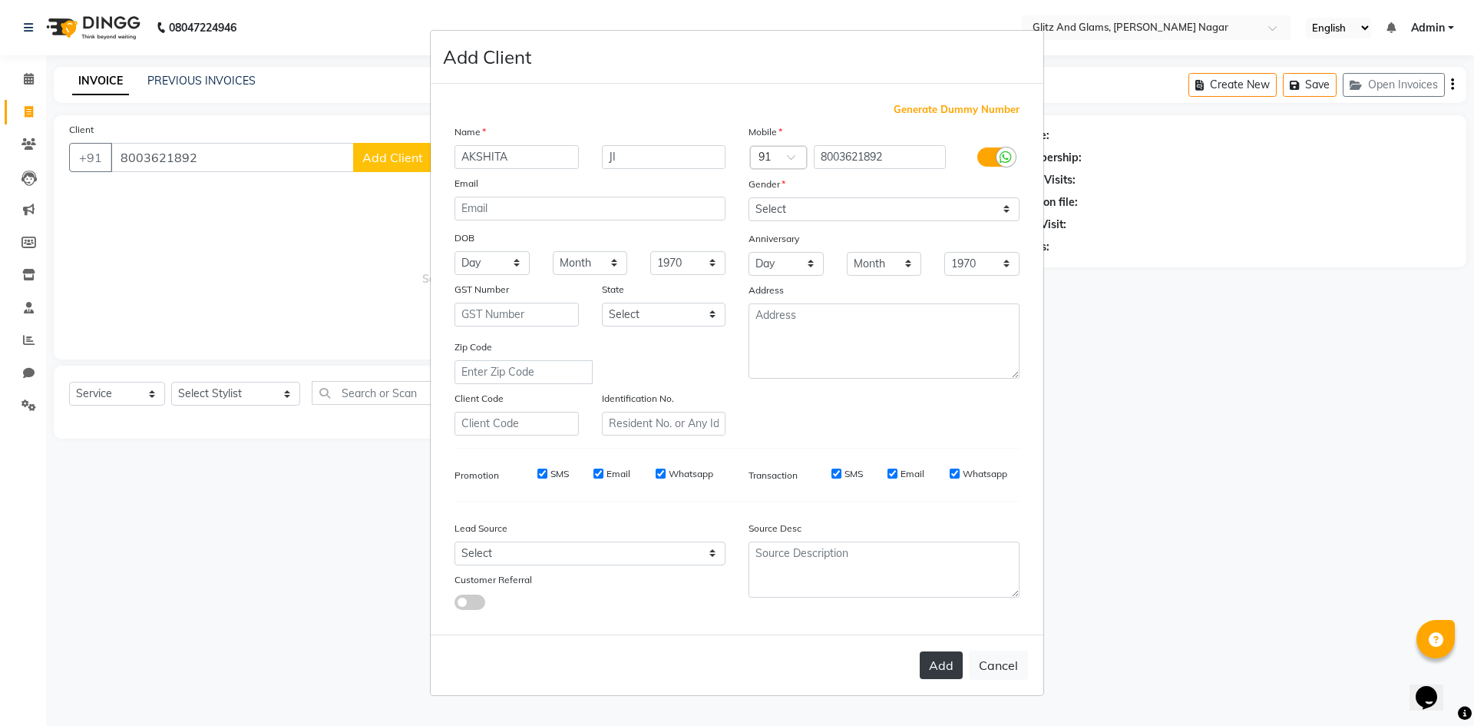
click at [951, 655] on button "Add" at bounding box center [941, 665] width 43 height 28
select select
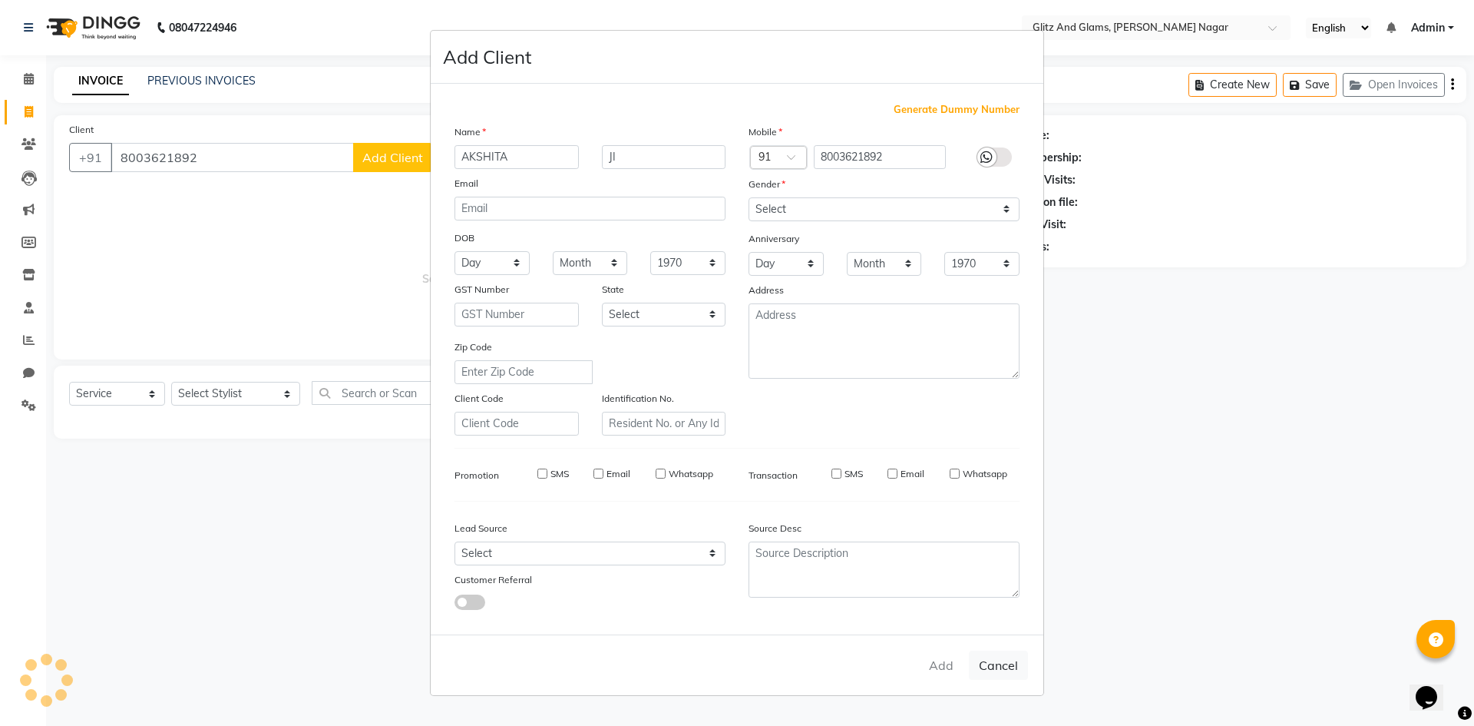
select select
checkbox input "false"
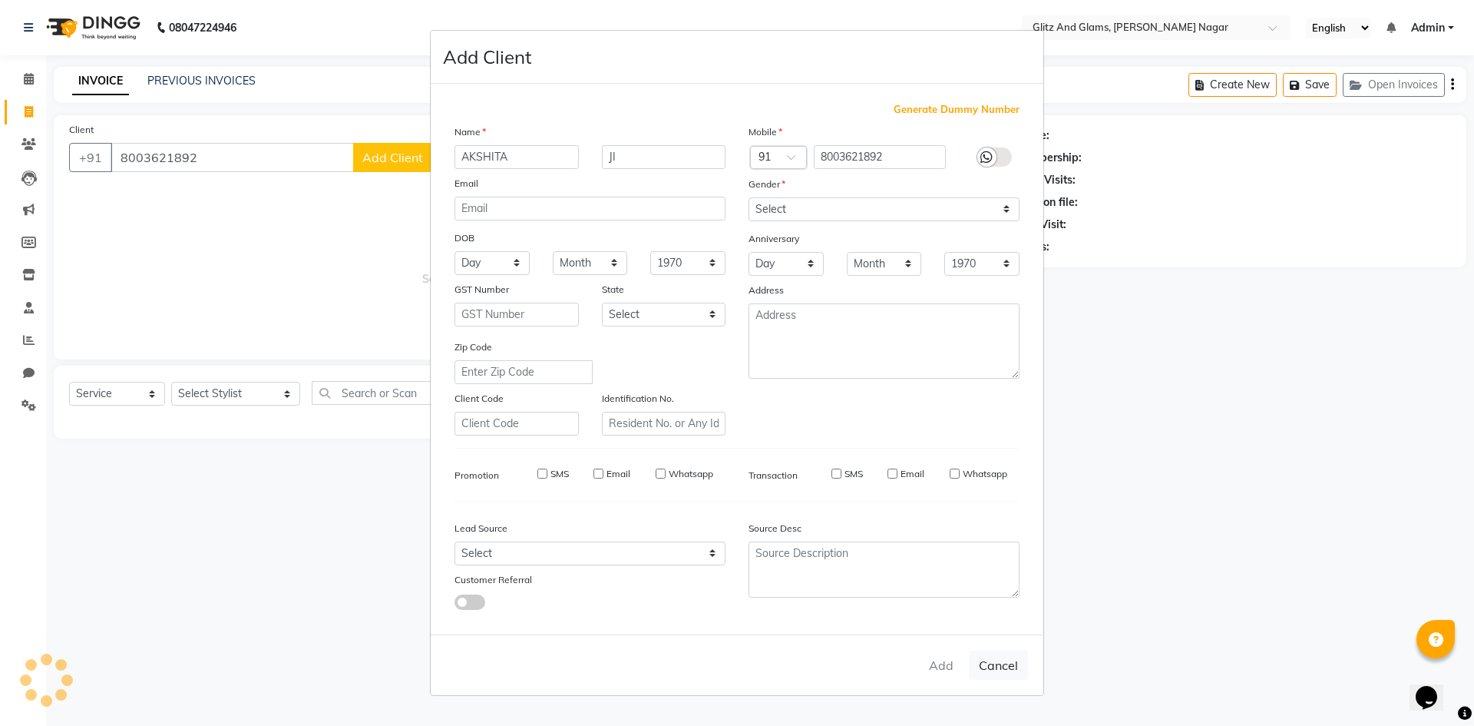
checkbox input "false"
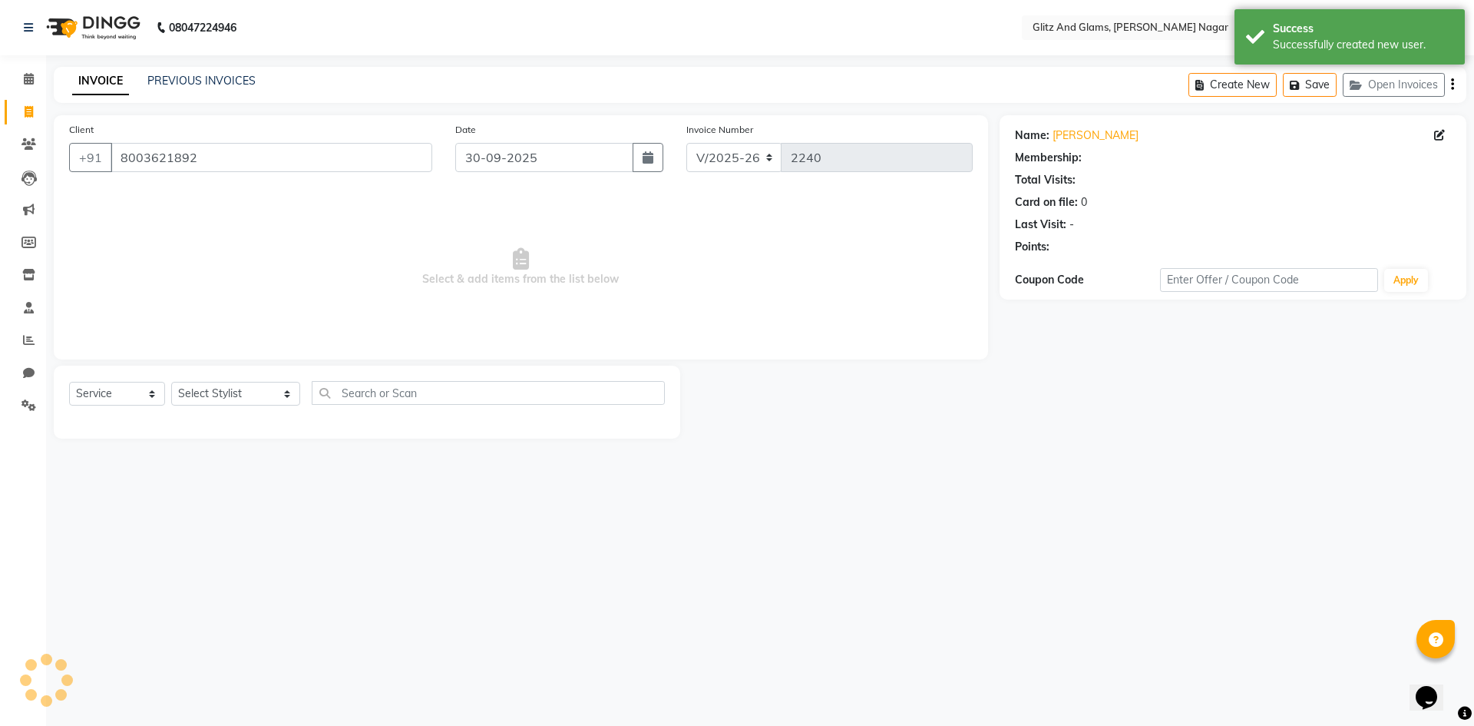
select select "1: Object"
click at [210, 385] on select "Select Stylist [PERSON_NAME] [PERSON_NAME] ANKIT ASHOK ATO [PERSON_NAME] CHETAN…" at bounding box center [235, 394] width 129 height 24
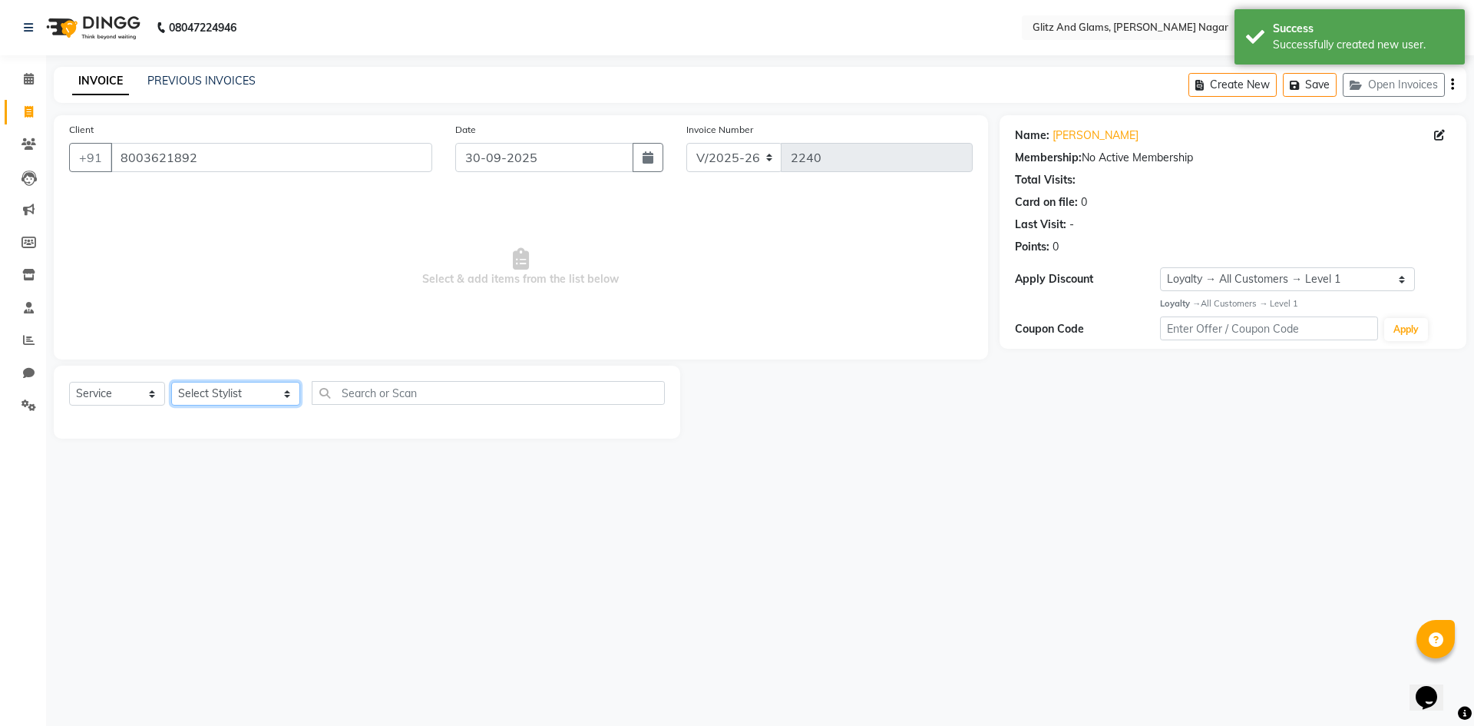
select select "82261"
click at [171, 382] on select "Select Stylist [PERSON_NAME] [PERSON_NAME] ANKIT ASHOK ATO [PERSON_NAME] CHETAN…" at bounding box center [235, 394] width 129 height 24
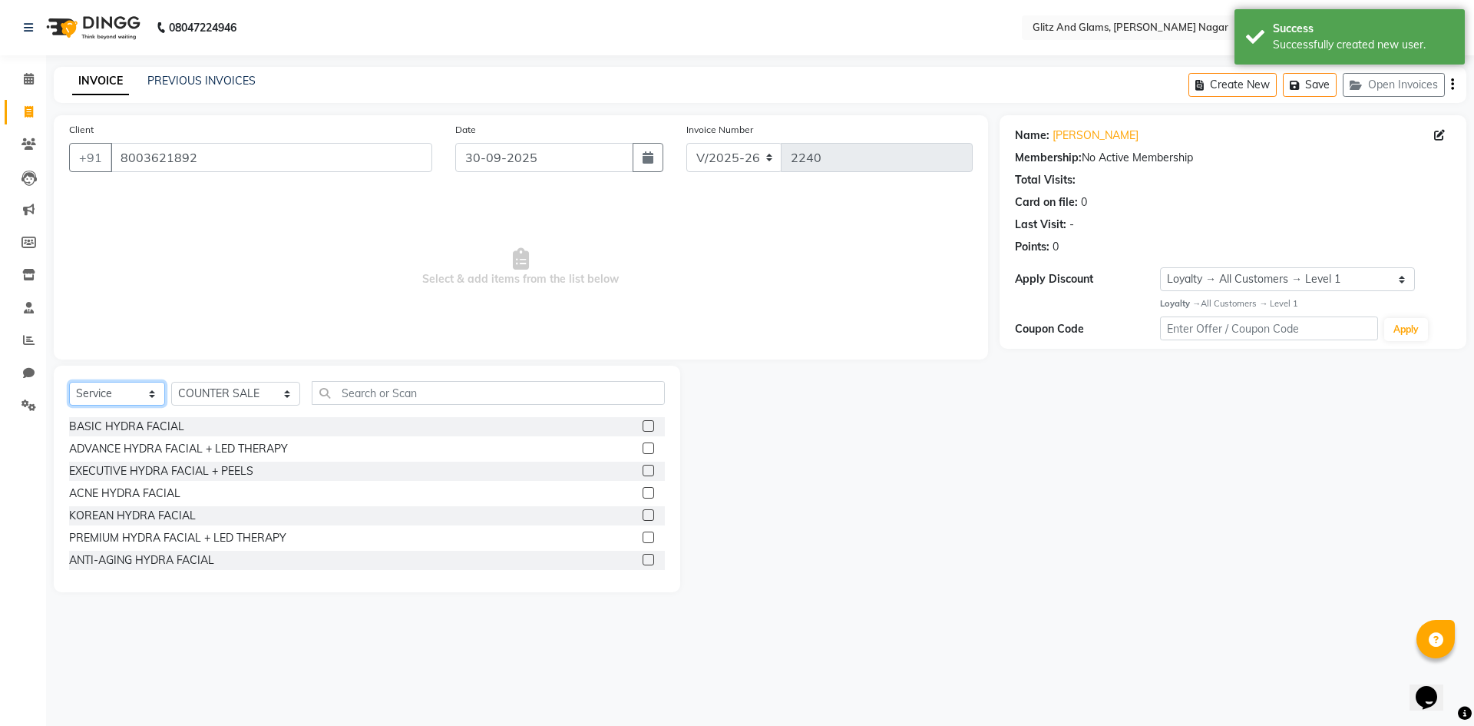
click at [135, 402] on select "Select Service Product Membership Package Voucher Prepaid Gift Card" at bounding box center [117, 394] width 96 height 24
select select "P"
click at [69, 382] on select "Select Service Product Membership Package Voucher Prepaid Gift Card" at bounding box center [117, 394] width 96 height 24
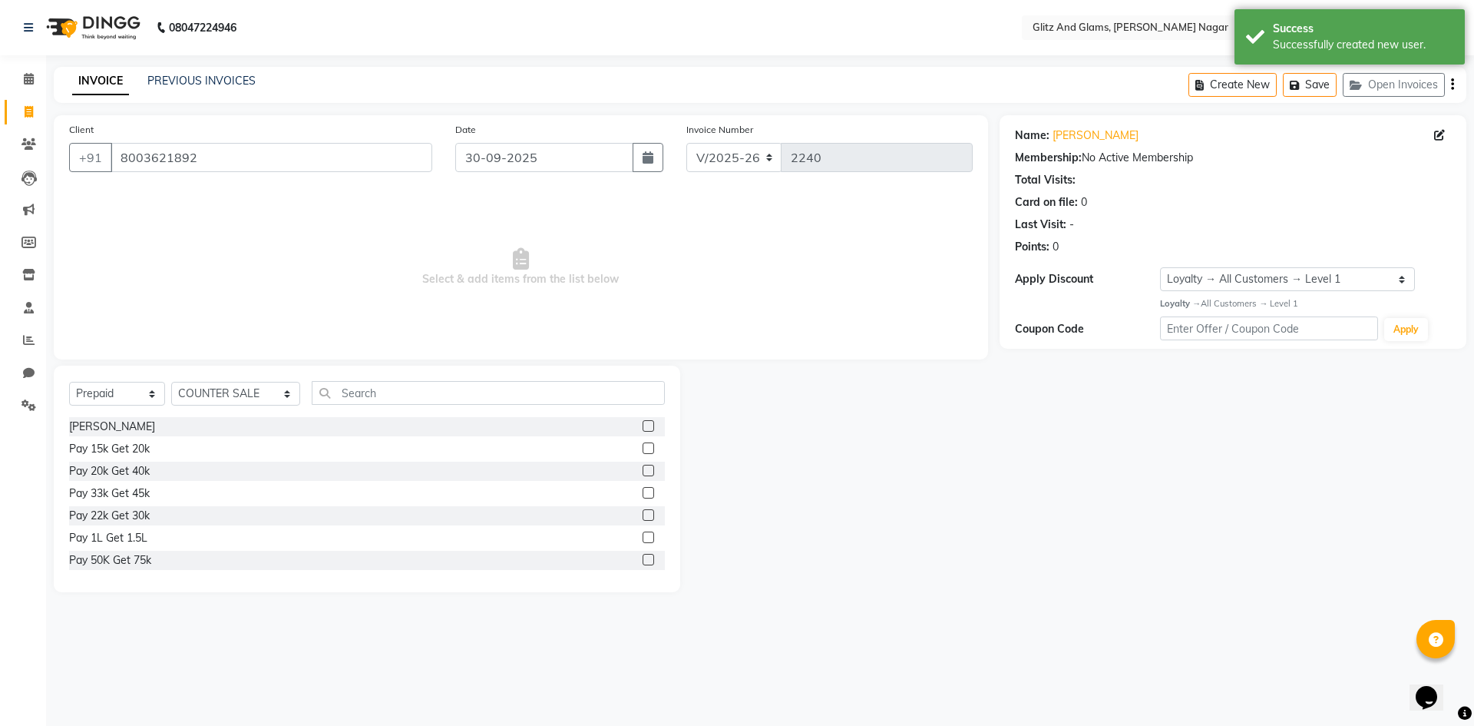
click at [643, 514] on label at bounding box center [649, 515] width 12 height 12
click at [643, 514] on input "checkbox" at bounding box center [648, 516] width 10 height 10
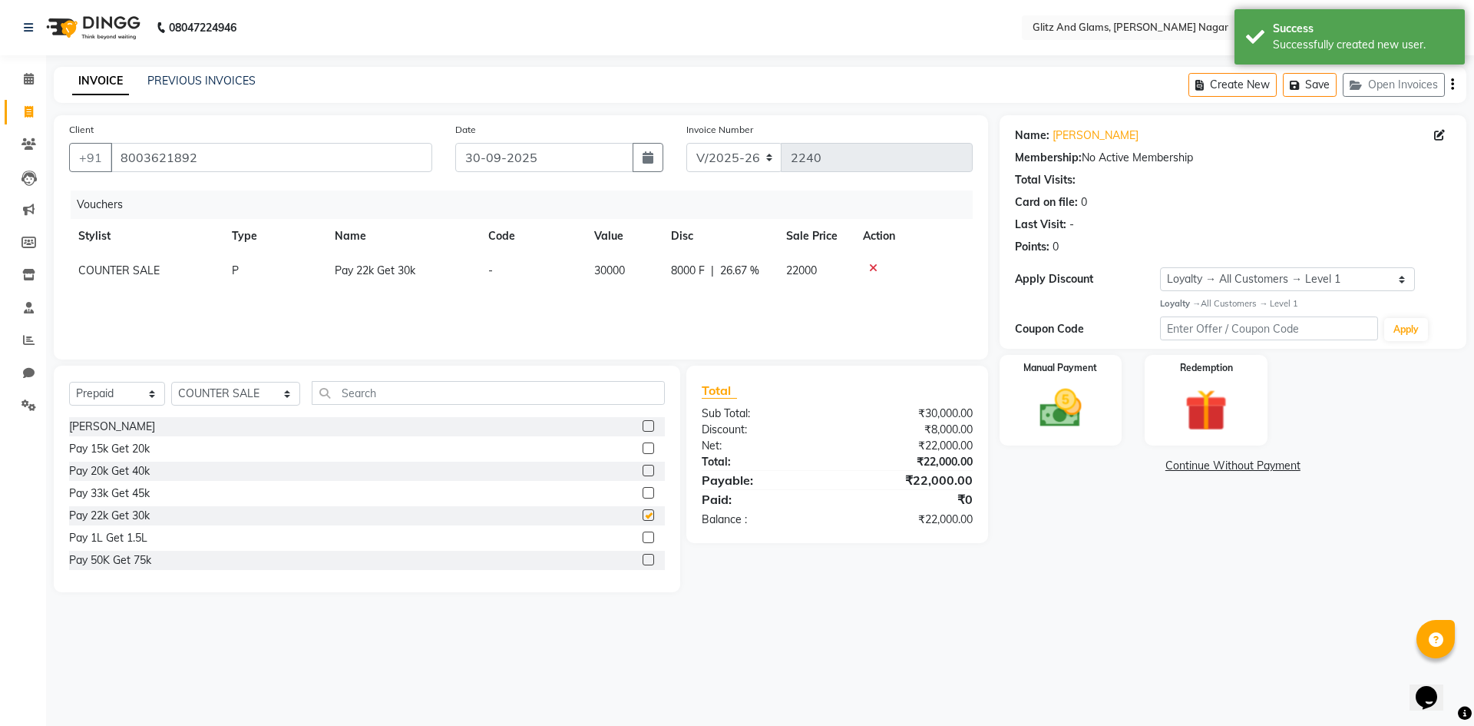
checkbox input "false"
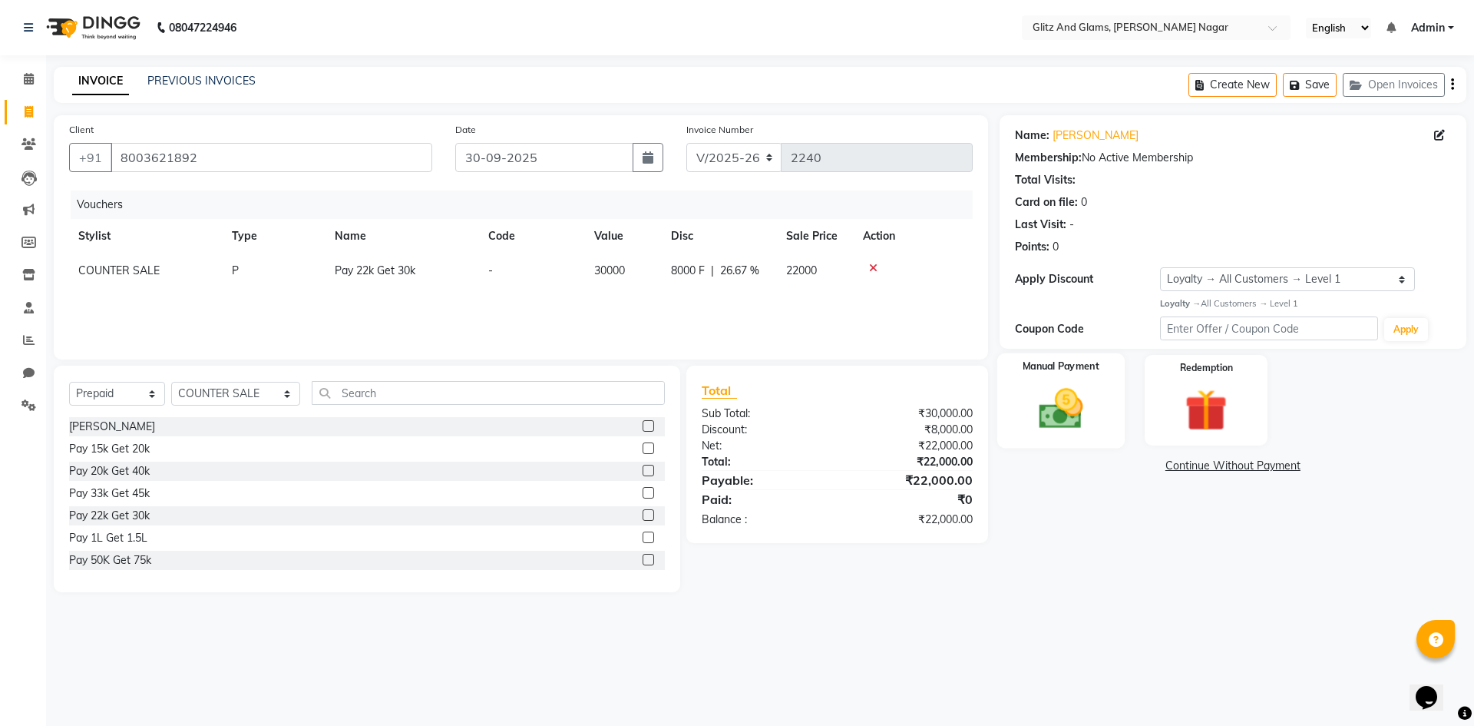
click at [1067, 419] on img at bounding box center [1060, 408] width 71 height 51
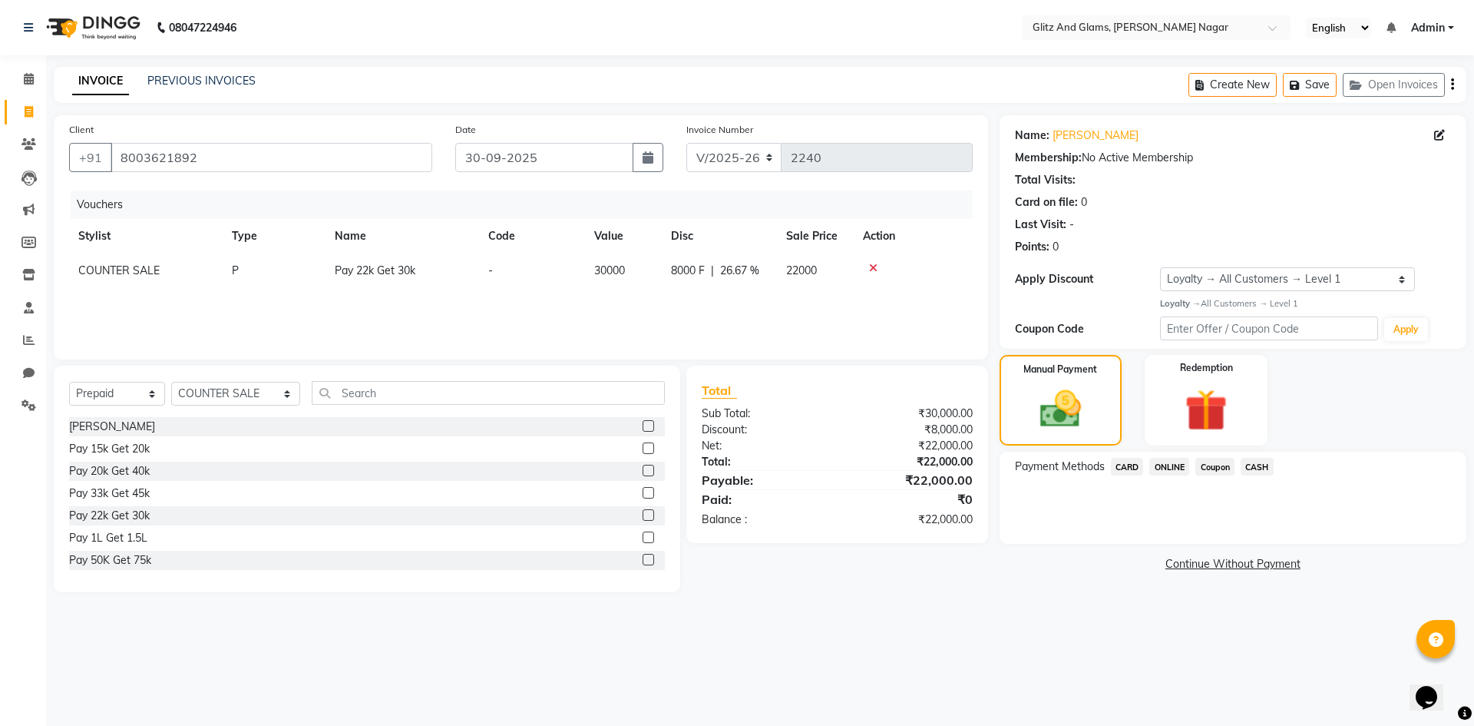
click at [1252, 470] on span "CASH" at bounding box center [1257, 467] width 33 height 18
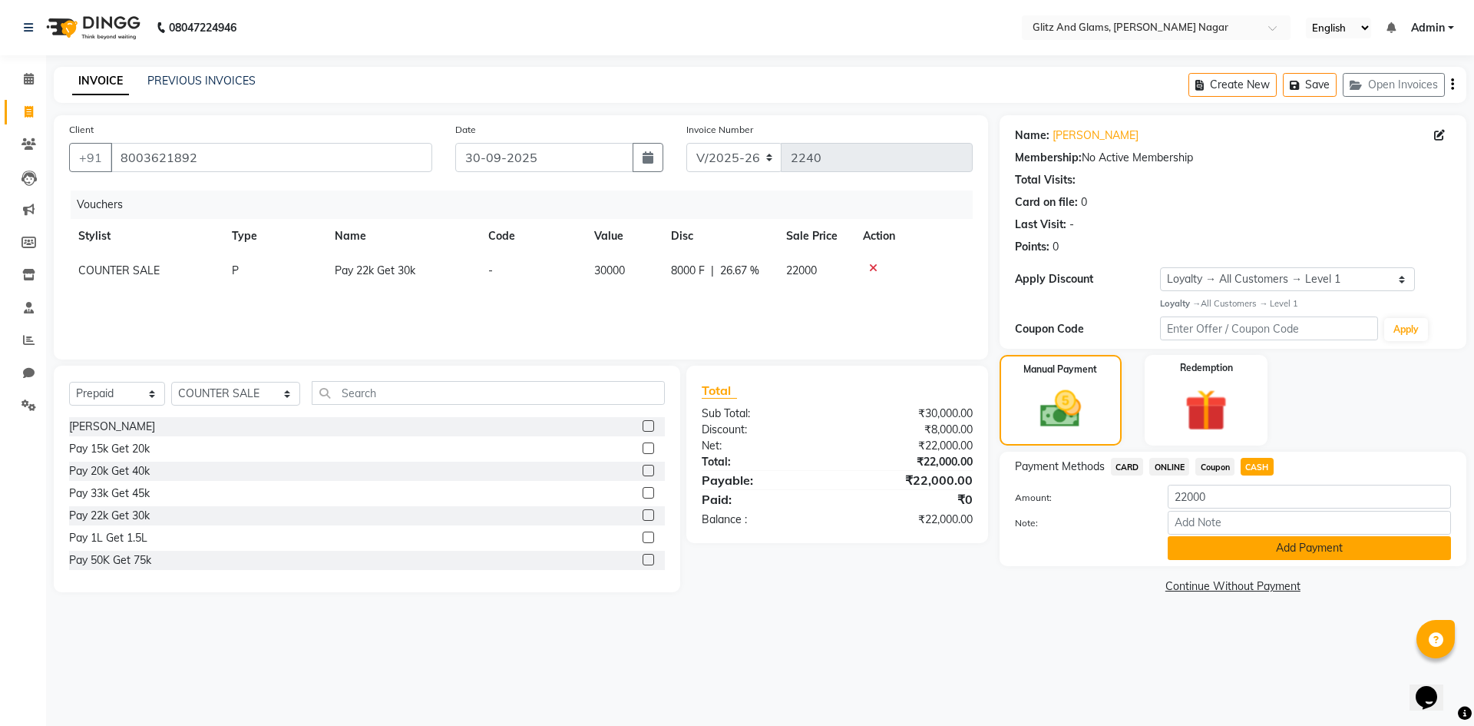
click at [1215, 544] on button "Add Payment" at bounding box center [1309, 548] width 283 height 24
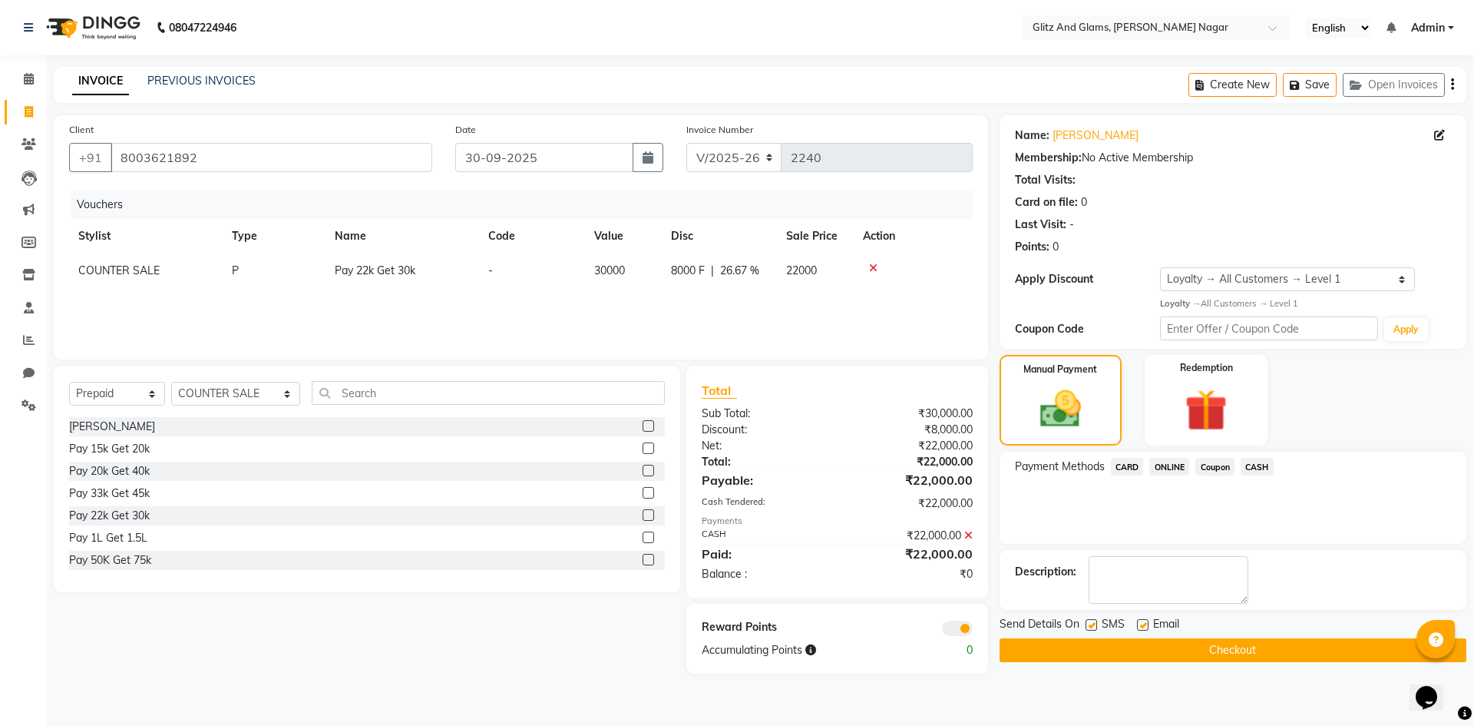
click at [1191, 643] on button "Checkout" at bounding box center [1233, 650] width 467 height 24
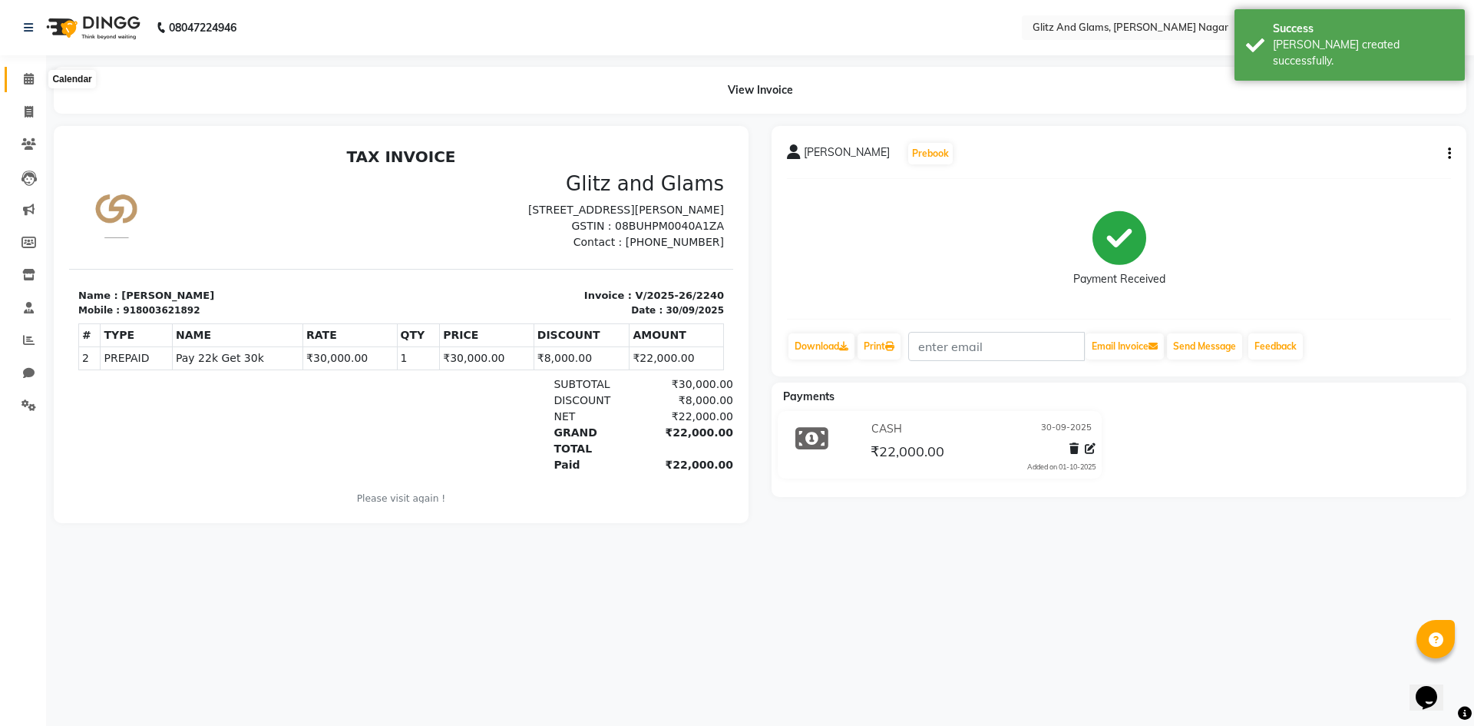
click at [16, 86] on span at bounding box center [28, 80] width 27 height 18
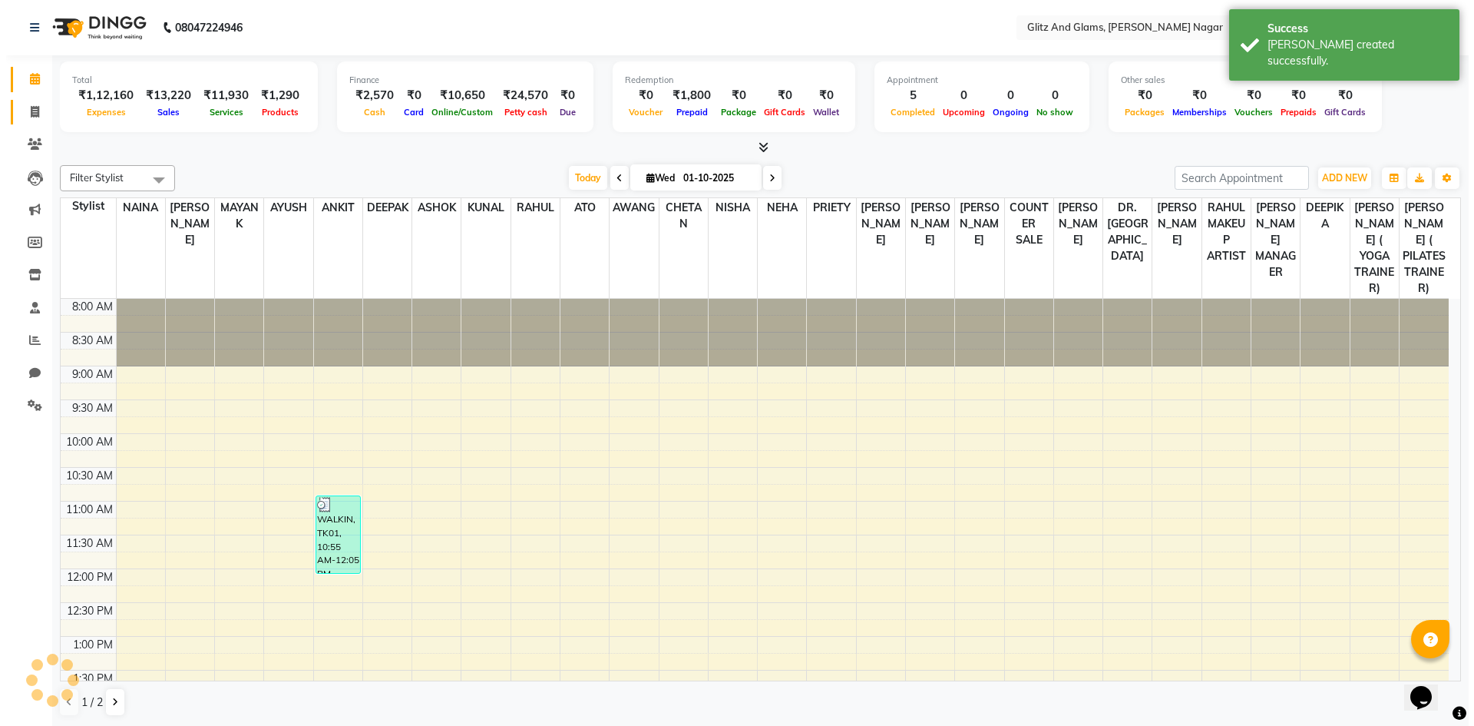
scroll to position [467, 0]
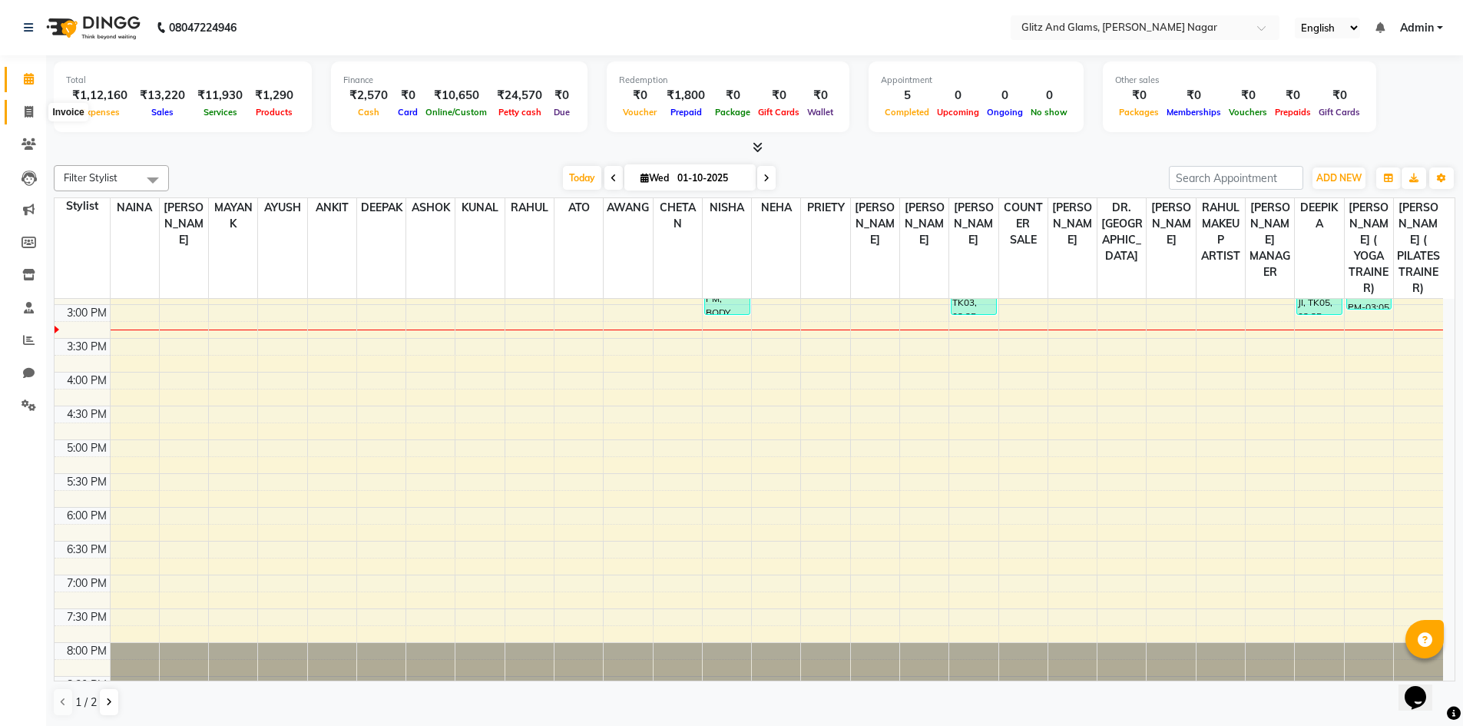
click at [29, 107] on icon at bounding box center [29, 112] width 8 height 12
select select "service"
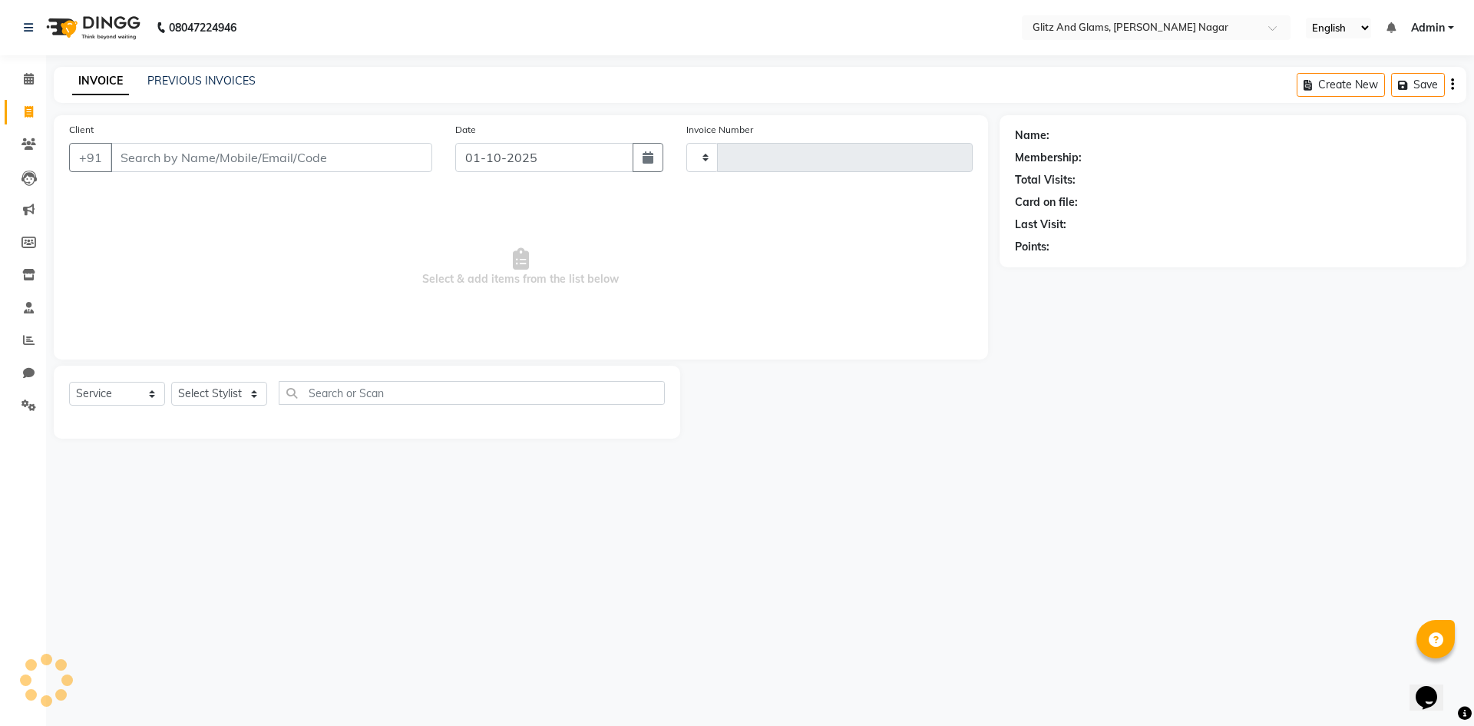
type input "2241"
select select "8316"
click at [190, 88] on div "PREVIOUS INVOICES" at bounding box center [201, 81] width 108 height 16
click at [194, 84] on link "PREVIOUS INVOICES" at bounding box center [201, 81] width 108 height 14
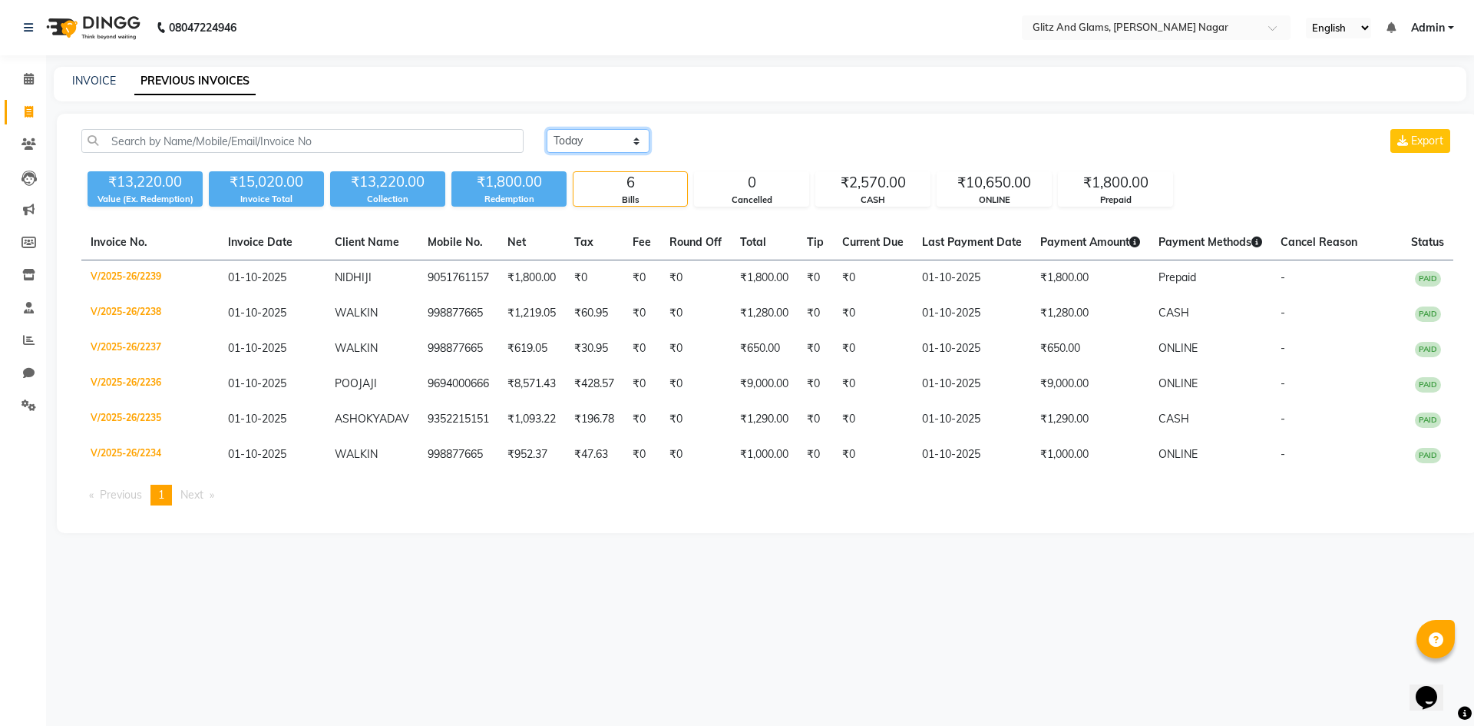
click at [611, 137] on select "[DATE] [DATE] Custom Range" at bounding box center [598, 141] width 103 height 24
select select "[DATE]"
click at [547, 129] on select "[DATE] [DATE] Custom Range" at bounding box center [598, 141] width 103 height 24
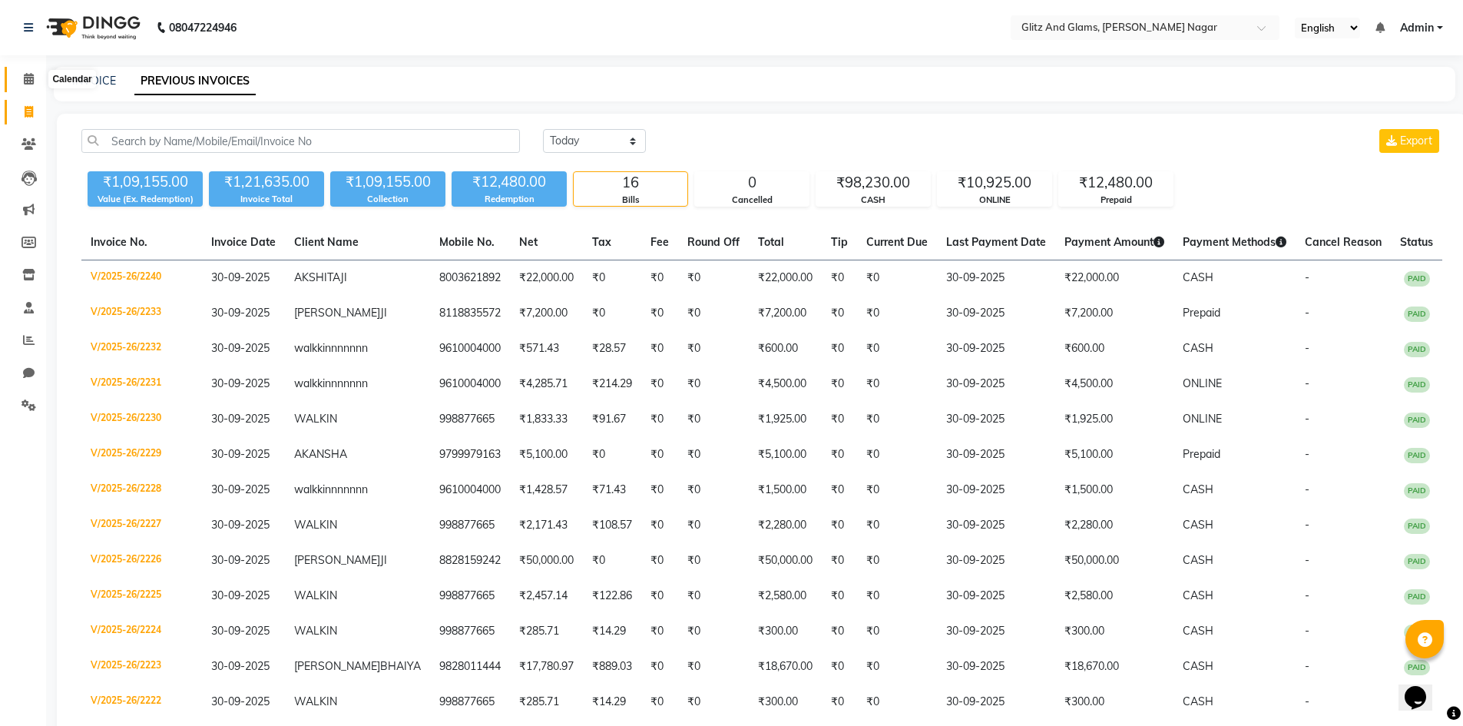
click at [20, 78] on span at bounding box center [28, 80] width 27 height 18
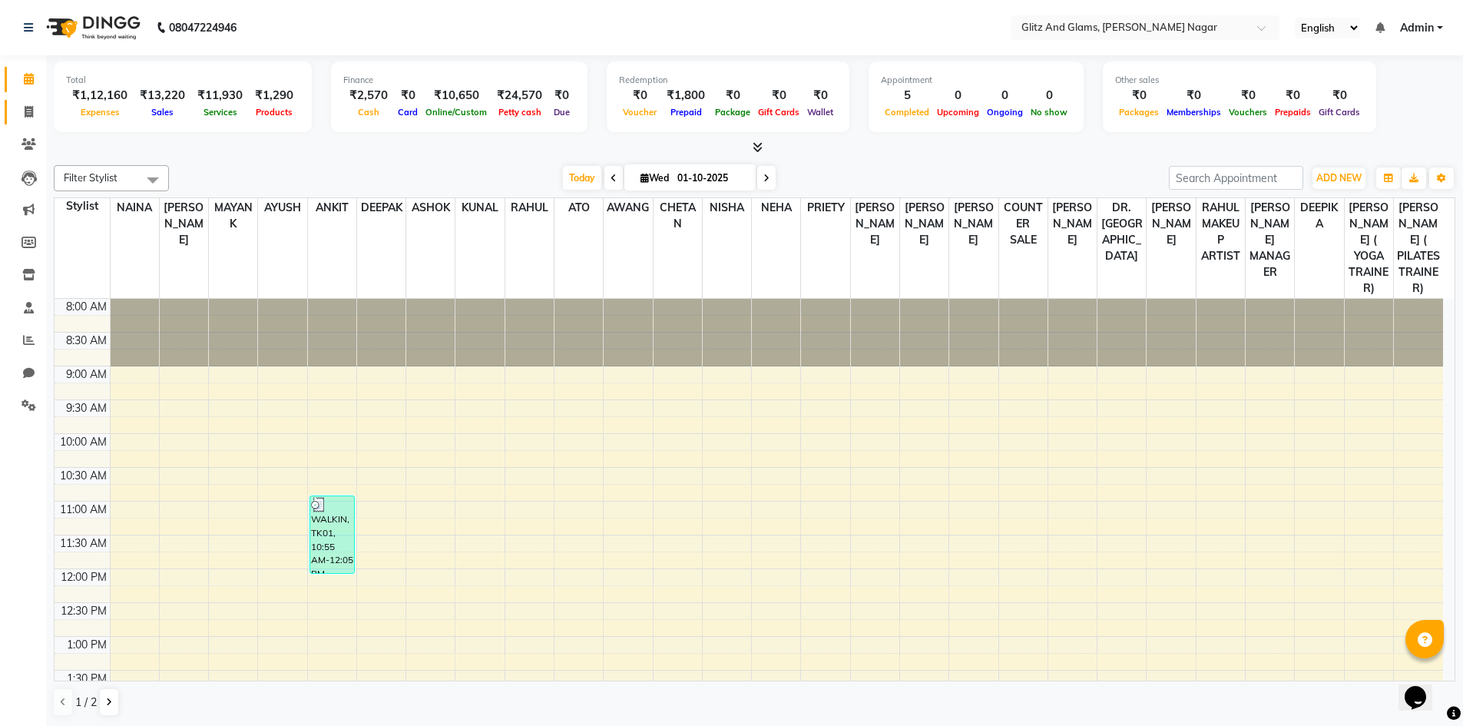
click at [23, 117] on span at bounding box center [28, 113] width 27 height 18
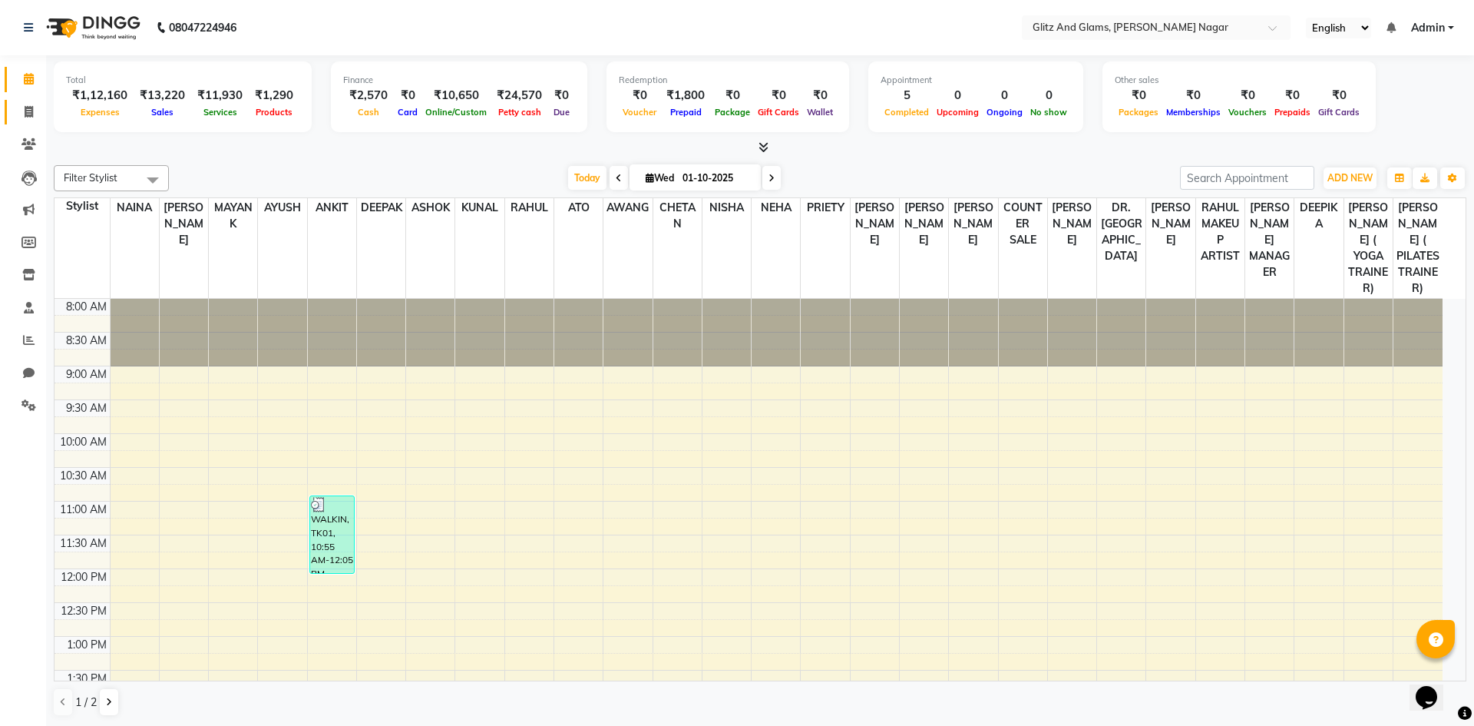
select select "service"
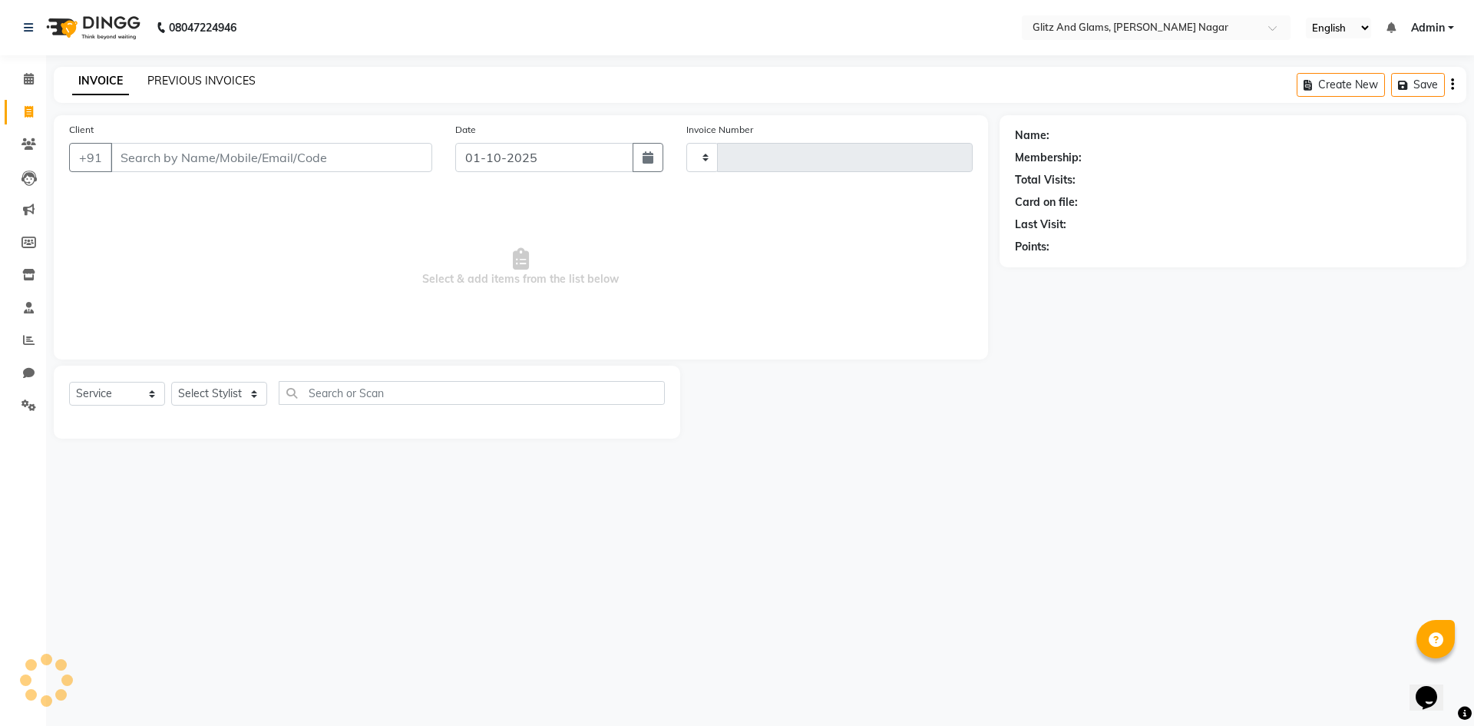
type input "2241"
select select "8316"
click at [646, 157] on icon "button" at bounding box center [648, 157] width 11 height 12
select select "10"
select select "2025"
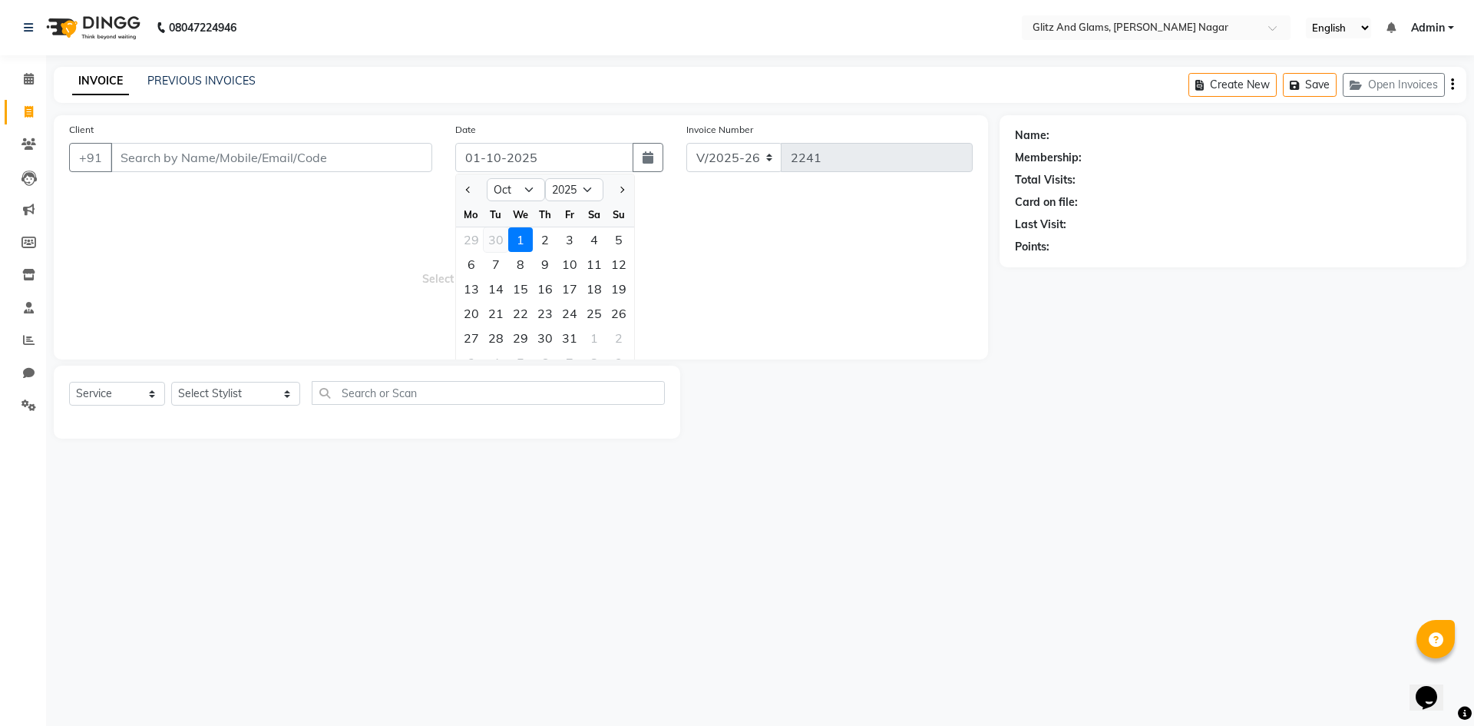
click at [491, 239] on div "30" at bounding box center [496, 239] width 25 height 25
type input "30-09-2025"
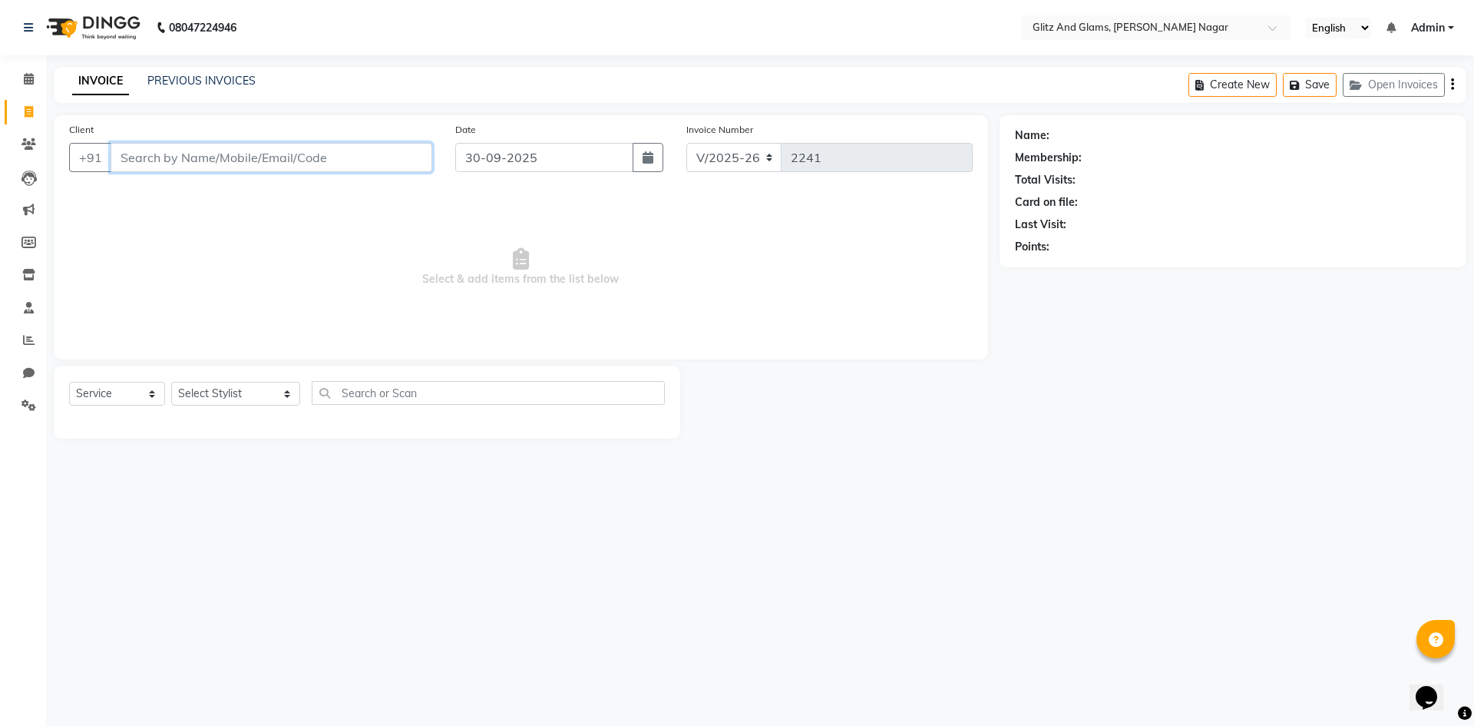
click at [332, 154] on input "Client" at bounding box center [272, 157] width 322 height 29
type input "7073334434"
click at [399, 151] on span "Add Client" at bounding box center [392, 157] width 61 height 15
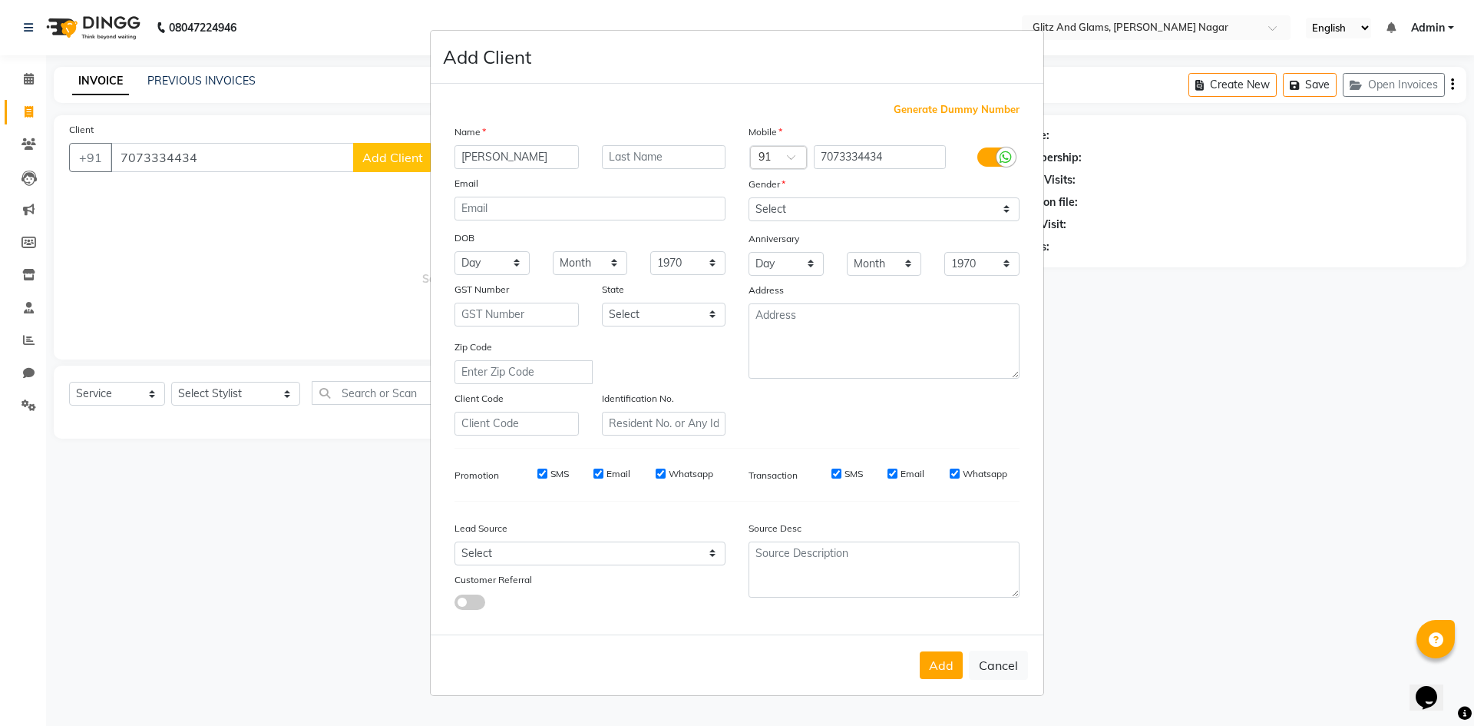
type input "[PERSON_NAME]"
type input "[DEMOGRAPHIC_DATA]"
click at [803, 216] on select "Select [DEMOGRAPHIC_DATA] [DEMOGRAPHIC_DATA] Other Prefer Not To Say" at bounding box center [884, 209] width 271 height 24
select select "[DEMOGRAPHIC_DATA]"
click at [749, 197] on select "Select [DEMOGRAPHIC_DATA] [DEMOGRAPHIC_DATA] Other Prefer Not To Say" at bounding box center [884, 209] width 271 height 24
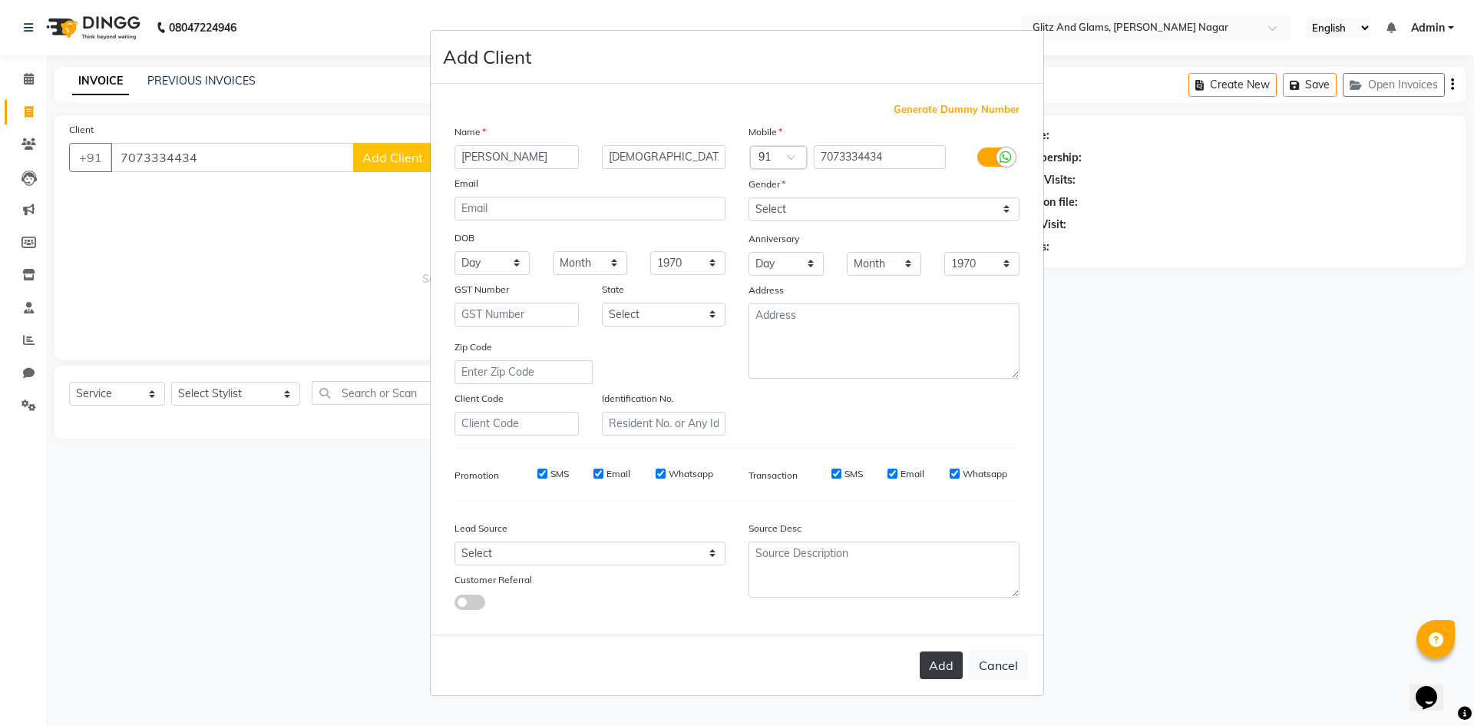
click at [939, 665] on button "Add" at bounding box center [941, 665] width 43 height 28
select select
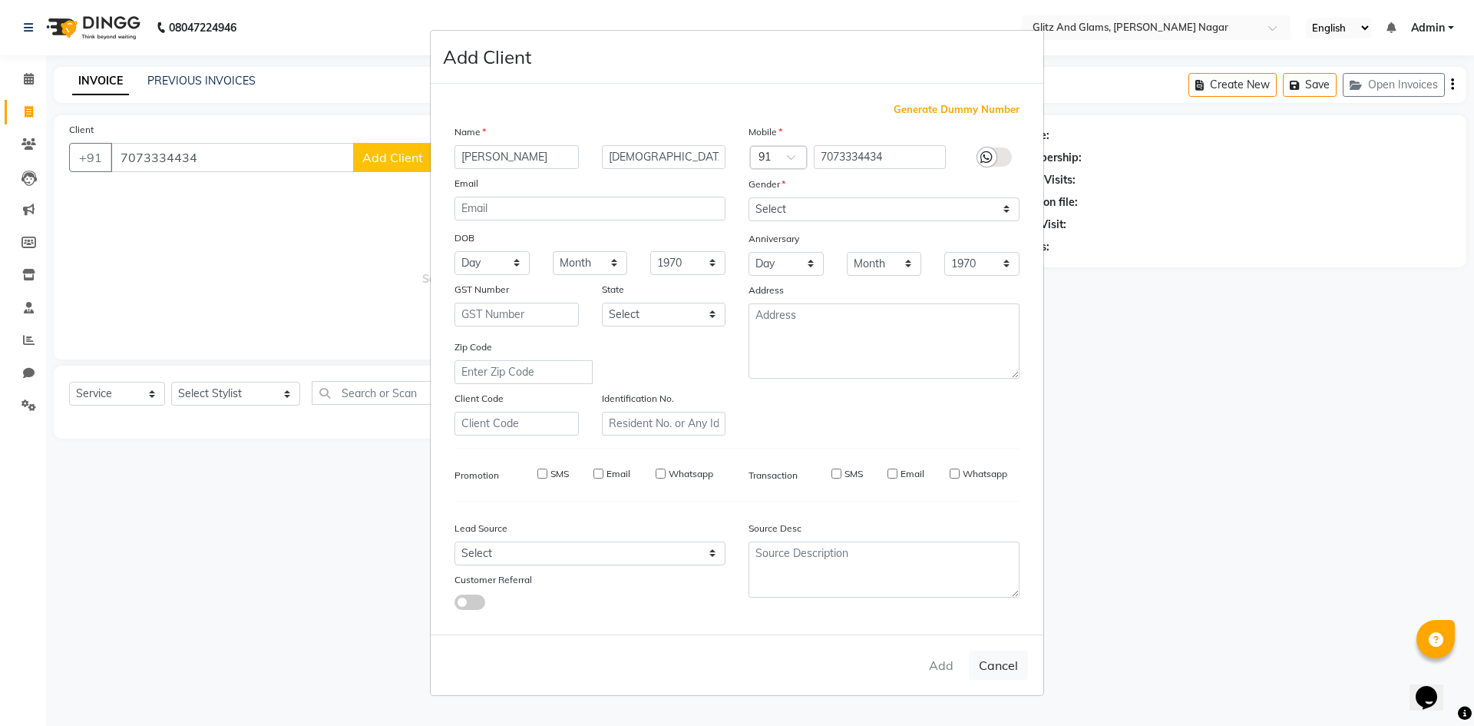
select select
checkbox input "false"
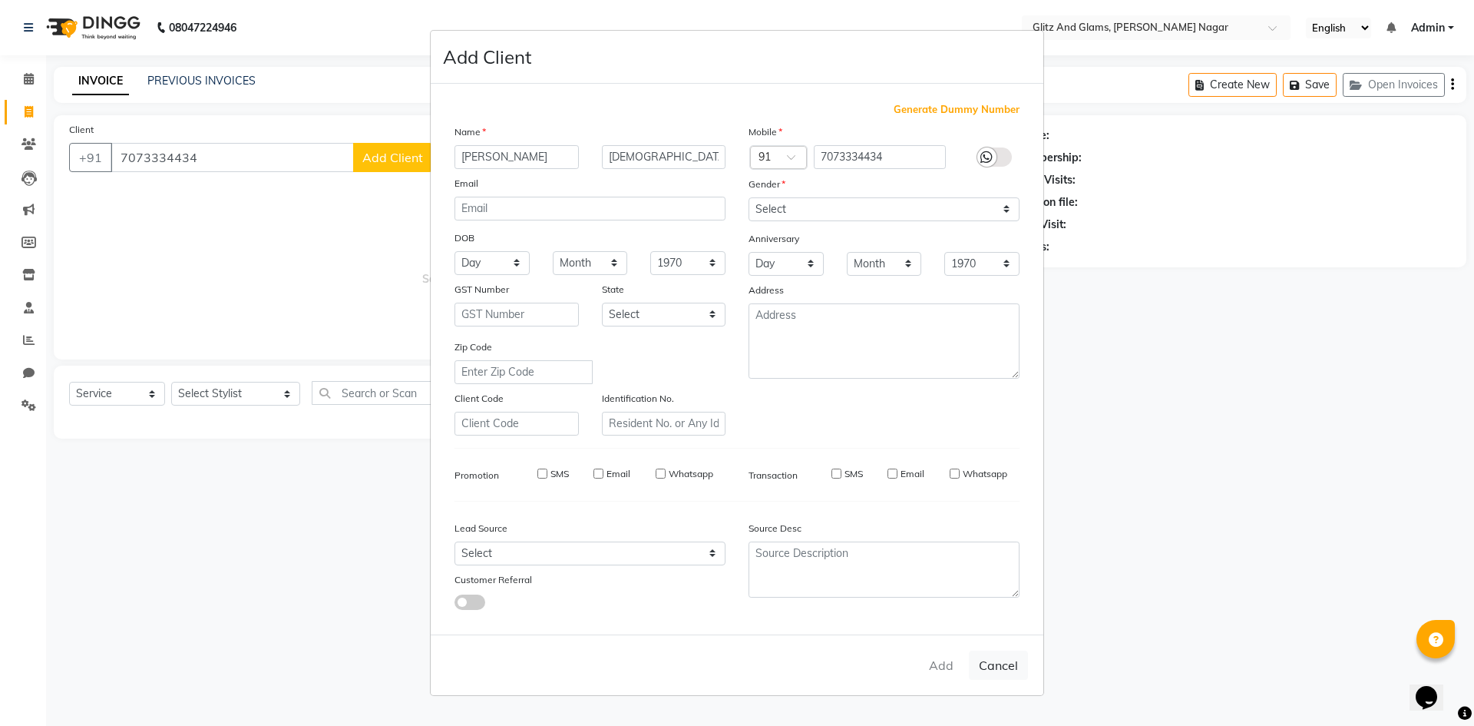
checkbox input "false"
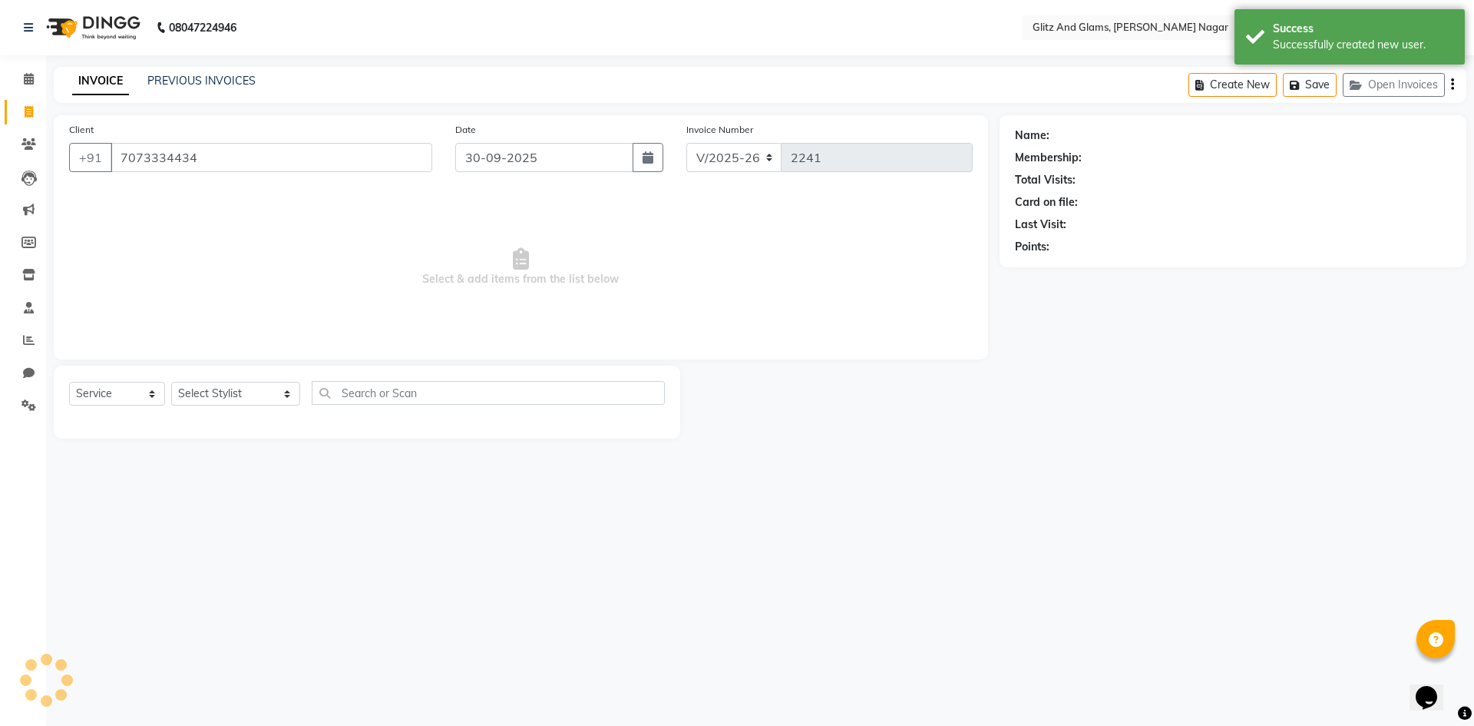
select select "1: Object"
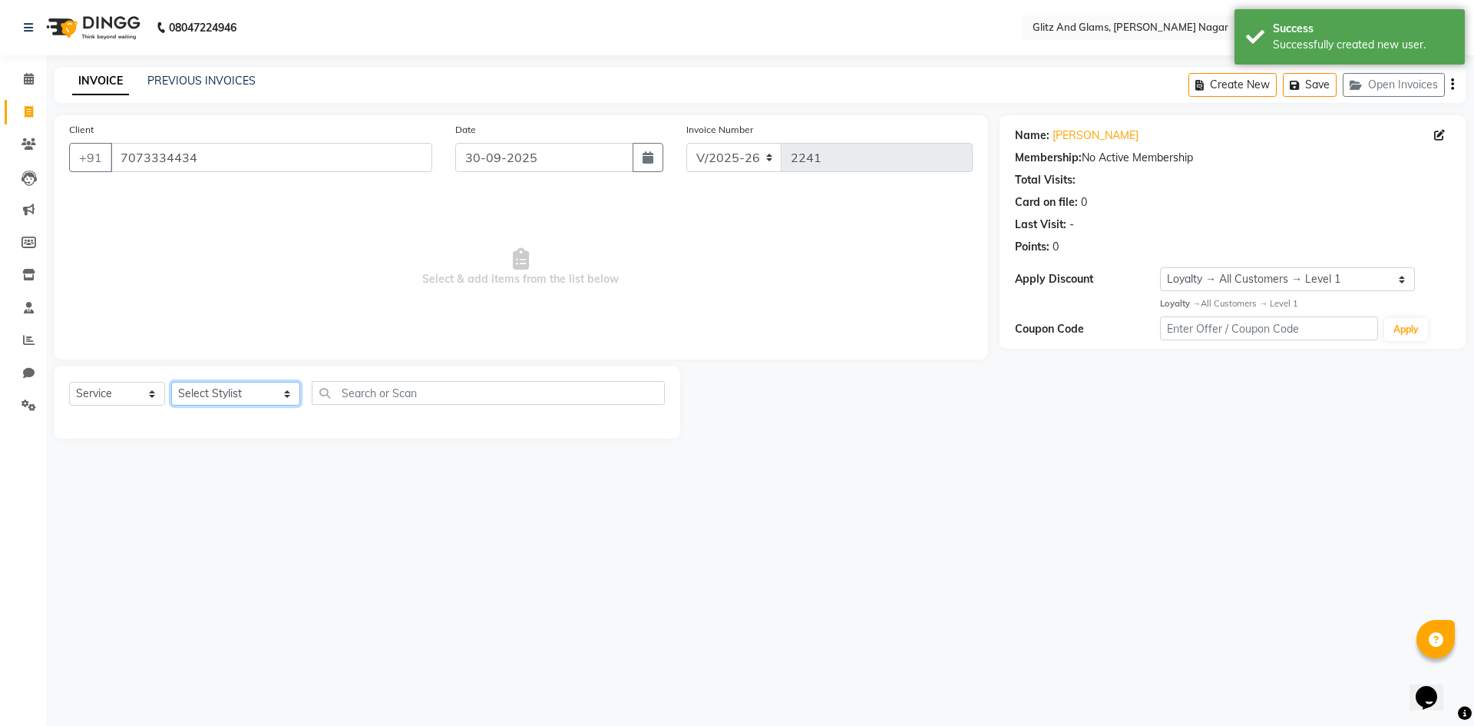
click at [234, 396] on select "Select Stylist [PERSON_NAME] [PERSON_NAME] ANKIT ASHOK ATO [PERSON_NAME] CHETAN…" at bounding box center [235, 394] width 129 height 24
select select "82261"
click at [171, 382] on select "Select Stylist [PERSON_NAME] [PERSON_NAME] ANKIT ASHOK ATO [PERSON_NAME] CHETAN…" at bounding box center [235, 394] width 129 height 24
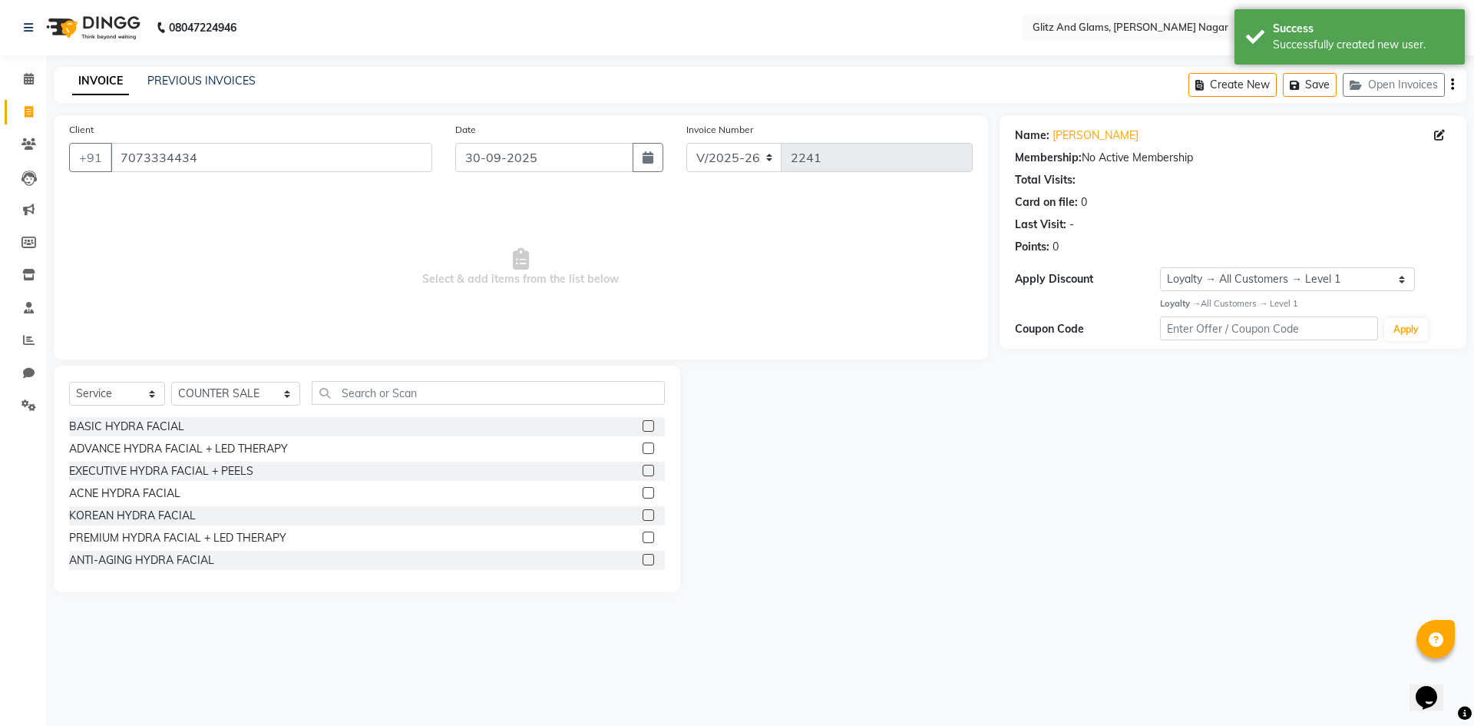
drag, startPoint x: 103, startPoint y: 377, endPoint x: 130, endPoint y: 395, distance: 32.6
click at [104, 377] on div "Select Service Product Membership Package Voucher Prepaid Gift Card Select Styl…" at bounding box center [367, 478] width 627 height 226
click at [131, 399] on select "Select Service Product Membership Package Voucher Prepaid Gift Card" at bounding box center [117, 394] width 96 height 24
select select "P"
click at [69, 382] on select "Select Service Product Membership Package Voucher Prepaid Gift Card" at bounding box center [117, 394] width 96 height 24
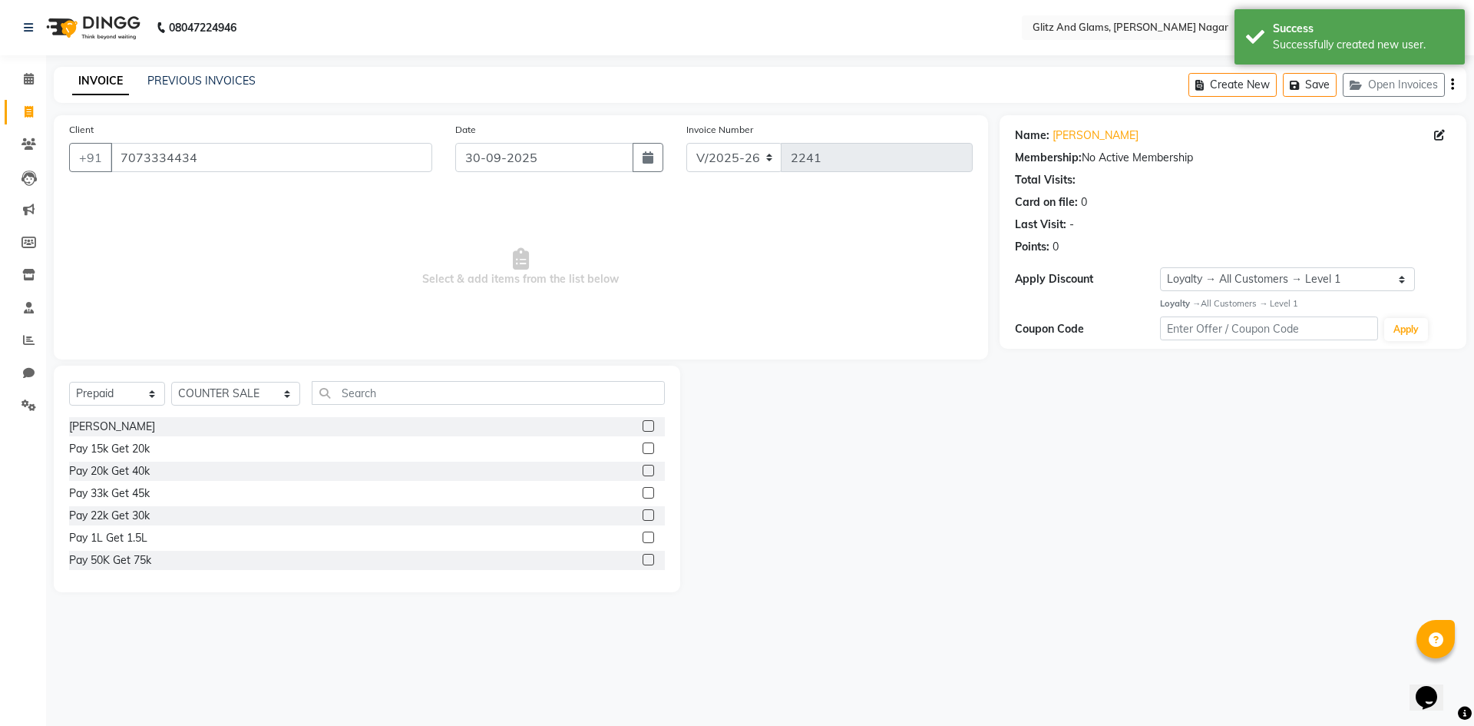
click at [643, 564] on label at bounding box center [649, 560] width 12 height 12
click at [643, 564] on input "checkbox" at bounding box center [648, 560] width 10 height 10
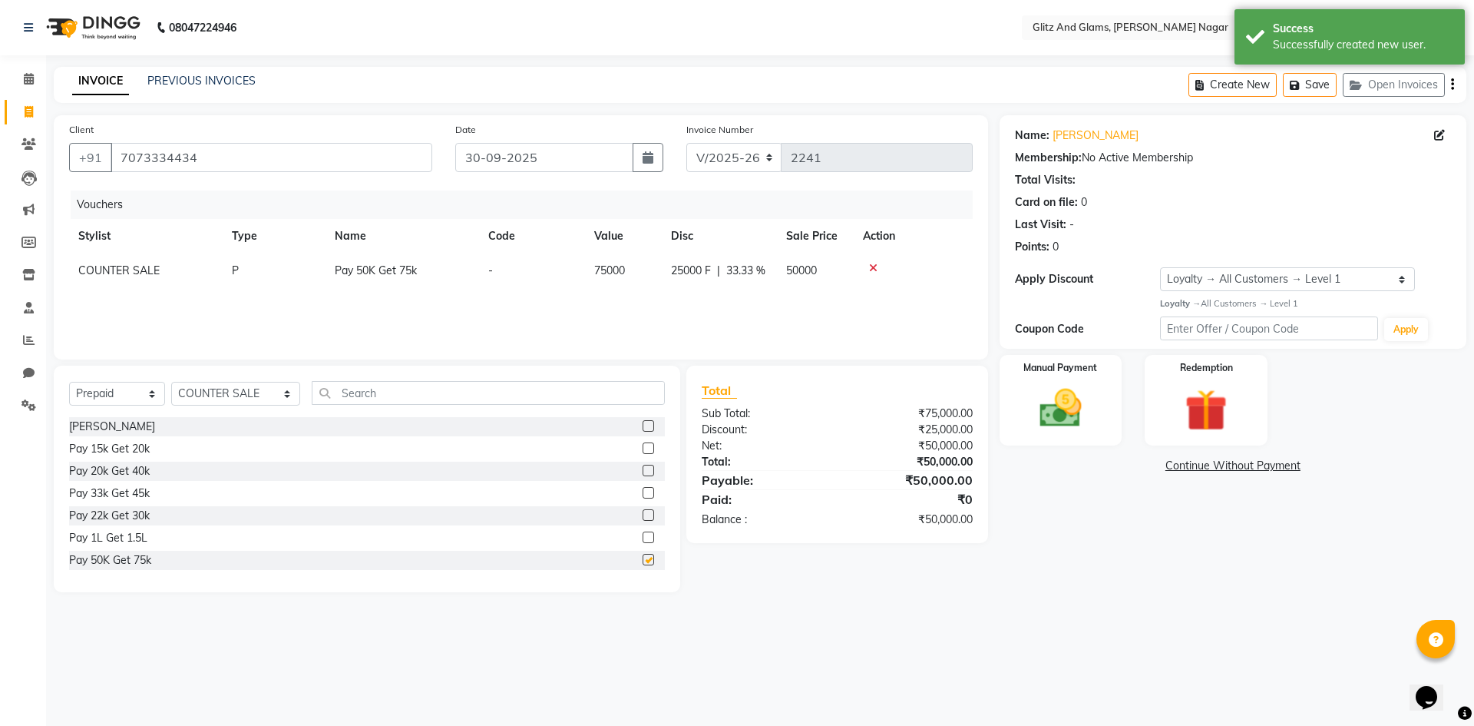
checkbox input "false"
drag, startPoint x: 1053, startPoint y: 405, endPoint x: 1070, endPoint y: 410, distance: 17.5
click at [1054, 405] on img at bounding box center [1060, 408] width 71 height 51
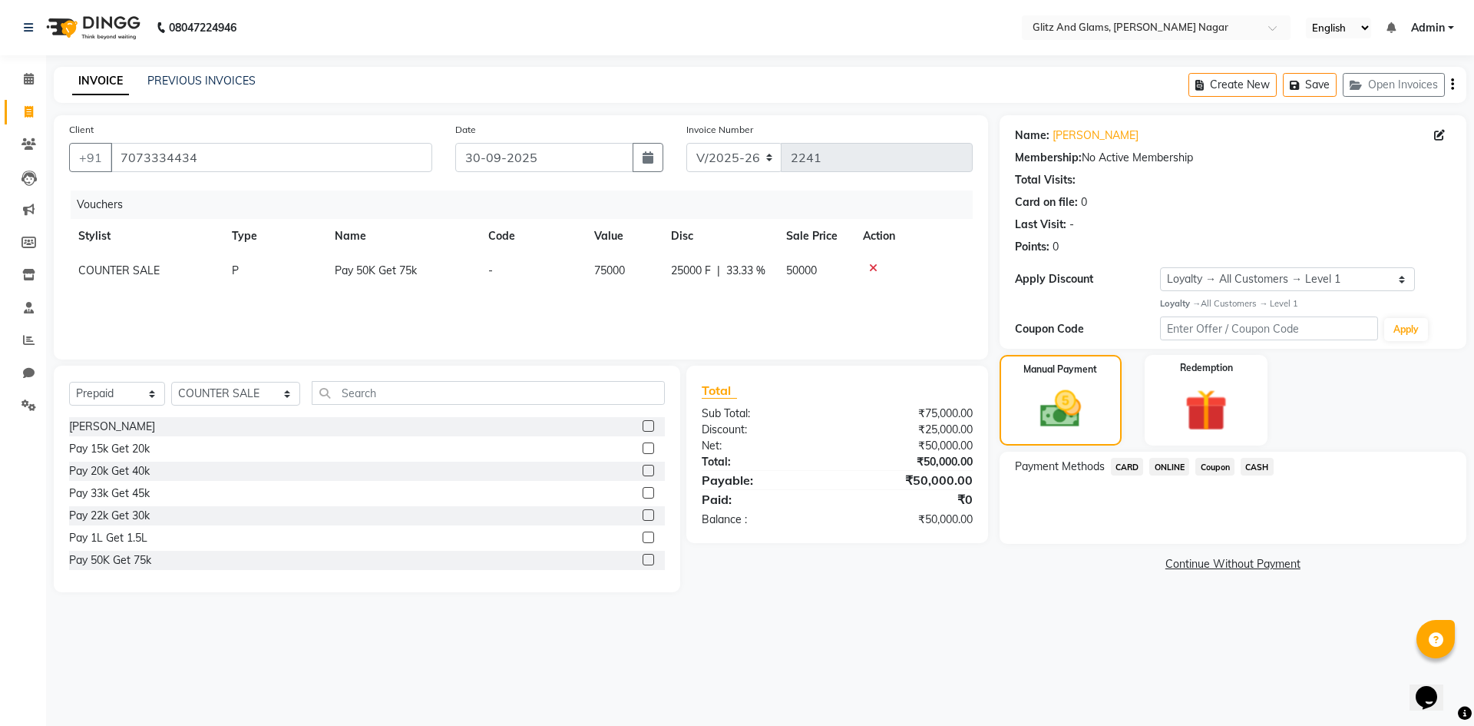
click at [1252, 467] on span "CASH" at bounding box center [1257, 467] width 33 height 18
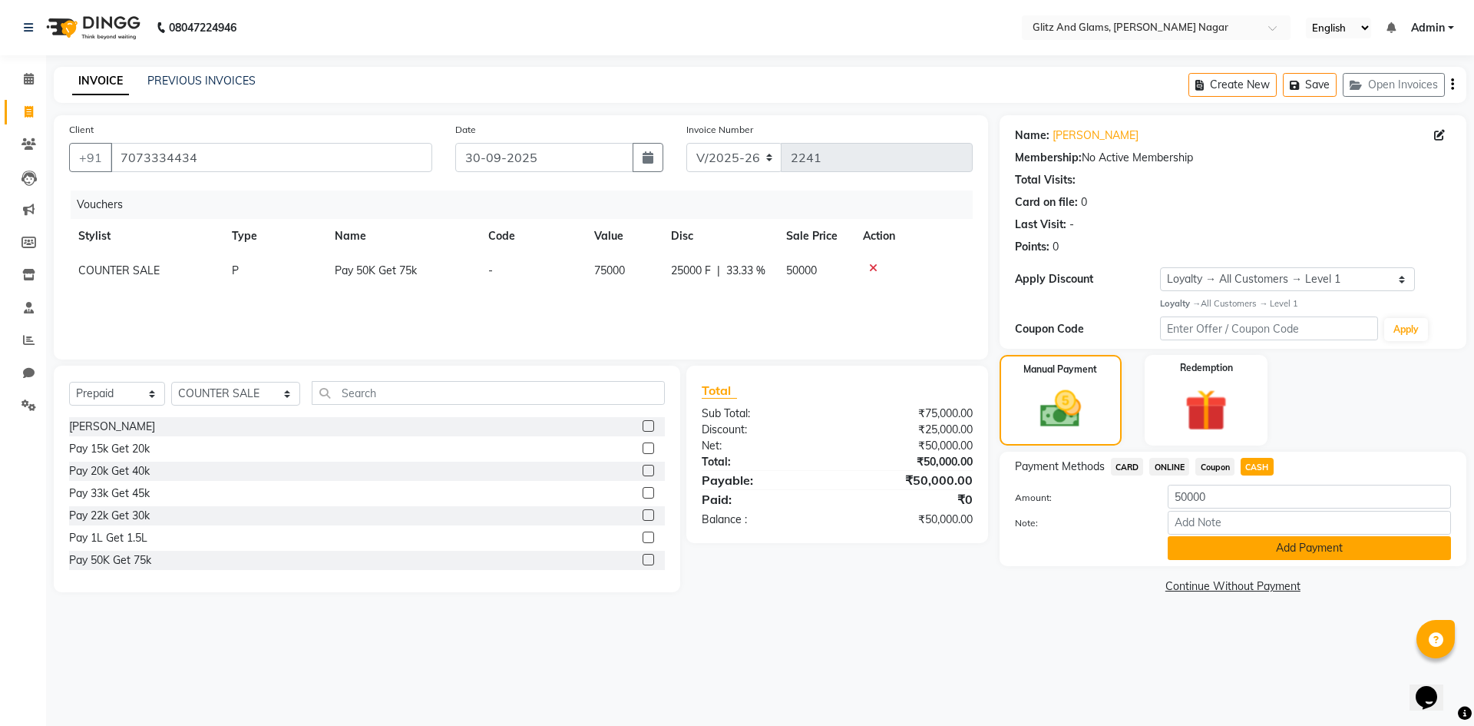
click at [1214, 551] on button "Add Payment" at bounding box center [1309, 548] width 283 height 24
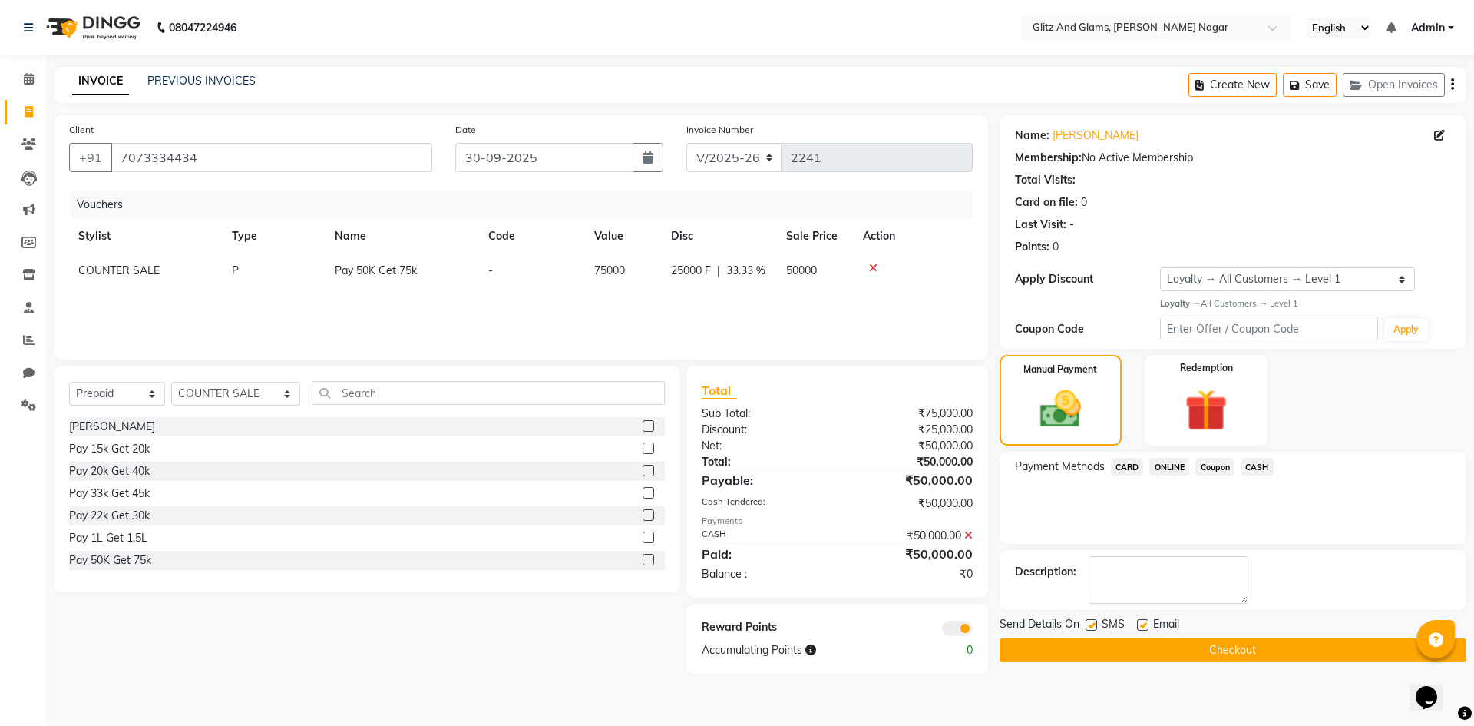
click at [1194, 654] on button "Checkout" at bounding box center [1233, 650] width 467 height 24
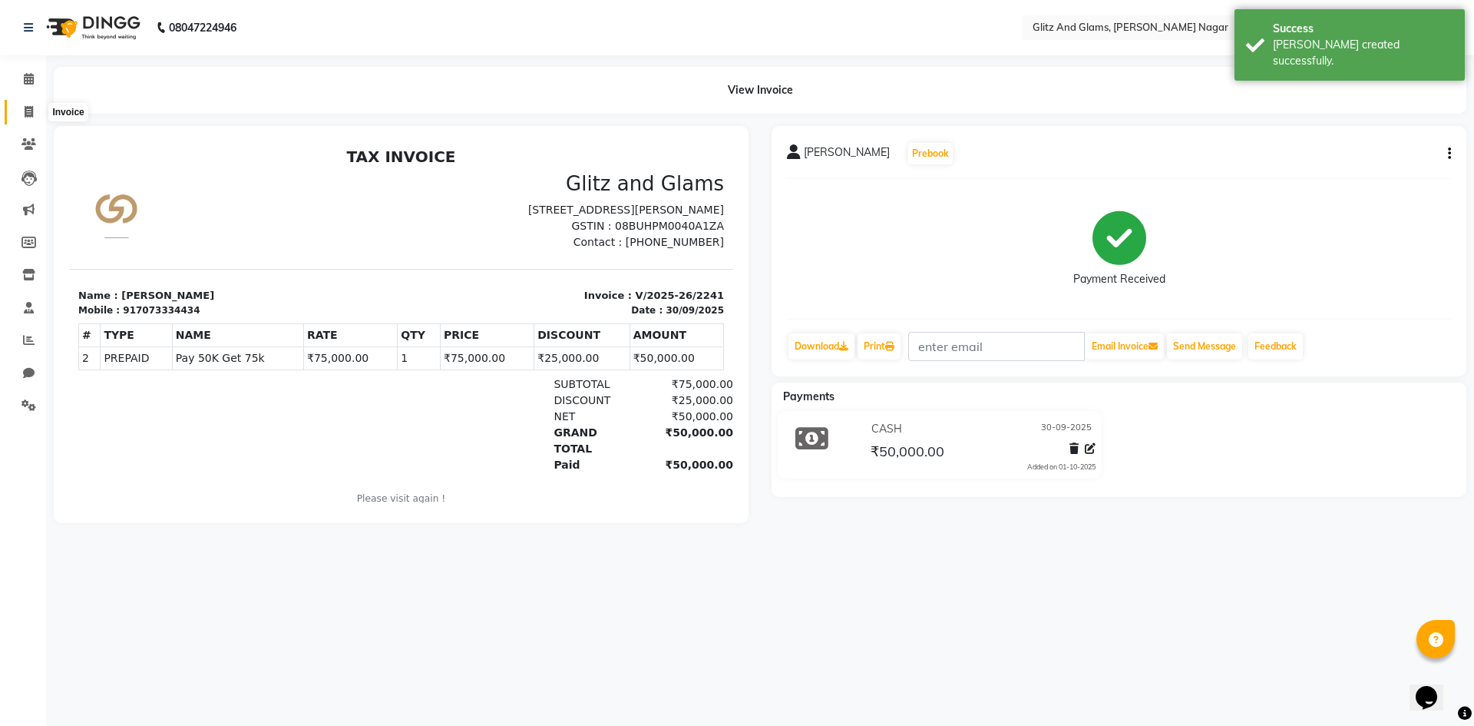
drag, startPoint x: 26, startPoint y: 111, endPoint x: 58, endPoint y: 104, distance: 33.1
click at [25, 113] on icon at bounding box center [29, 112] width 8 height 12
select select "service"
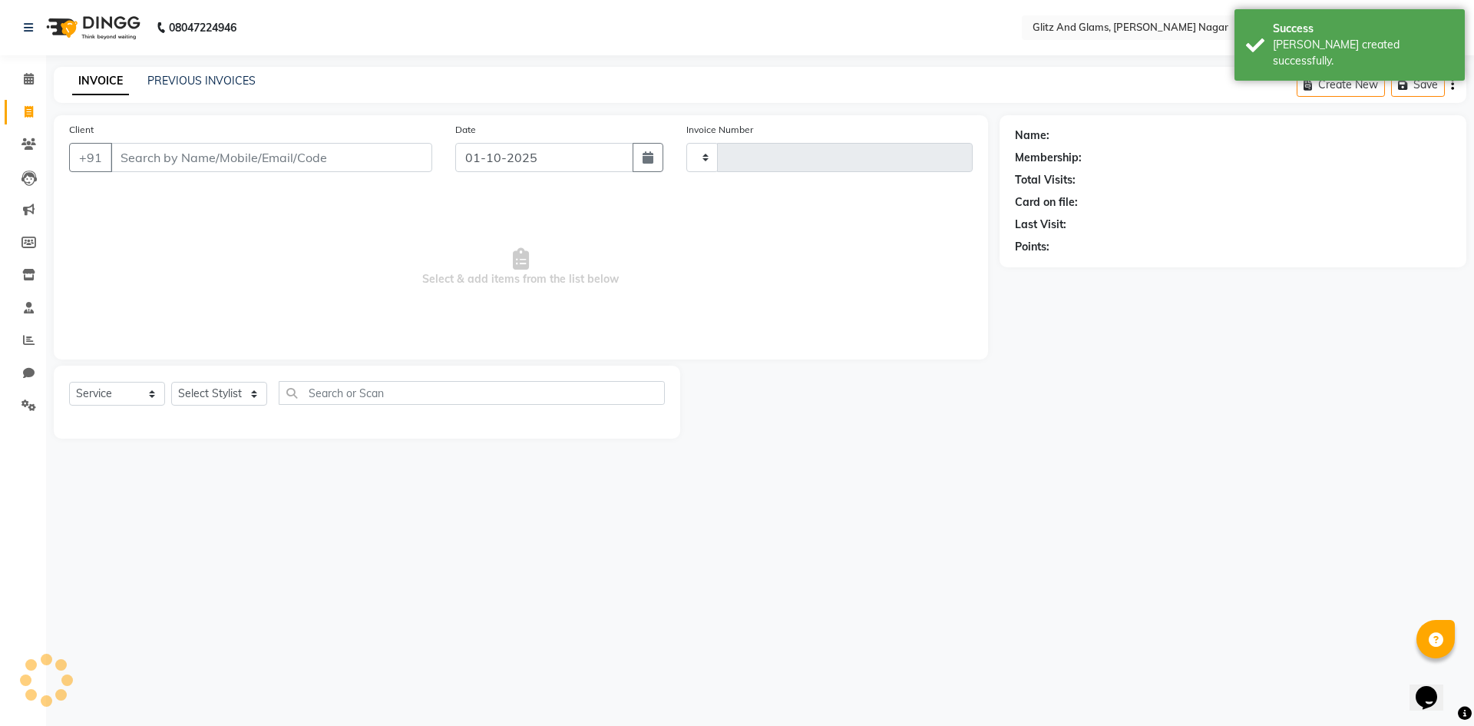
type input "2242"
select select "8316"
click at [215, 82] on link "PREVIOUS INVOICES" at bounding box center [201, 81] width 108 height 14
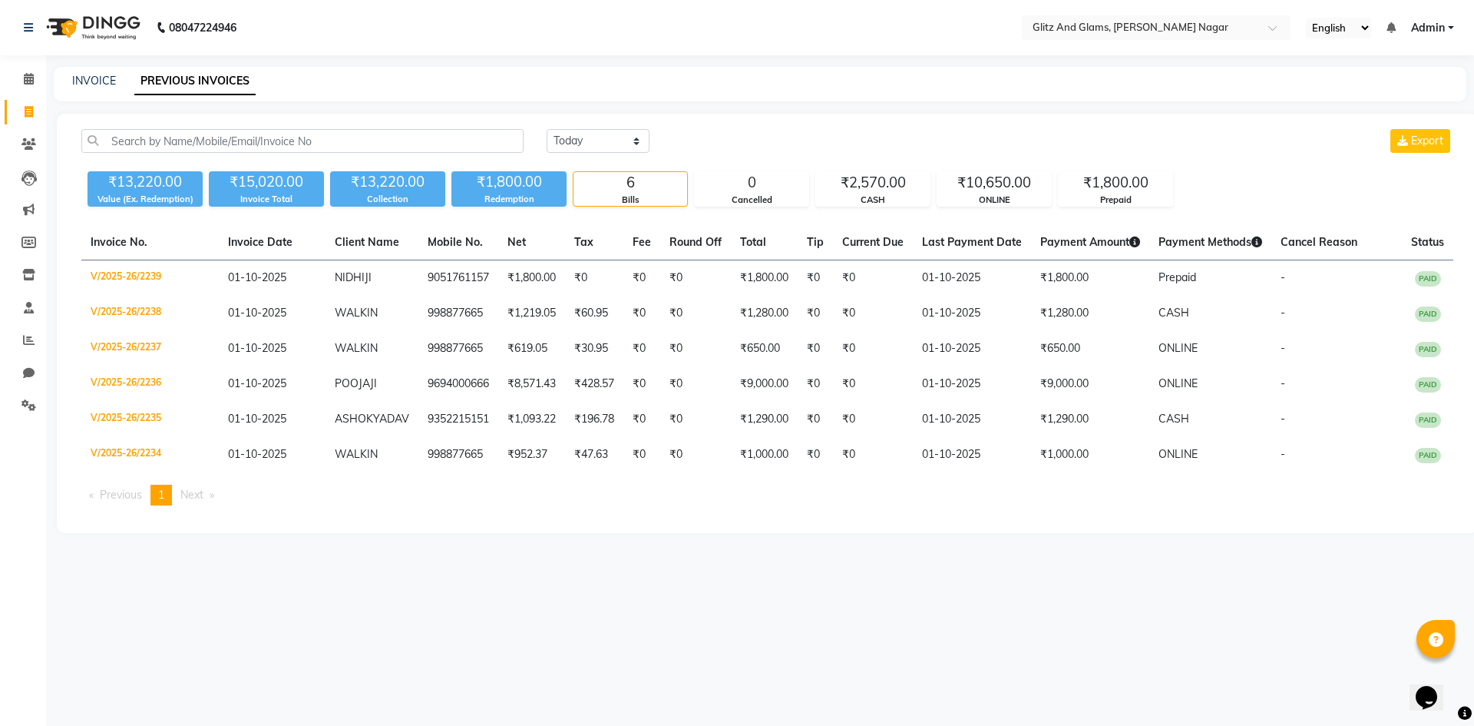
click at [567, 127] on div "[DATE] [DATE] Custom Range Export ₹13,220.00 Value (Ex. Redemption) ₹15,020.00 …" at bounding box center [767, 323] width 1421 height 419
click at [579, 135] on select "[DATE] [DATE] Custom Range" at bounding box center [598, 141] width 103 height 24
click at [597, 220] on div "[DATE] [DATE] Custom Range Export ₹13,220.00 Value (Ex. Redemption) ₹15,020.00 …" at bounding box center [767, 323] width 1421 height 419
click at [590, 134] on select "[DATE] [DATE] Custom Range" at bounding box center [598, 141] width 103 height 24
select select "range"
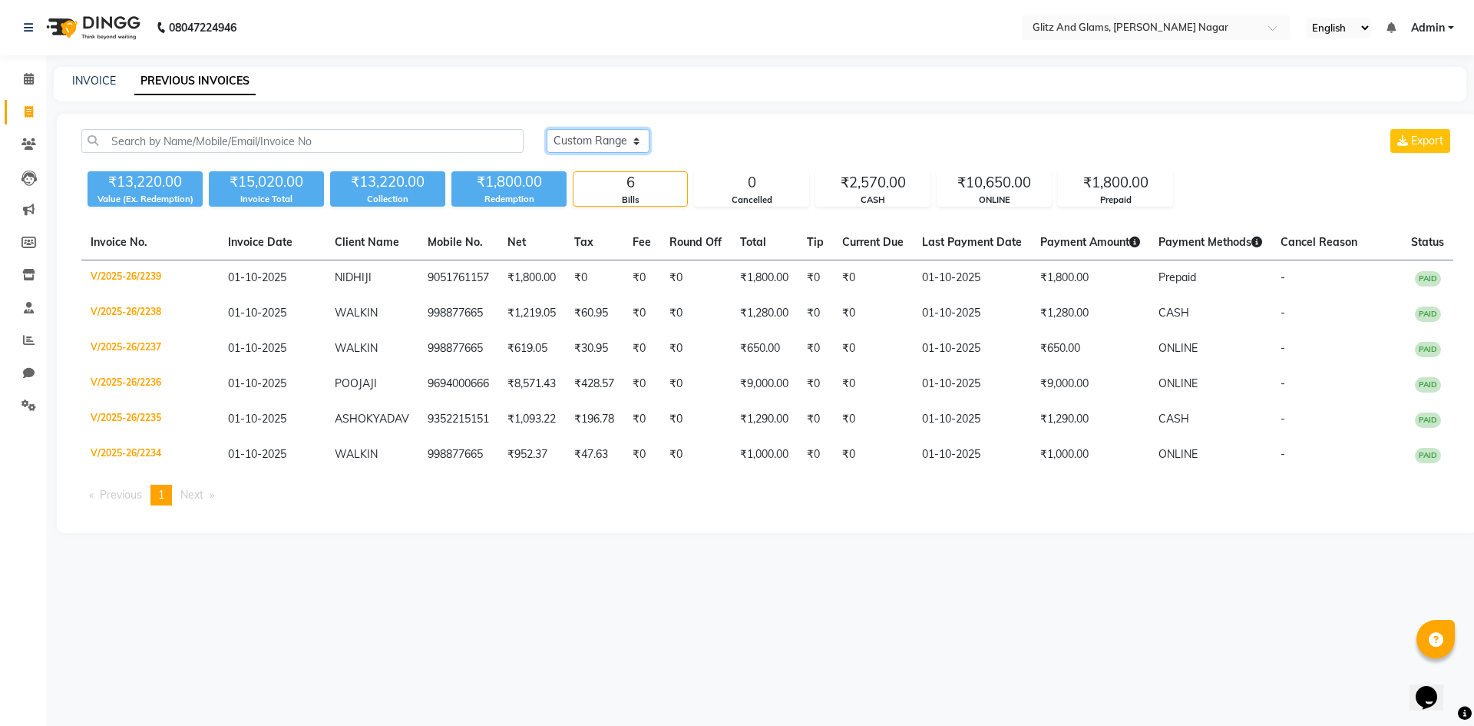
click at [547, 129] on select "[DATE] [DATE] Custom Range" at bounding box center [598, 141] width 103 height 24
click at [726, 131] on div "[DATE] - [DATE]" at bounding box center [781, 141] width 226 height 25
click at [726, 138] on input "01-10-2025" at bounding box center [723, 141] width 107 height 21
select select "10"
select select "2025"
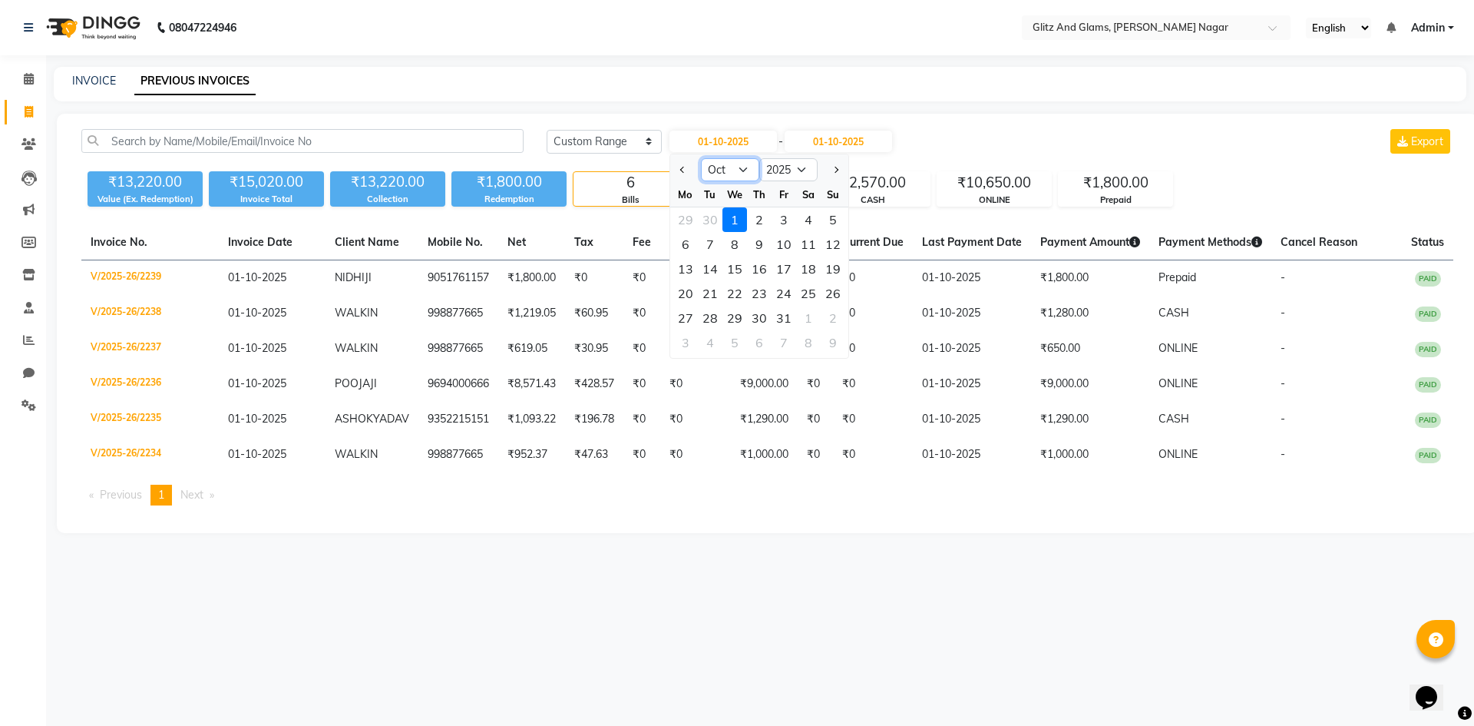
click at [715, 180] on select "Jan Feb Mar Apr May Jun [DATE] Aug Sep Oct Nov Dec" at bounding box center [730, 169] width 58 height 23
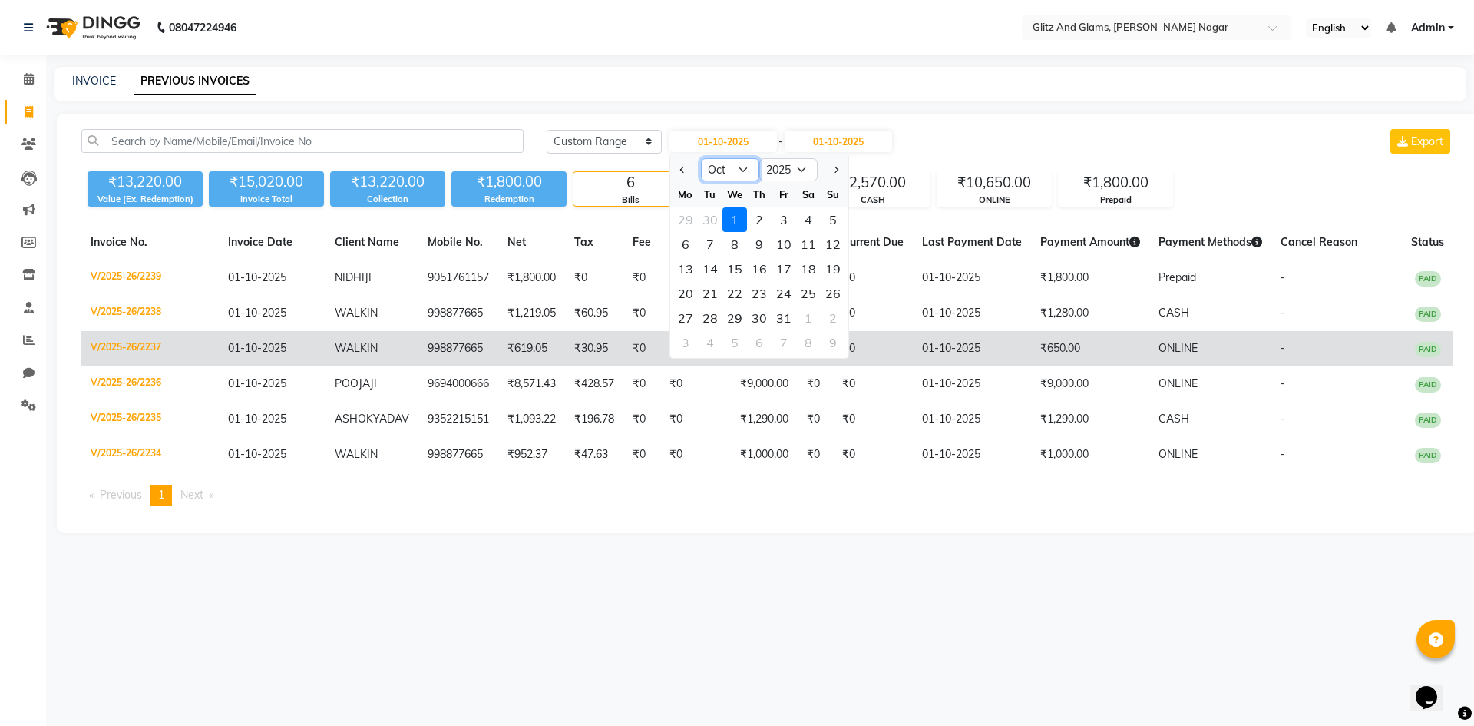
select select "9"
click at [701, 158] on select "Jan Feb Mar Apr May Jun [DATE] Aug Sep Oct Nov Dec" at bounding box center [730, 169] width 58 height 23
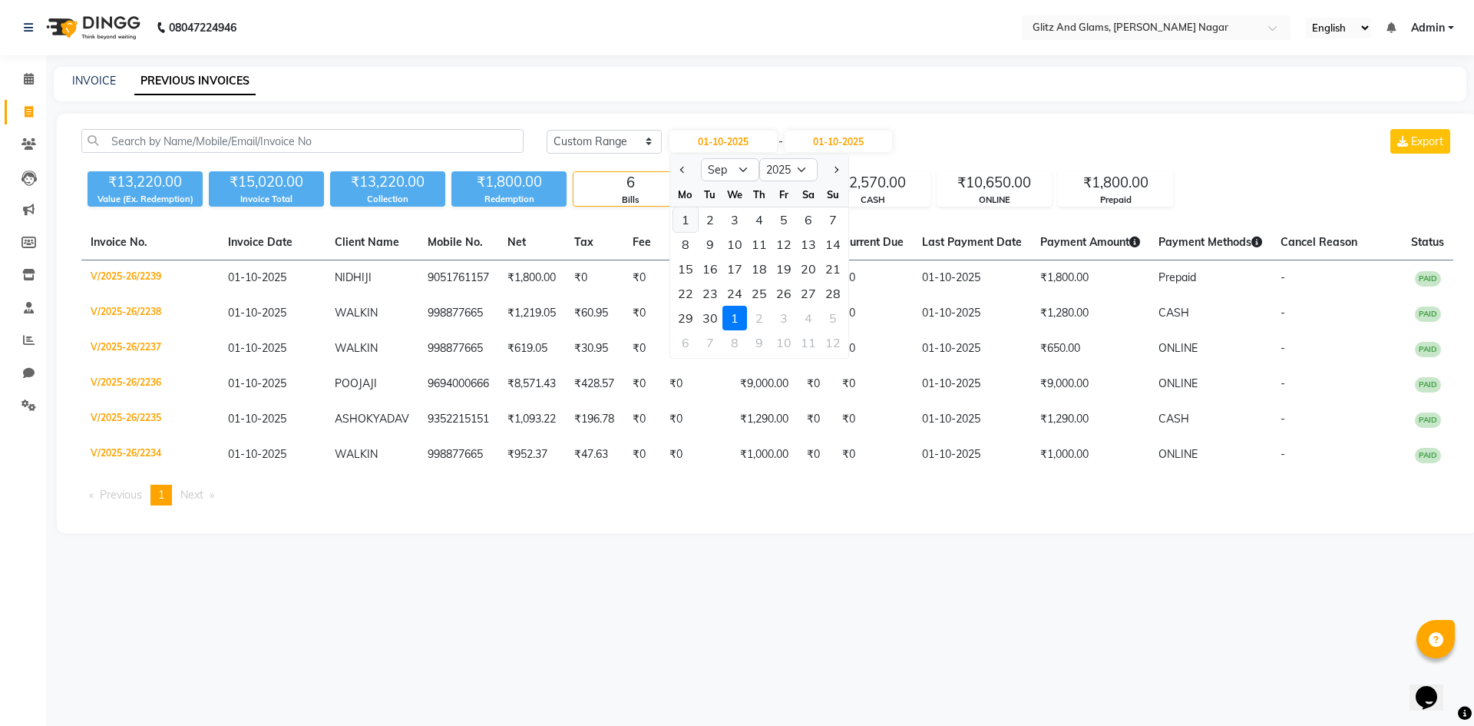
click at [692, 221] on div "1" at bounding box center [685, 219] width 25 height 25
type input "01-09-2025"
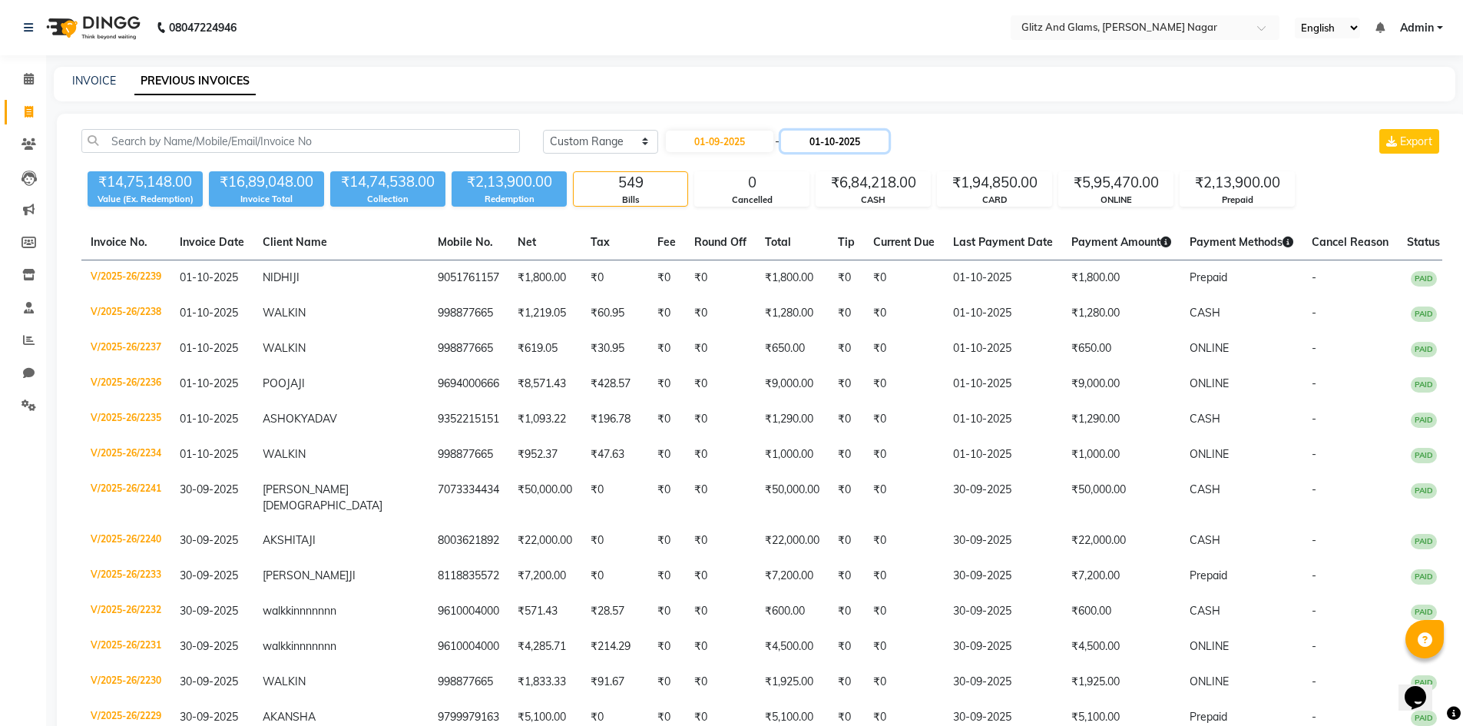
click at [827, 144] on input "01-10-2025" at bounding box center [834, 141] width 107 height 21
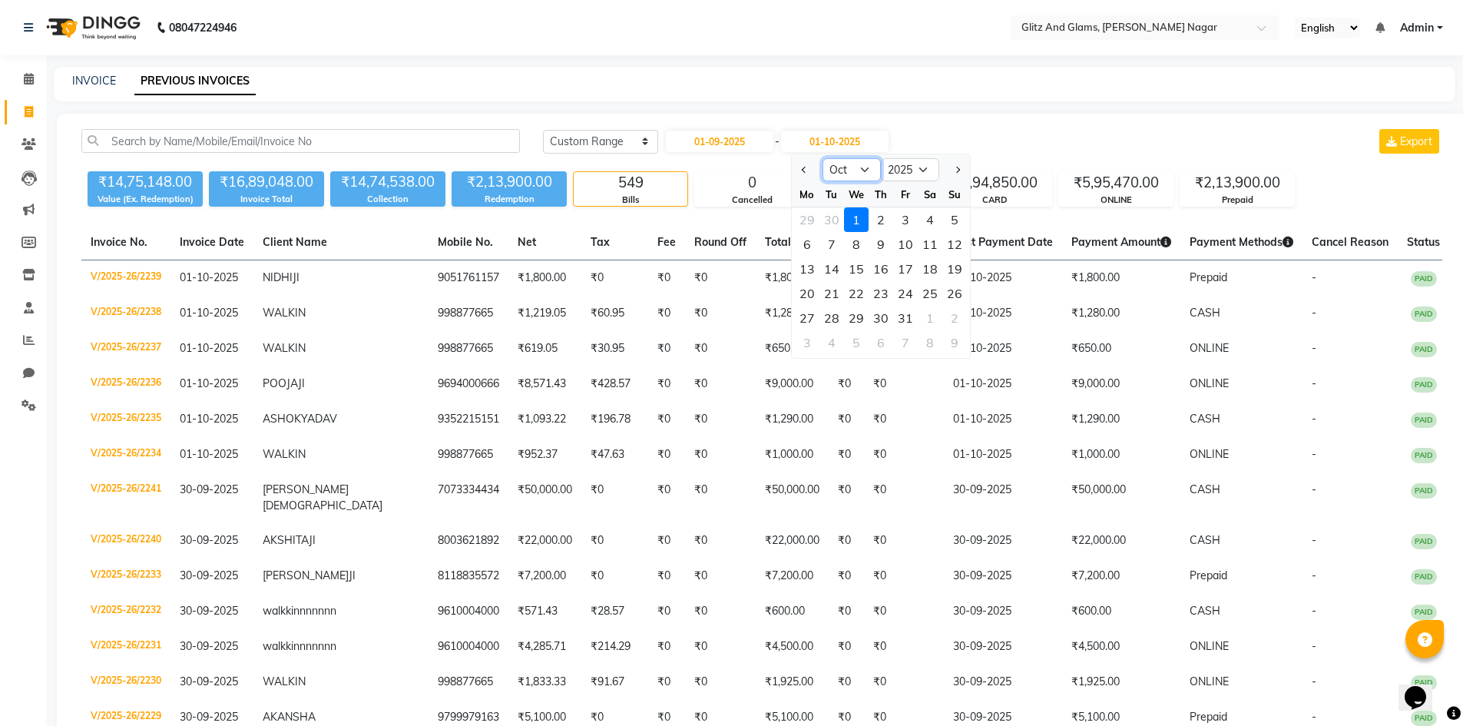
click at [858, 169] on select "Sep Oct Nov Dec" at bounding box center [851, 169] width 58 height 23
select select "9"
click at [822, 158] on select "Sep Oct Nov Dec" at bounding box center [851, 169] width 58 height 23
click at [835, 312] on div "30" at bounding box center [831, 318] width 25 height 25
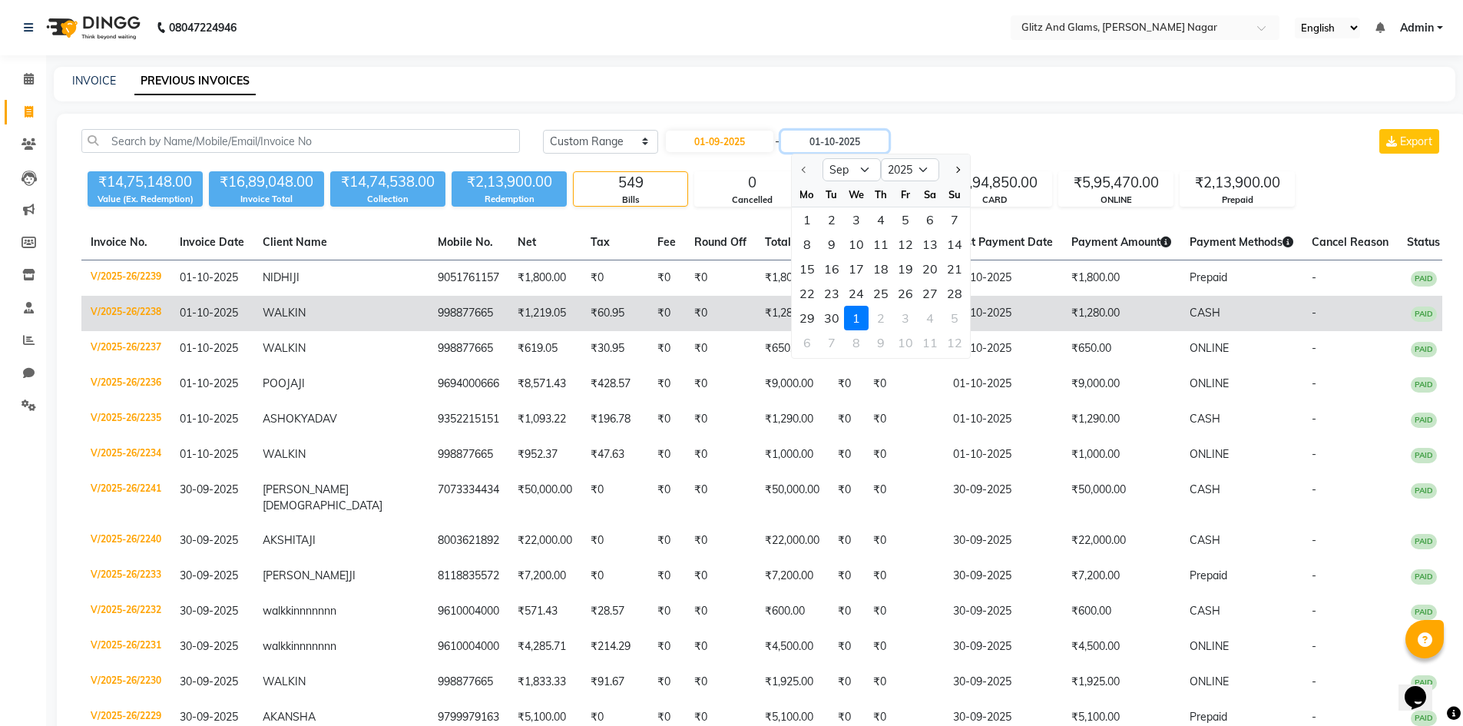
type input "30-09-2025"
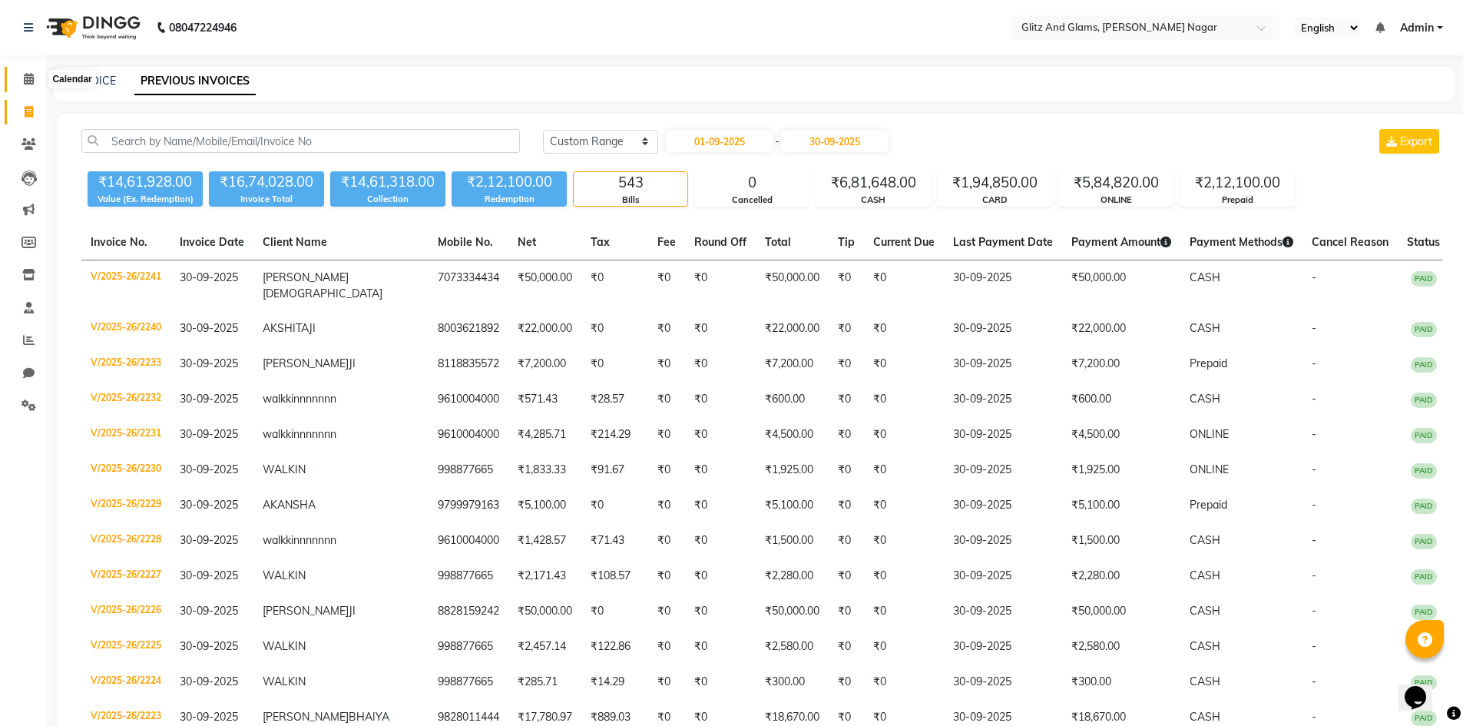
click at [21, 79] on span at bounding box center [28, 80] width 27 height 18
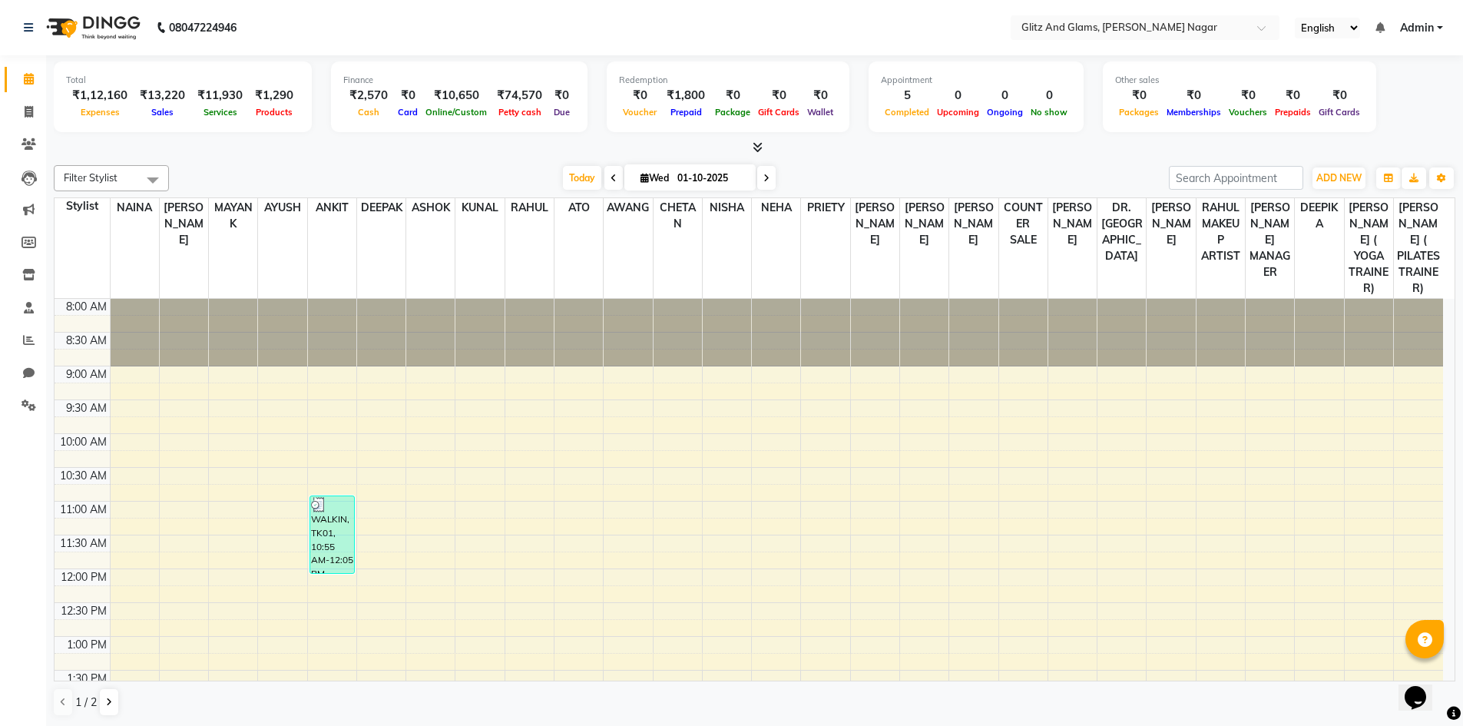
click at [340, 161] on div "Filter Stylist Select All [PERSON_NAME] [PERSON_NAME] ANKIT ASHOK ATO [PERSON_N…" at bounding box center [754, 441] width 1401 height 564
click at [21, 336] on span at bounding box center [28, 341] width 27 height 18
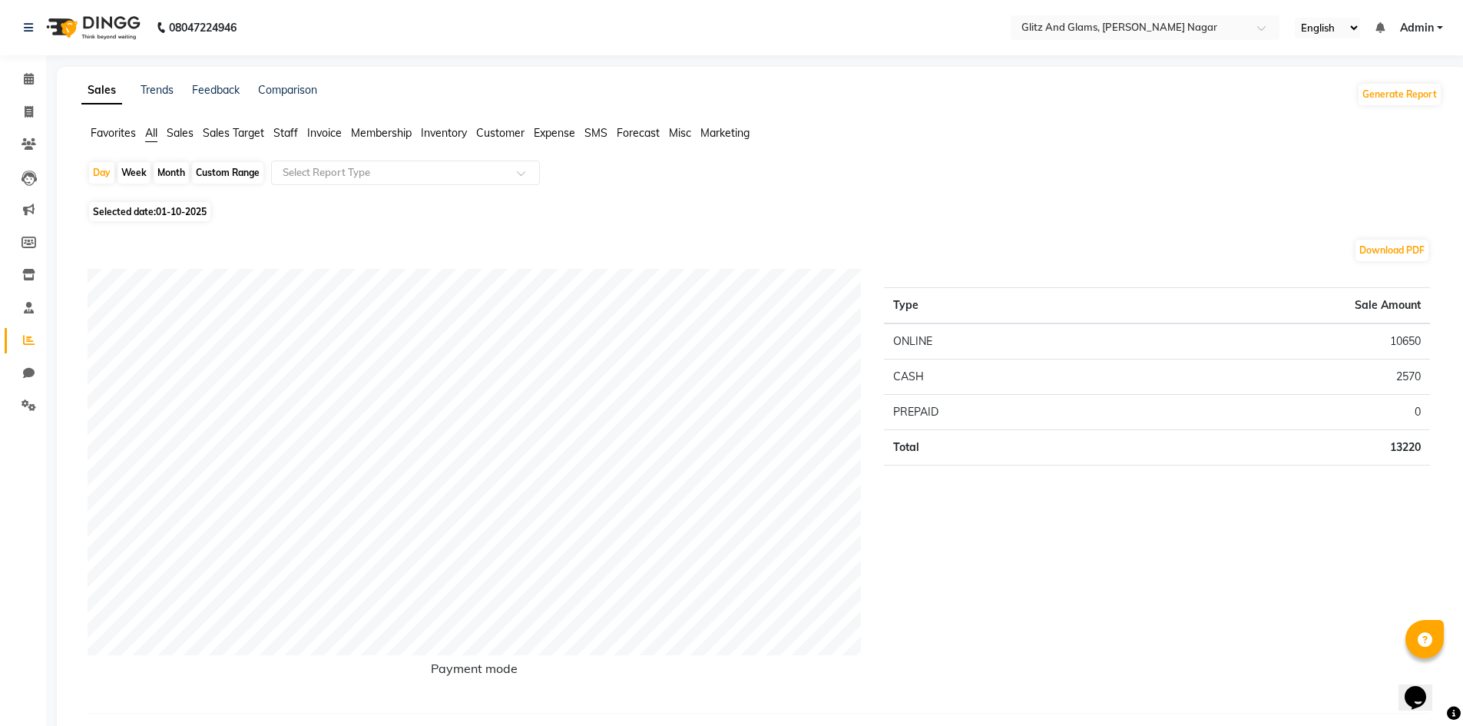
click at [293, 134] on span "Staff" at bounding box center [285, 133] width 25 height 14
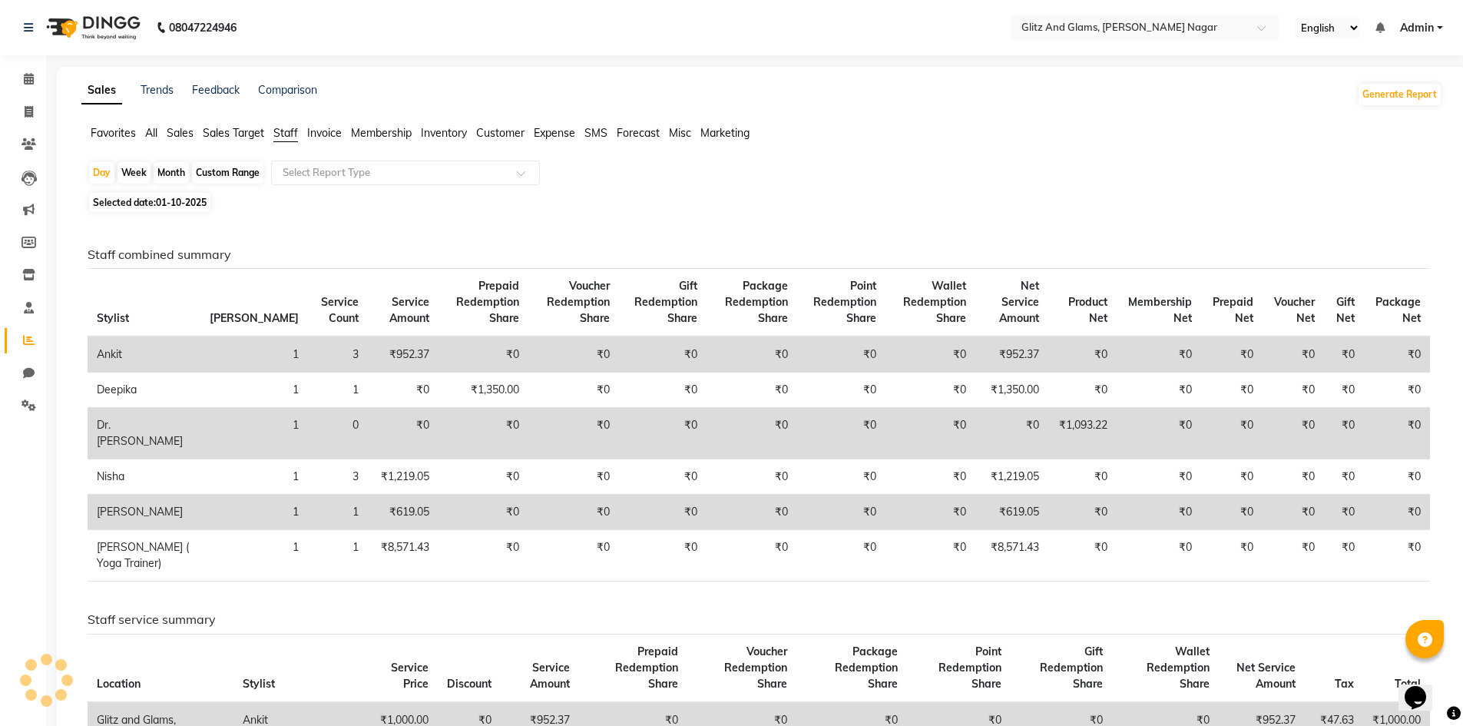
click at [249, 174] on div "Custom Range" at bounding box center [227, 172] width 71 height 21
click at [236, 177] on div "Custom Range" at bounding box center [227, 172] width 71 height 21
select select "10"
select select "2025"
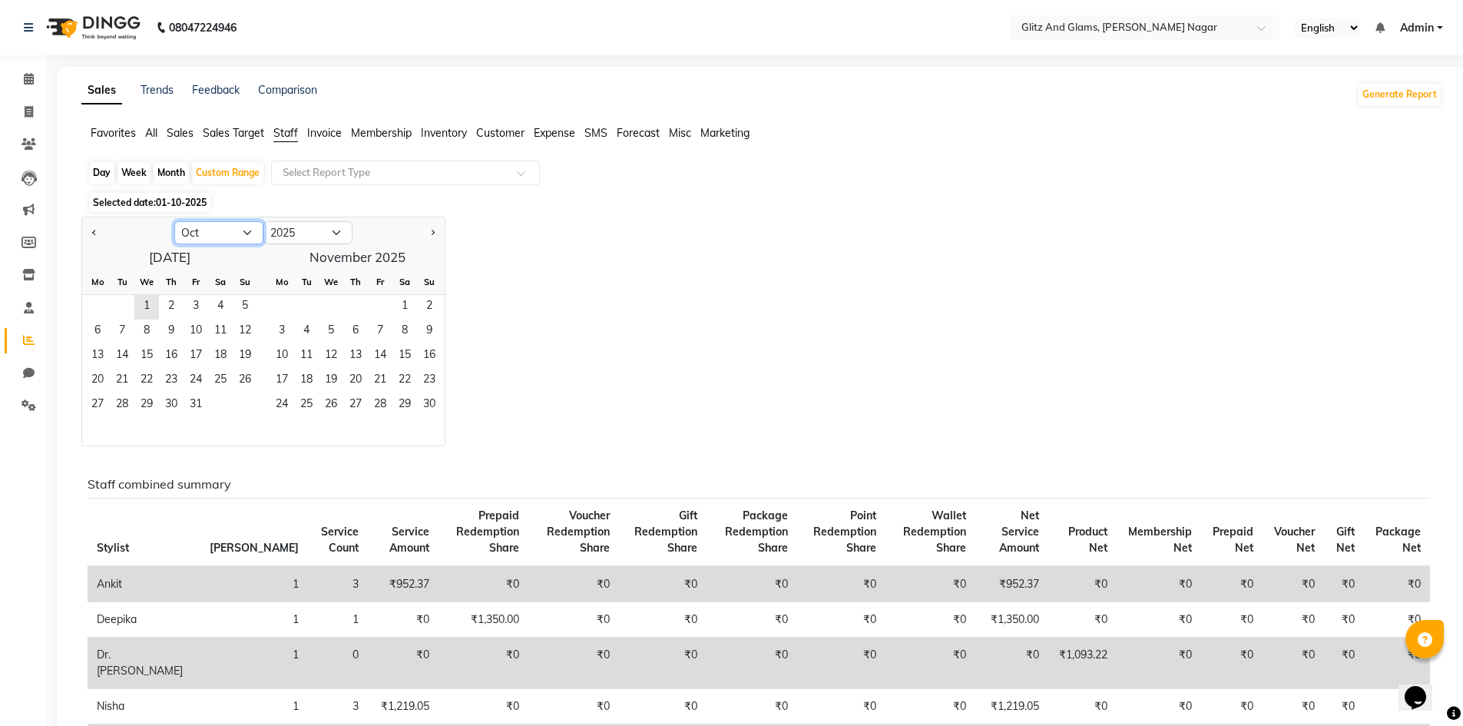
click at [212, 237] on select "Jan Feb Mar Apr May Jun [DATE] Aug Sep Oct Nov Dec" at bounding box center [218, 232] width 89 height 23
select select "9"
click at [174, 221] on select "Jan Feb Mar Apr May Jun [DATE] Aug Sep Oct Nov Dec" at bounding box center [218, 232] width 89 height 23
click at [101, 300] on span "1" at bounding box center [97, 307] width 25 height 25
click at [128, 400] on span "30" at bounding box center [122, 405] width 25 height 25
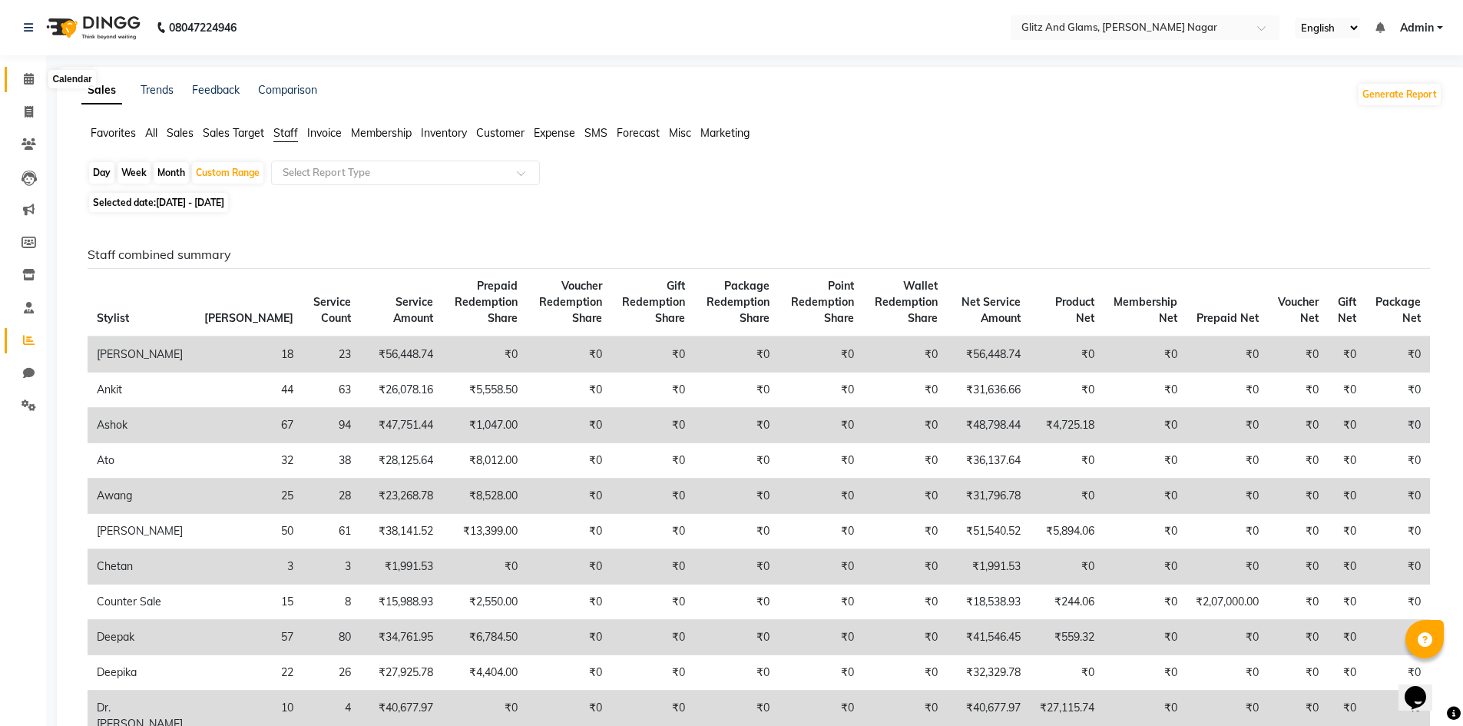
click at [25, 81] on icon at bounding box center [29, 79] width 10 height 12
